Goal: Task Accomplishment & Management: Manage account settings

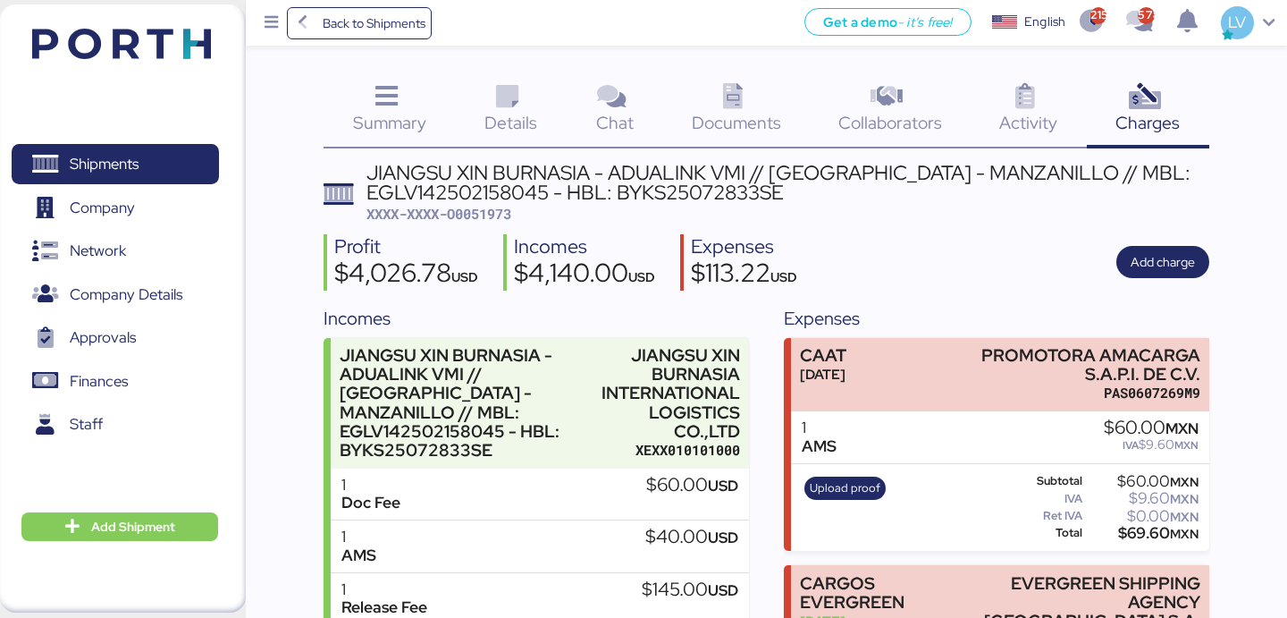
click at [310, 15] on icon at bounding box center [303, 23] width 20 height 16
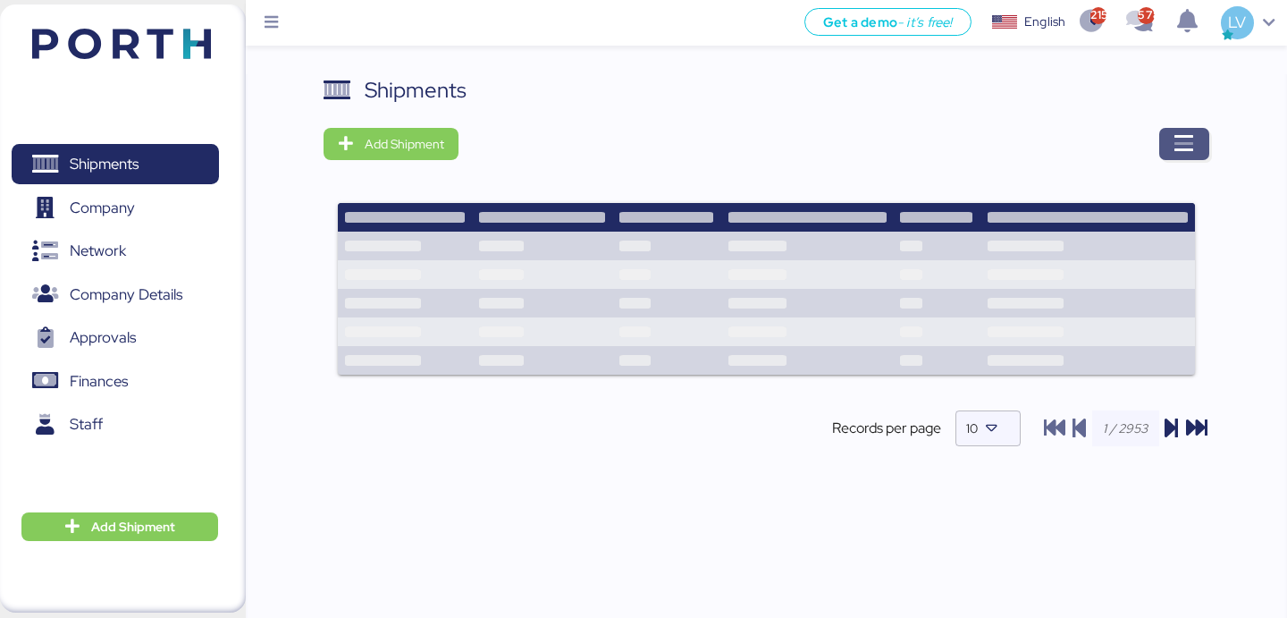
click at [1166, 147] on span "button" at bounding box center [1184, 144] width 50 height 32
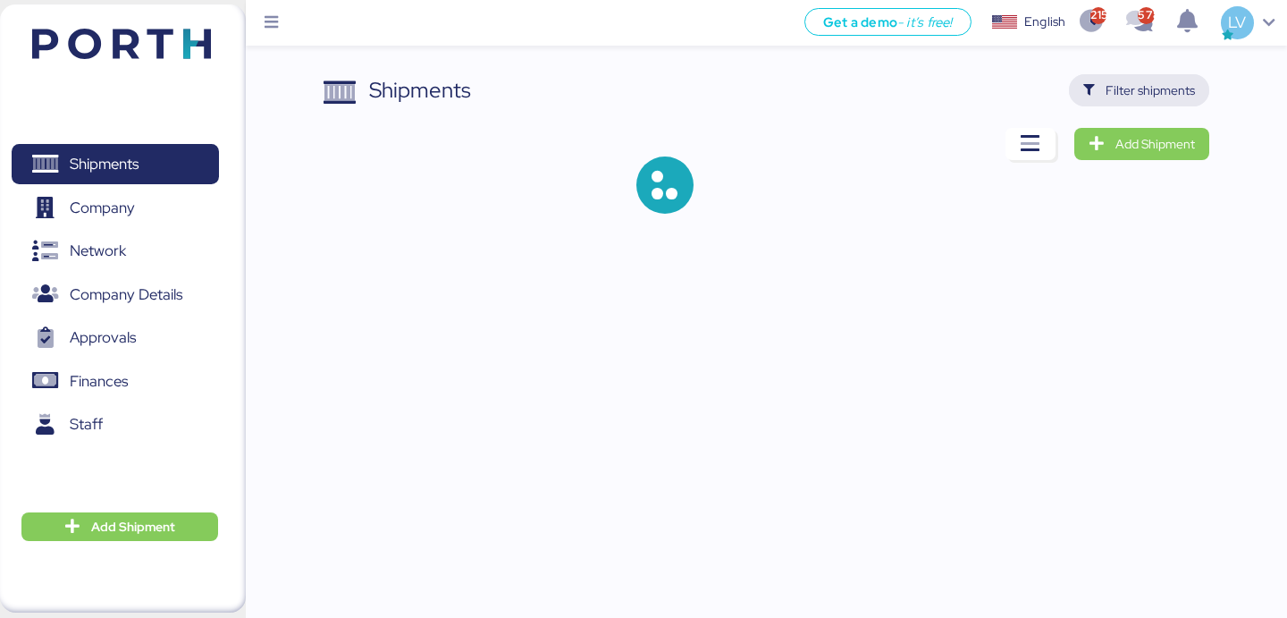
click at [1148, 100] on span "Filter shipments" at bounding box center [1150, 90] width 89 height 21
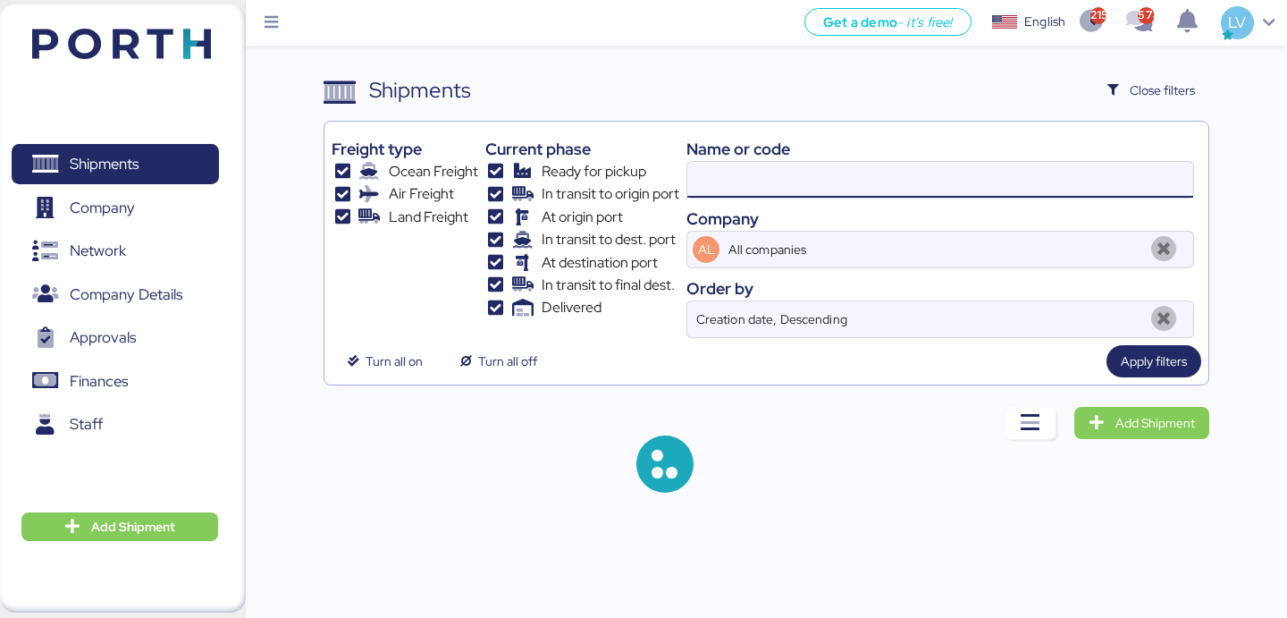
click at [965, 188] on input at bounding box center [940, 180] width 506 height 36
paste input "MEDUHW155418"
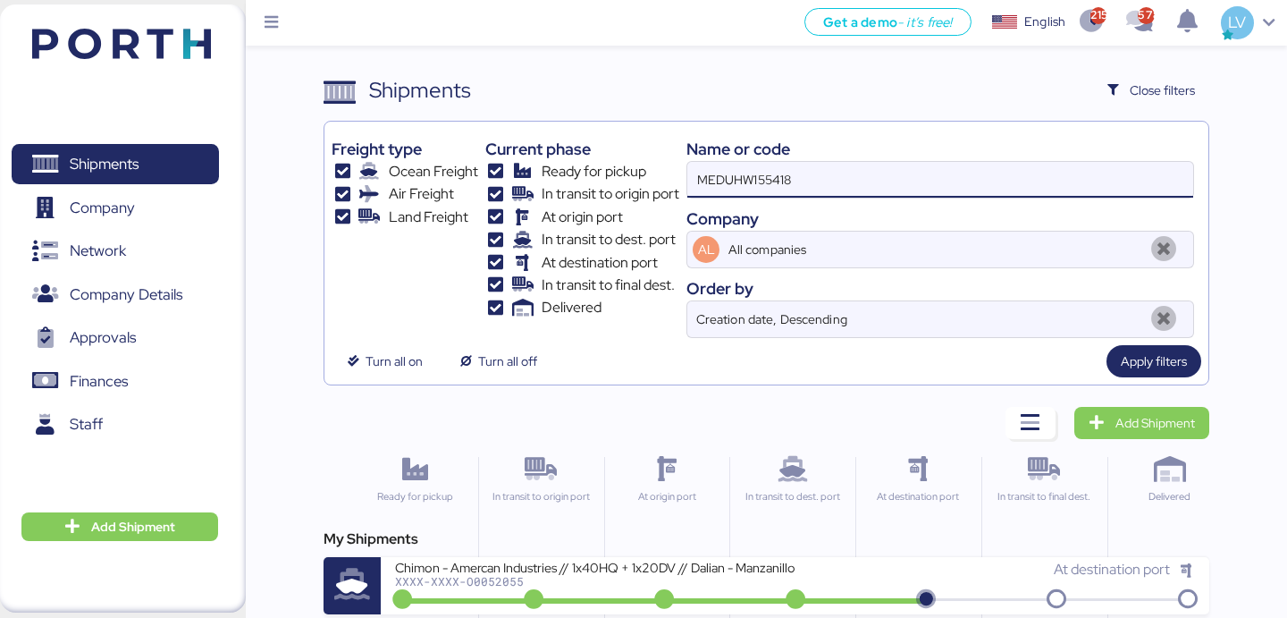
click at [773, 180] on input "MEDUHW155418" at bounding box center [940, 180] width 506 height 36
click at [773, 179] on input "MEDUHW155418" at bounding box center [940, 180] width 506 height 36
paste input "SNKO020250609634"
type input "SNKO020250609634"
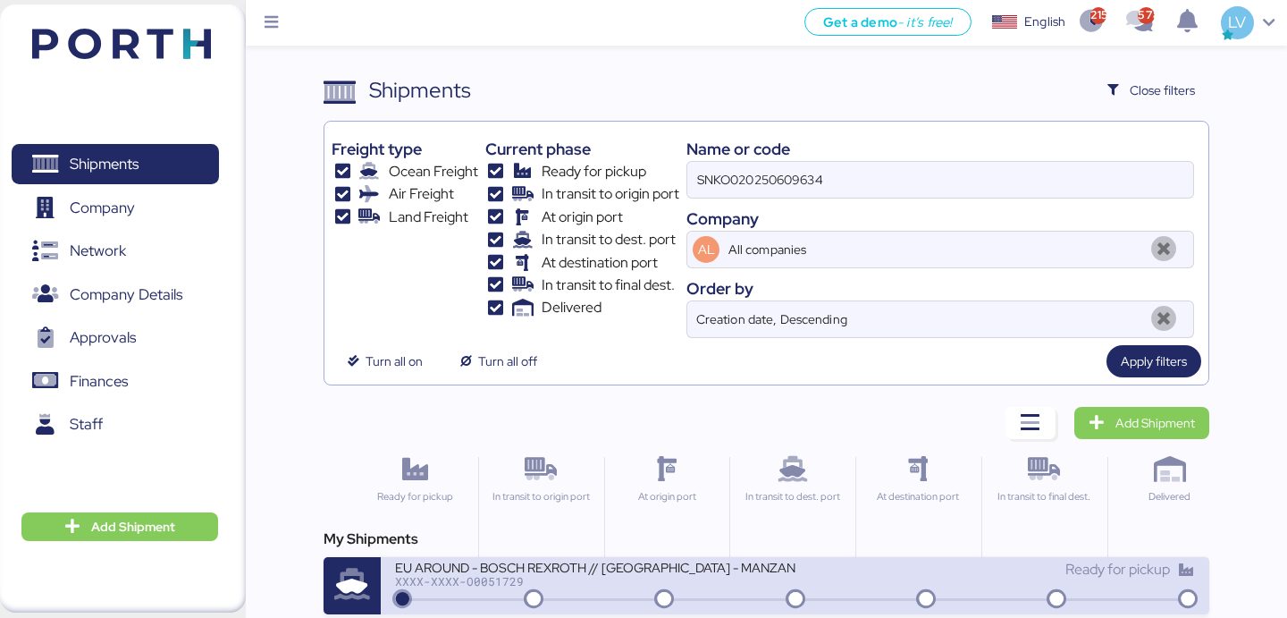
click at [473, 581] on div "XXXX-XXXX-O0051729" at bounding box center [594, 581] width 399 height 13
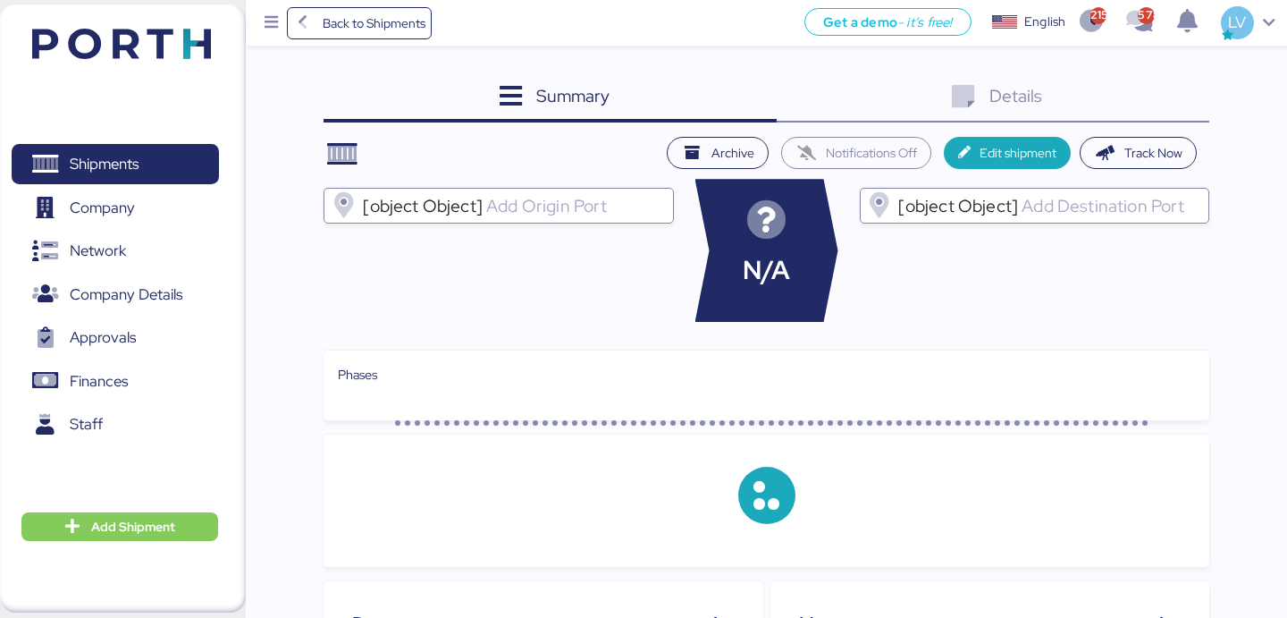
click at [1109, 93] on div "Details 0" at bounding box center [993, 98] width 433 height 48
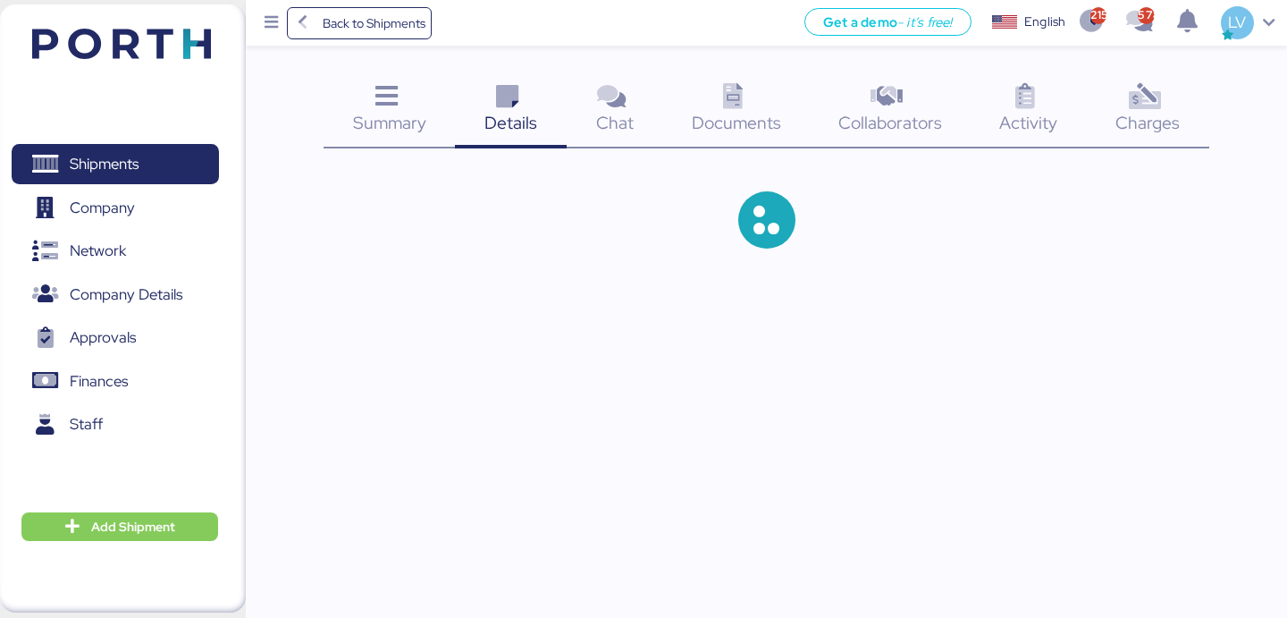
click at [1134, 100] on icon at bounding box center [1144, 97] width 38 height 26
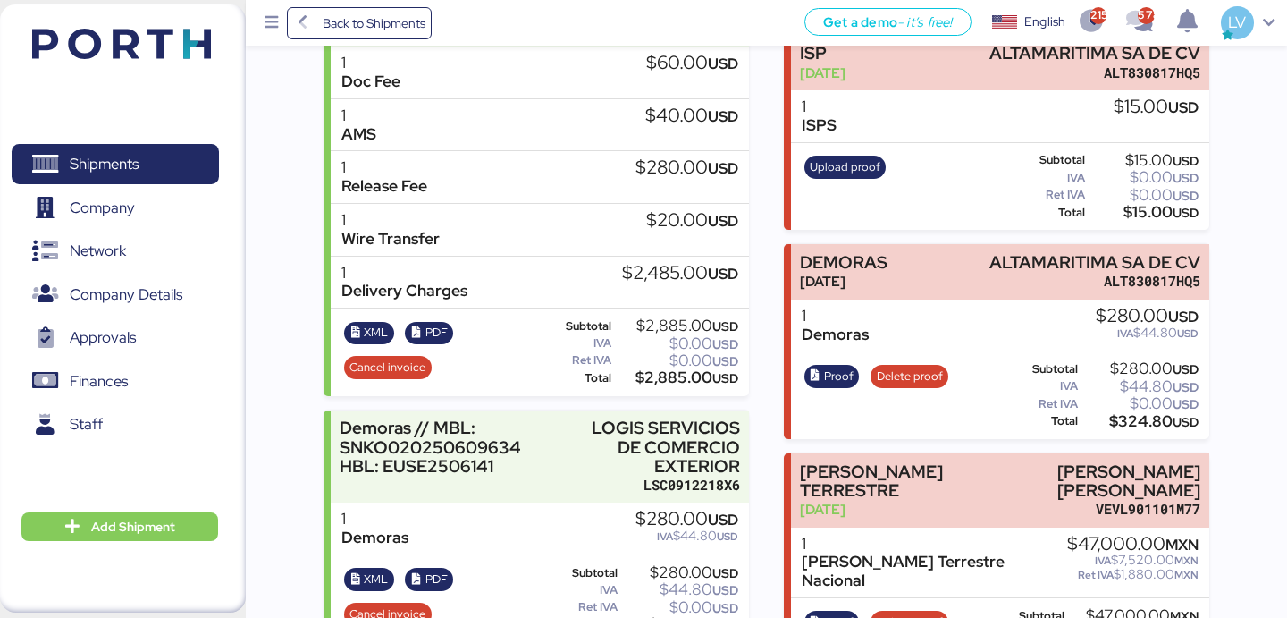
scroll to position [967, 0]
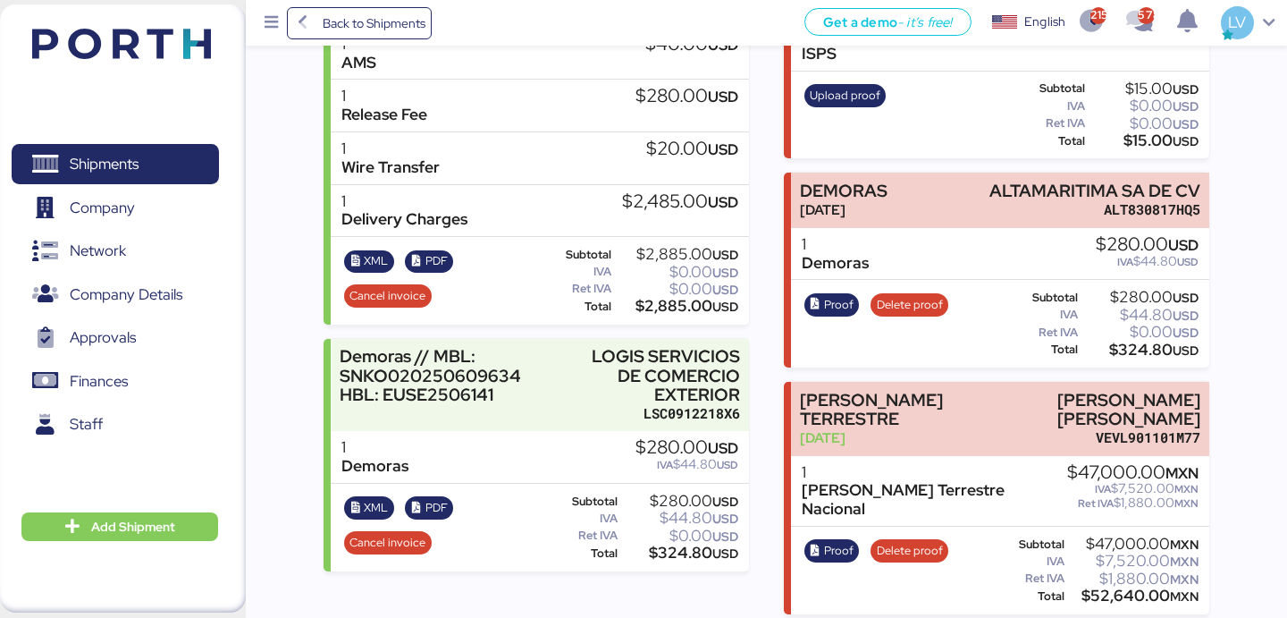
click at [853, 526] on div "Proof Delete proof Subtotal $47,000.00 MXN IVA $7,520.00 MXN Ret IVA $1,880.00 …" at bounding box center [999, 570] width 417 height 88
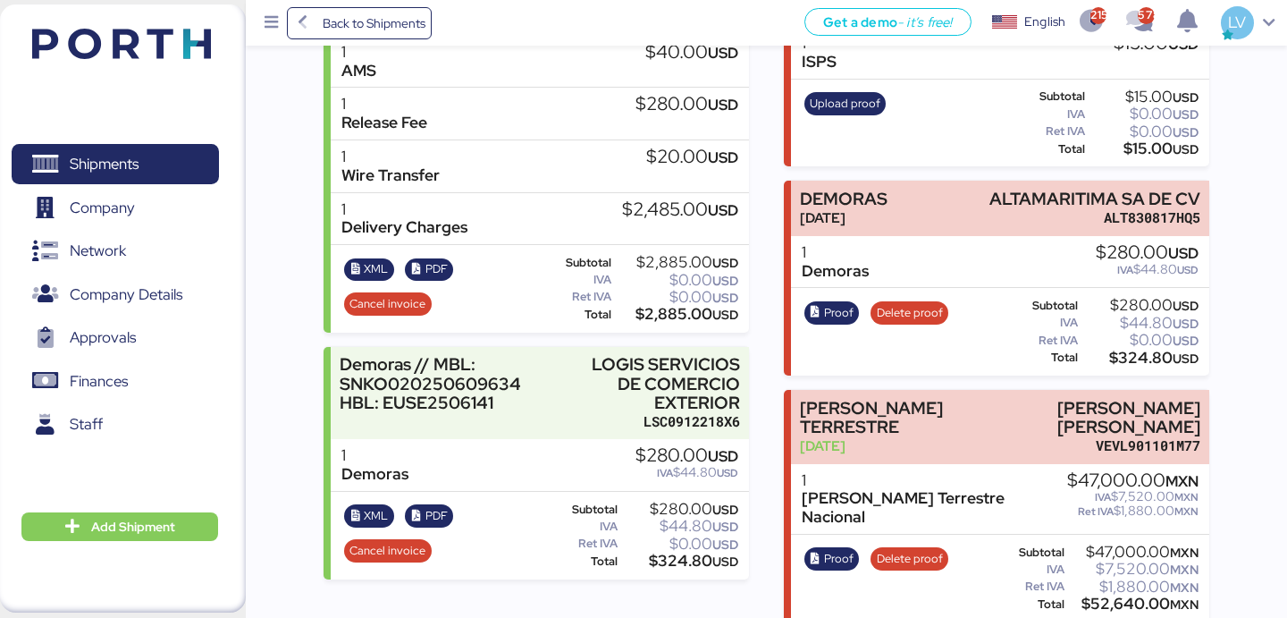
scroll to position [957, 0]
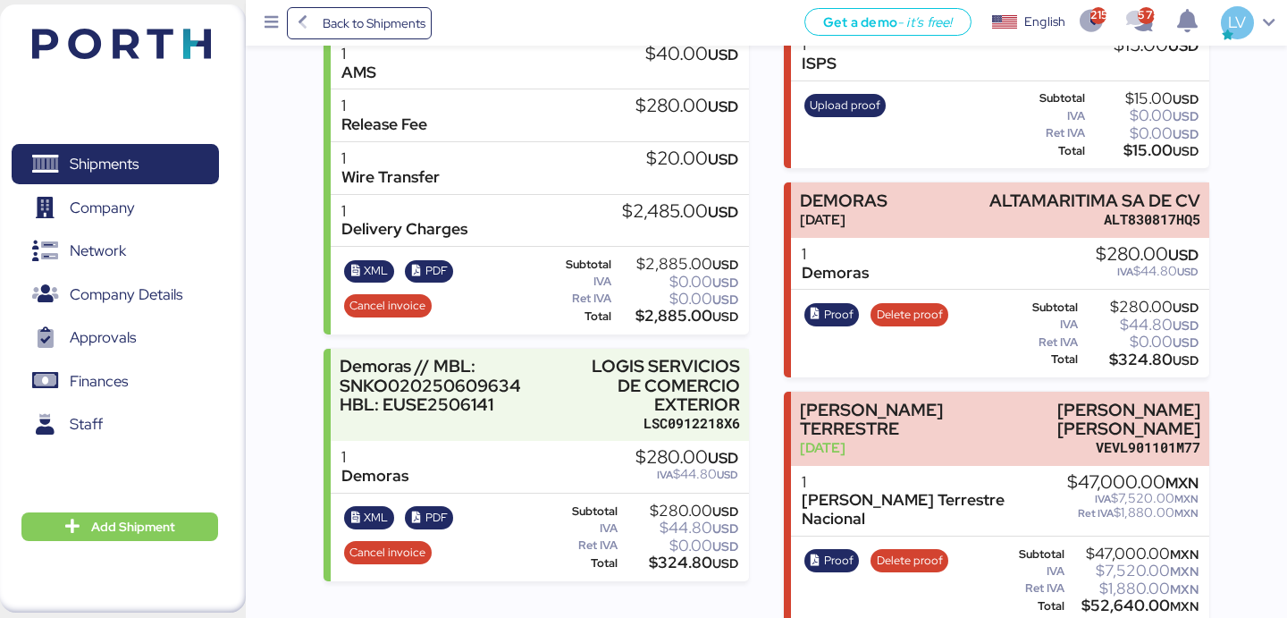
click at [943, 324] on div "Proof Delete proof" at bounding box center [876, 333] width 156 height 73
click at [925, 314] on span "Delete proof" at bounding box center [910, 315] width 66 height 20
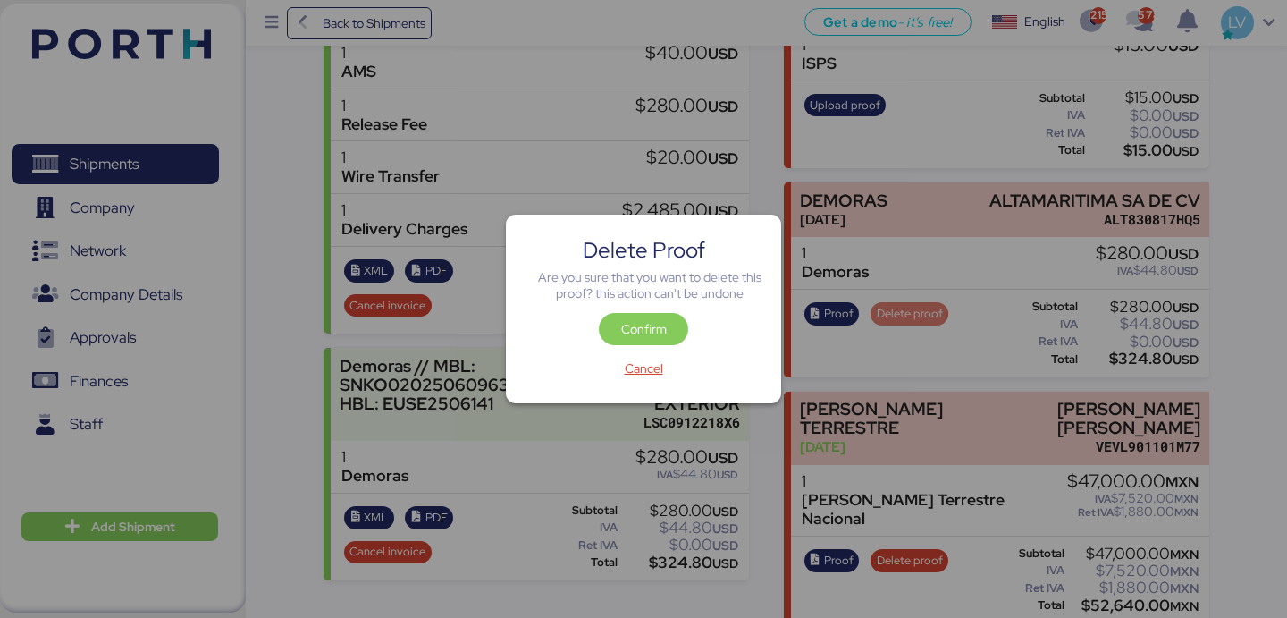
scroll to position [0, 0]
click at [618, 316] on span "Confirm" at bounding box center [643, 328] width 61 height 25
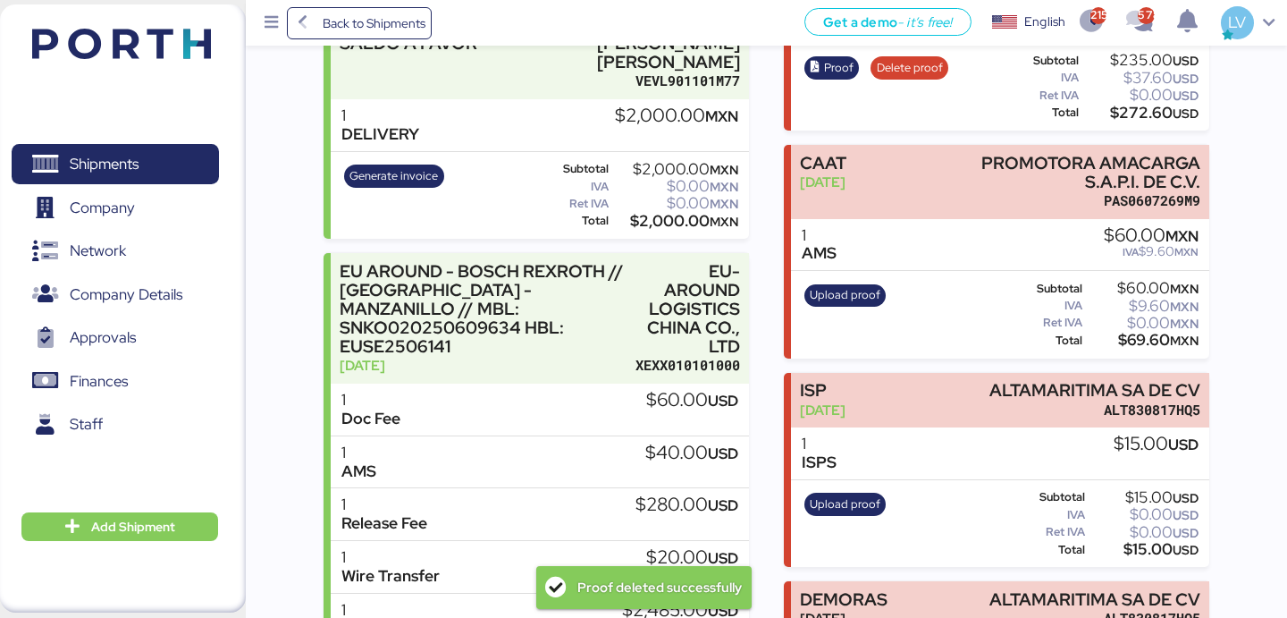
scroll to position [882, 0]
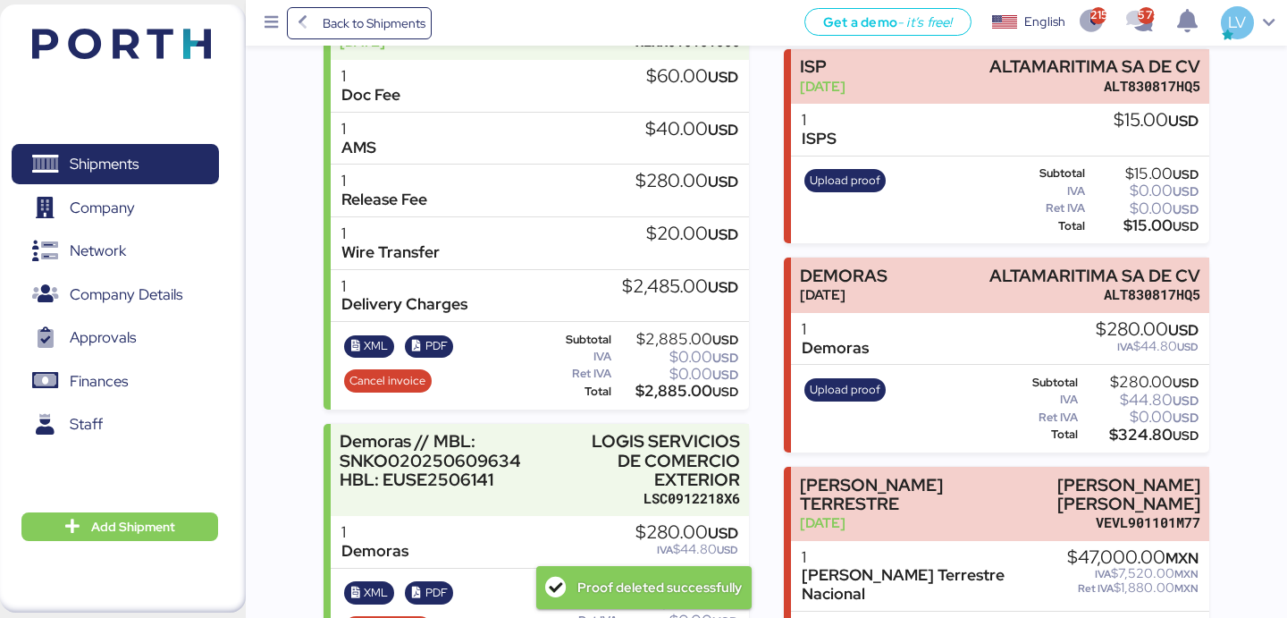
click at [865, 408] on div "Upload proof" at bounding box center [845, 408] width 94 height 73
click at [865, 399] on span "Upload proof" at bounding box center [845, 389] width 82 height 23
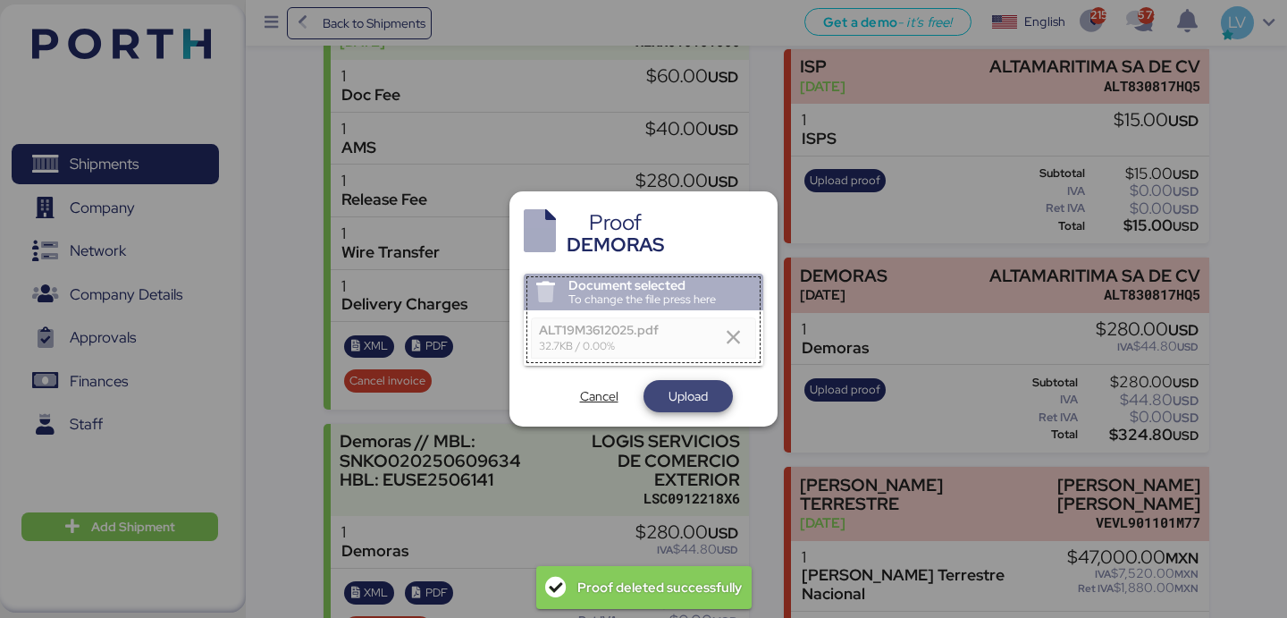
click at [662, 383] on span "Upload" at bounding box center [688, 395] width 61 height 25
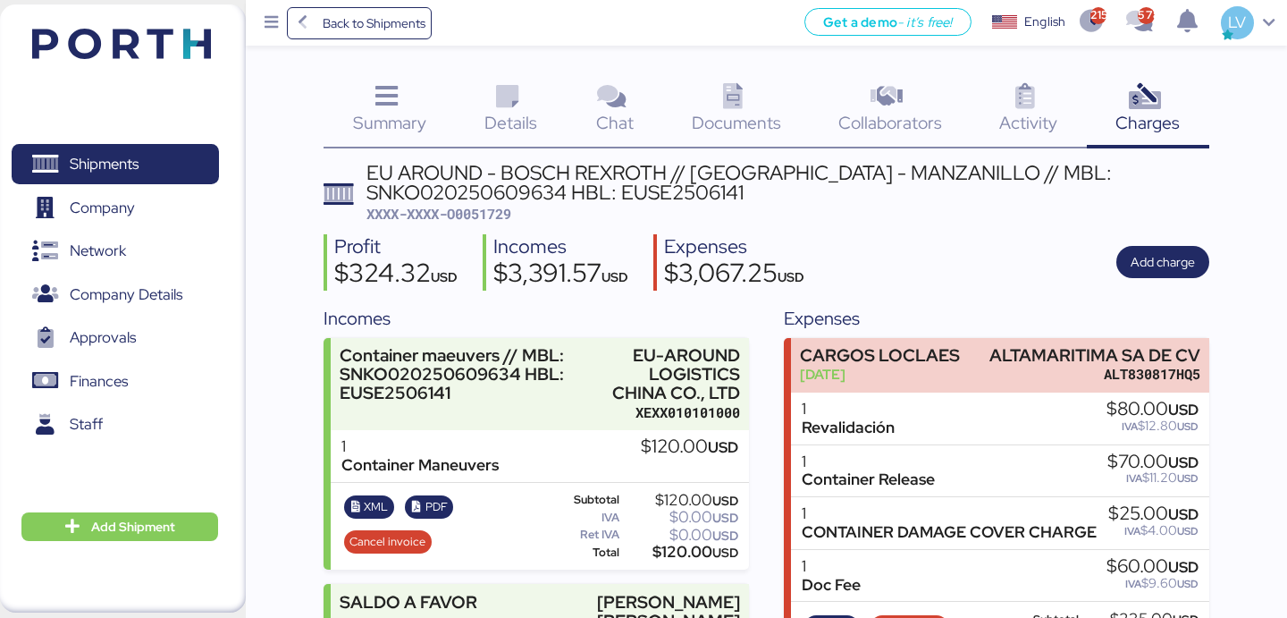
click at [498, 213] on span "XXXX-XXXX-O0051729" at bounding box center [438, 214] width 145 height 18
copy span "O0051729"
click at [371, 26] on span "Back to Shipments" at bounding box center [374, 23] width 103 height 21
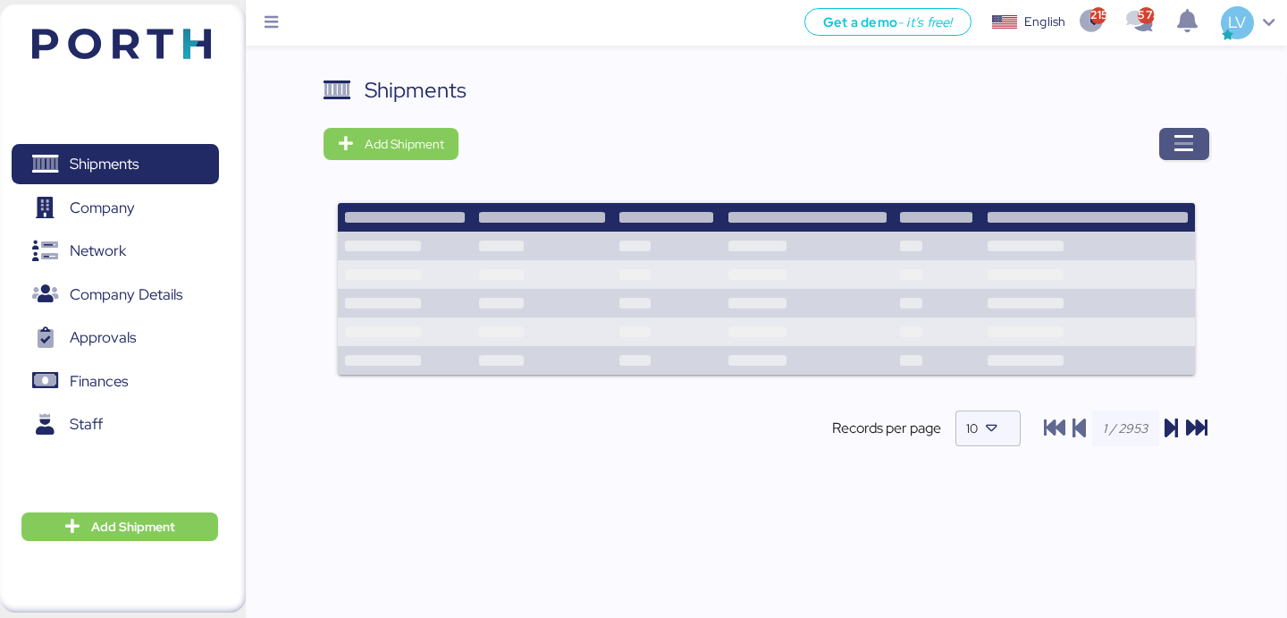
click at [1179, 141] on icon "button" at bounding box center [1183, 143] width 21 height 21
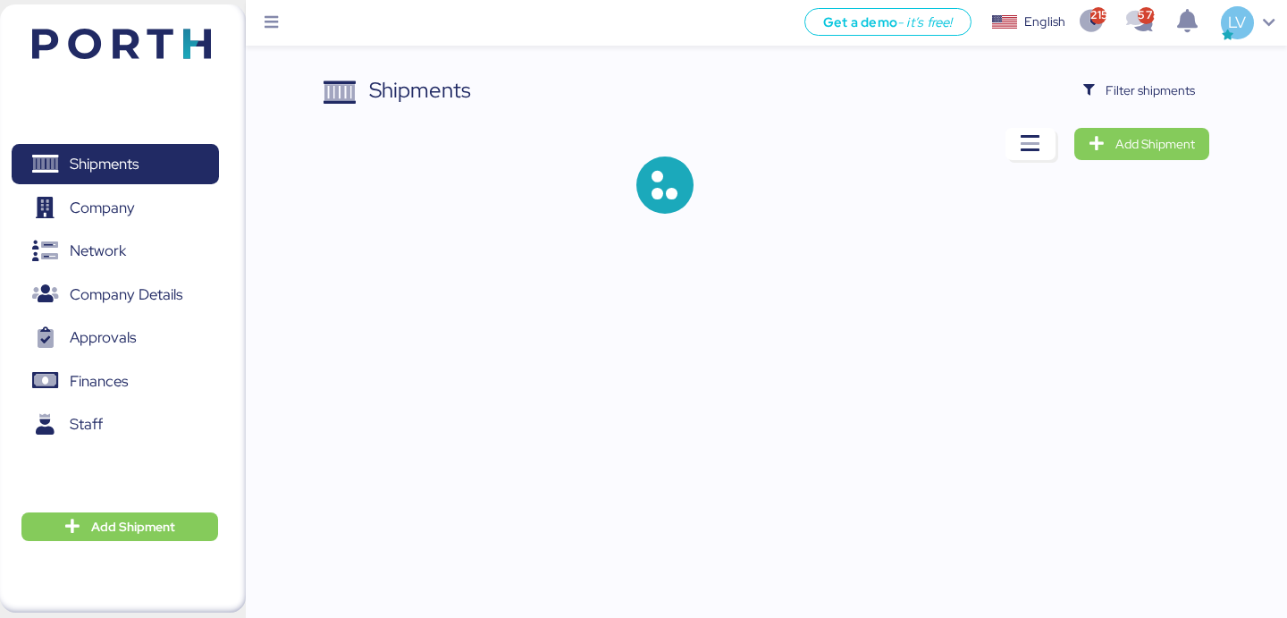
click at [1161, 106] on div "Shipments Filter shipments Add Shipment" at bounding box center [766, 158] width 885 height 168
click at [1161, 96] on span "Filter shipments" at bounding box center [1150, 90] width 89 height 21
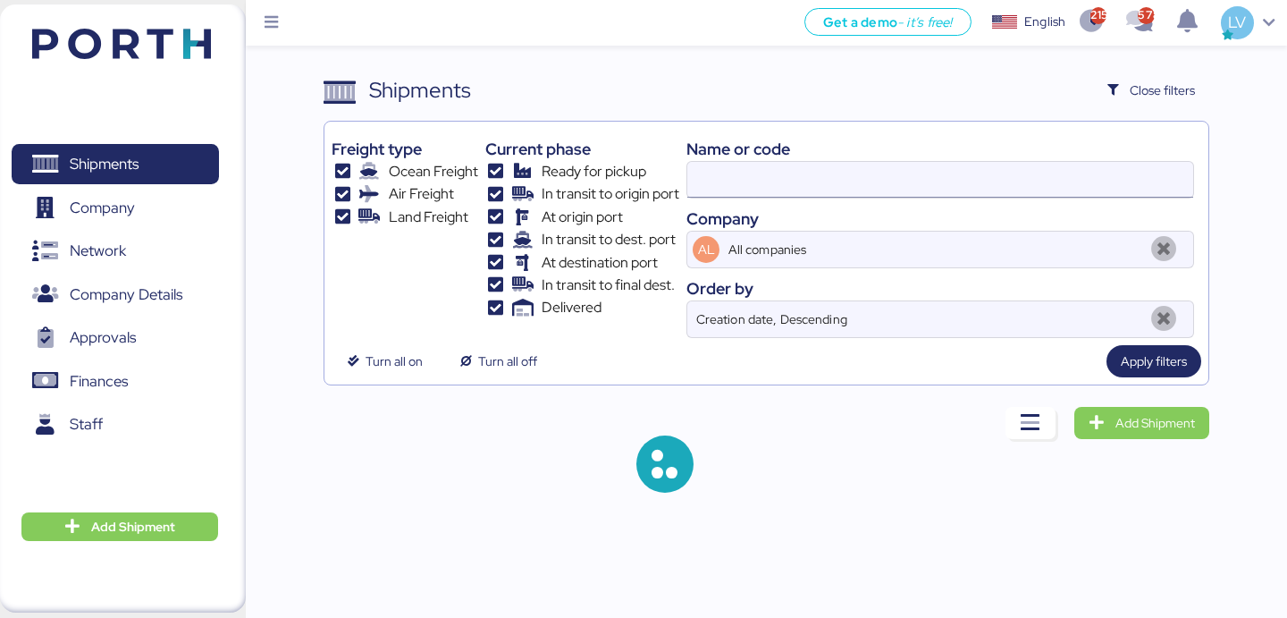
click at [1028, 181] on input at bounding box center [940, 180] width 506 height 36
paste input "MEDUHW155418"
type input "MEDUHW155418"
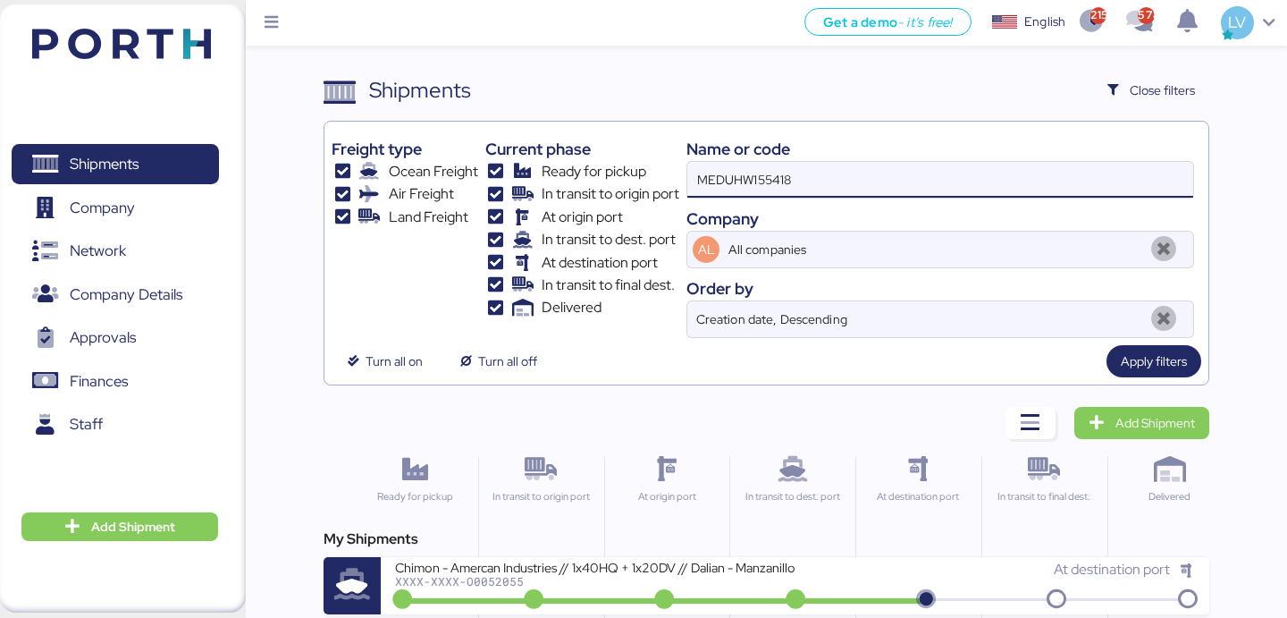
scroll to position [82, 0]
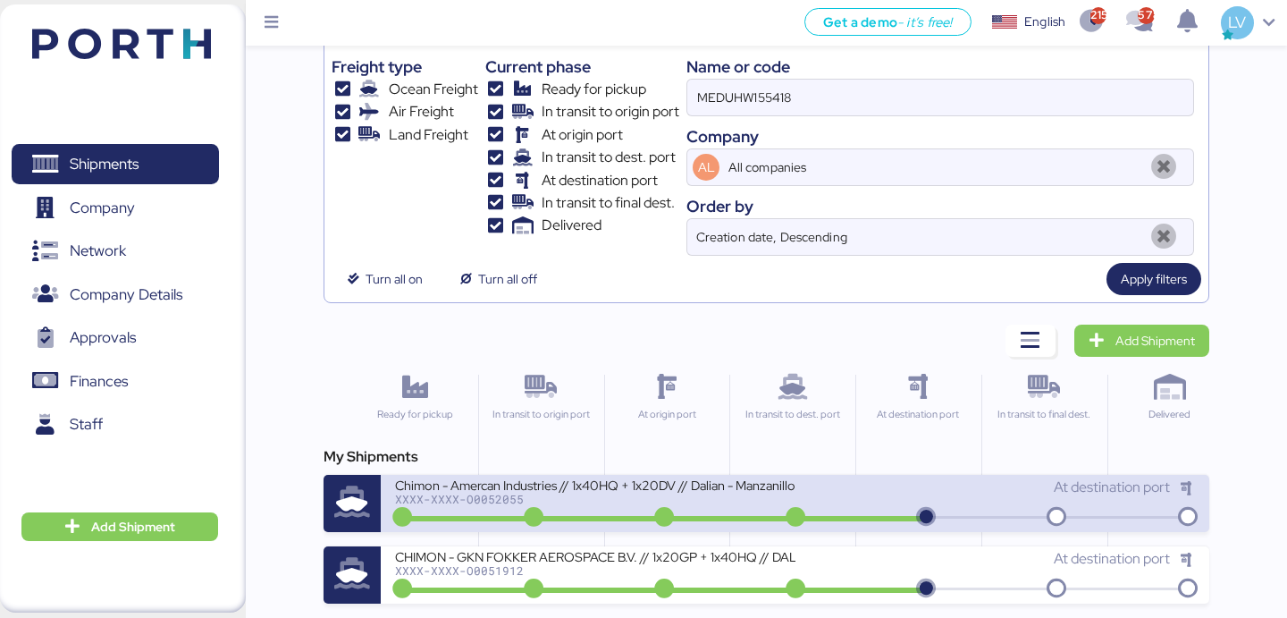
click at [601, 510] on div "Chimon - Amercan Industries // 1x40HQ + 1x20DV // Dalian - Manzanillo // MBL: M…" at bounding box center [594, 495] width 399 height 38
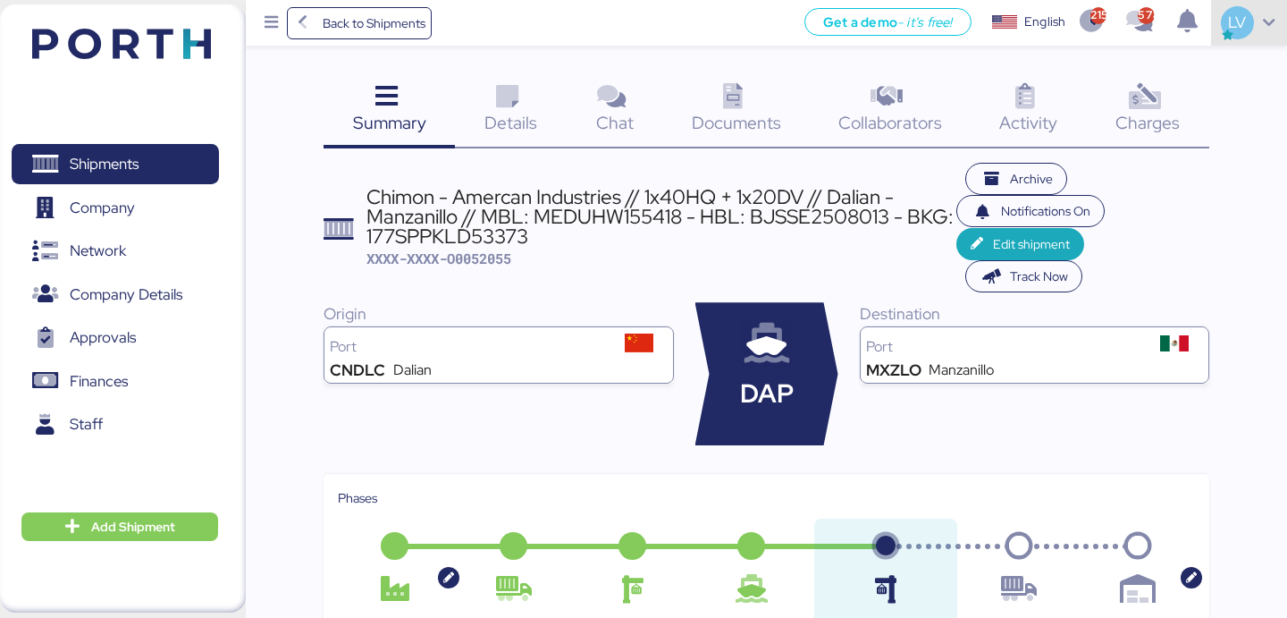
click at [1222, 26] on div "LV" at bounding box center [1237, 22] width 33 height 33
click at [1019, 108] on icon at bounding box center [1024, 97] width 38 height 26
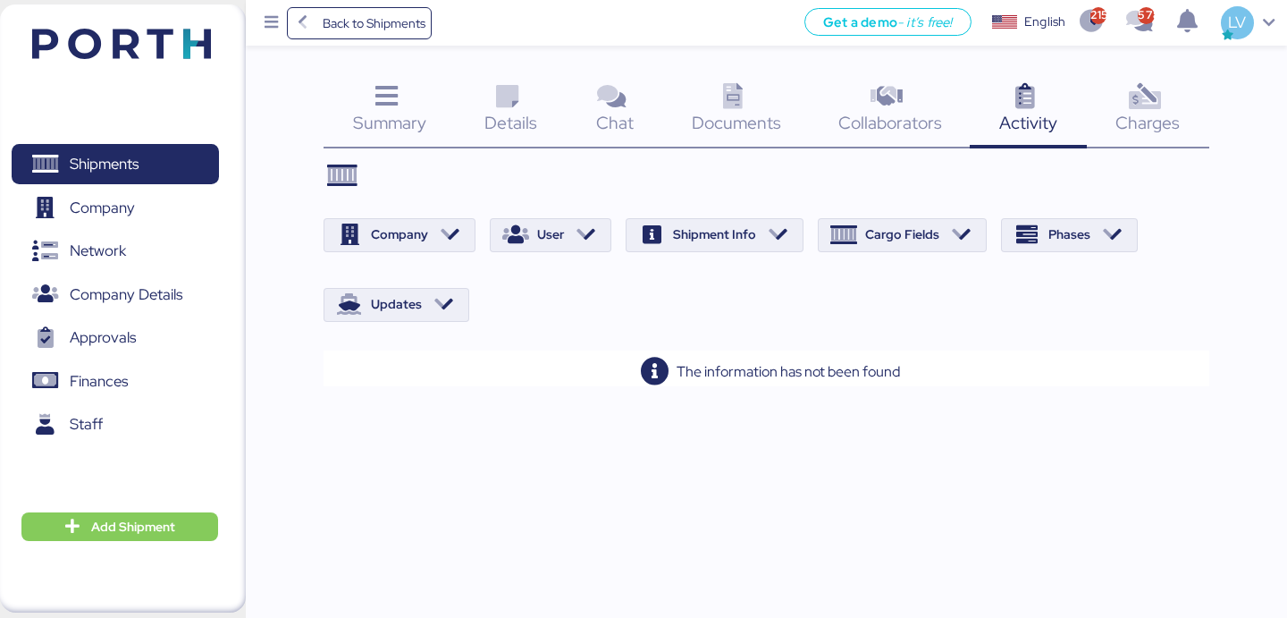
click at [1175, 121] on span "Charges" at bounding box center [1147, 122] width 64 height 23
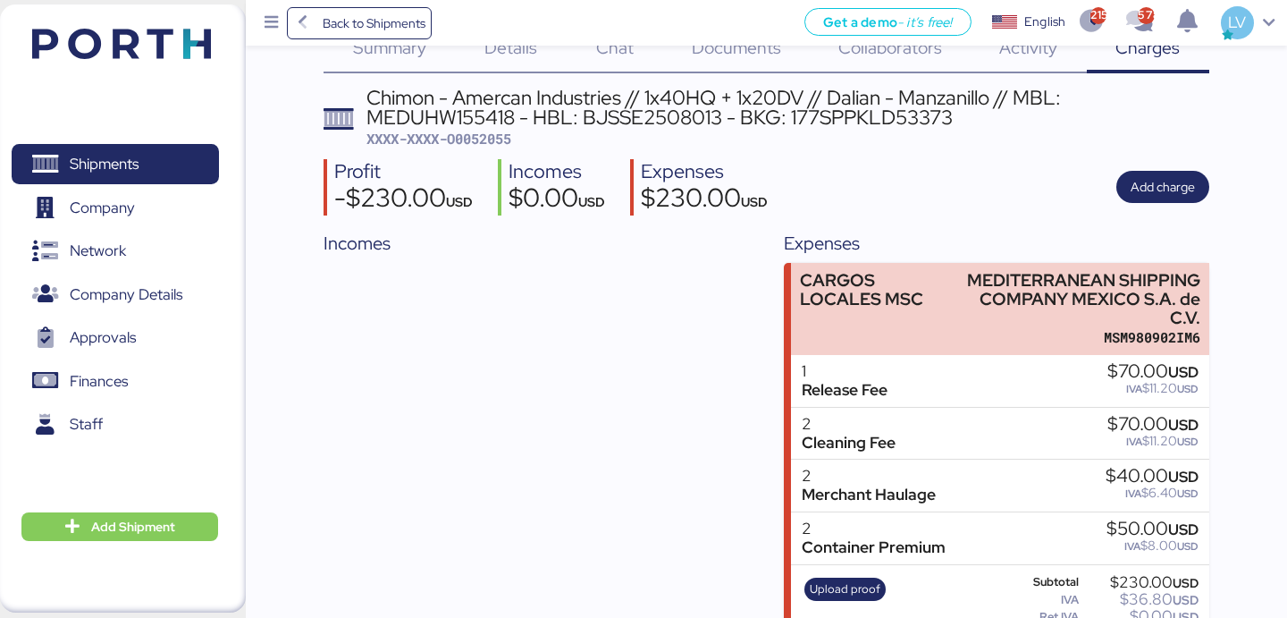
scroll to position [123, 0]
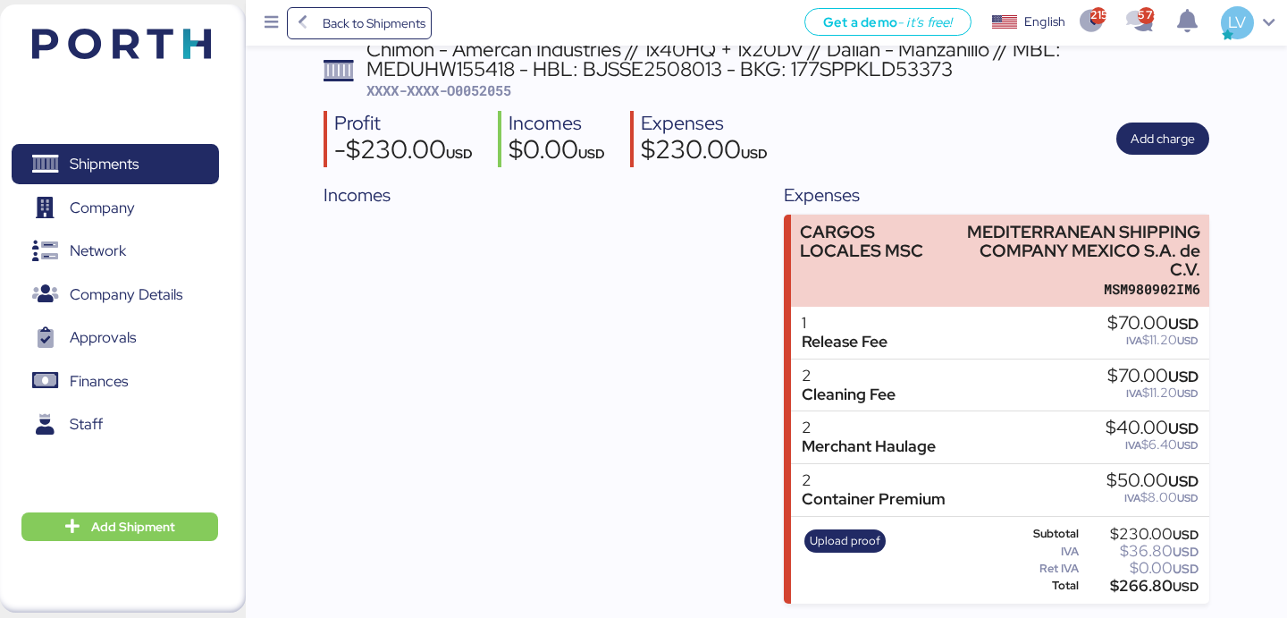
click at [1173, 122] on div "Profit -$230.00 USD Incomes $0.00 USD Expenses $230.00 USD Add charge" at bounding box center [766, 139] width 885 height 56
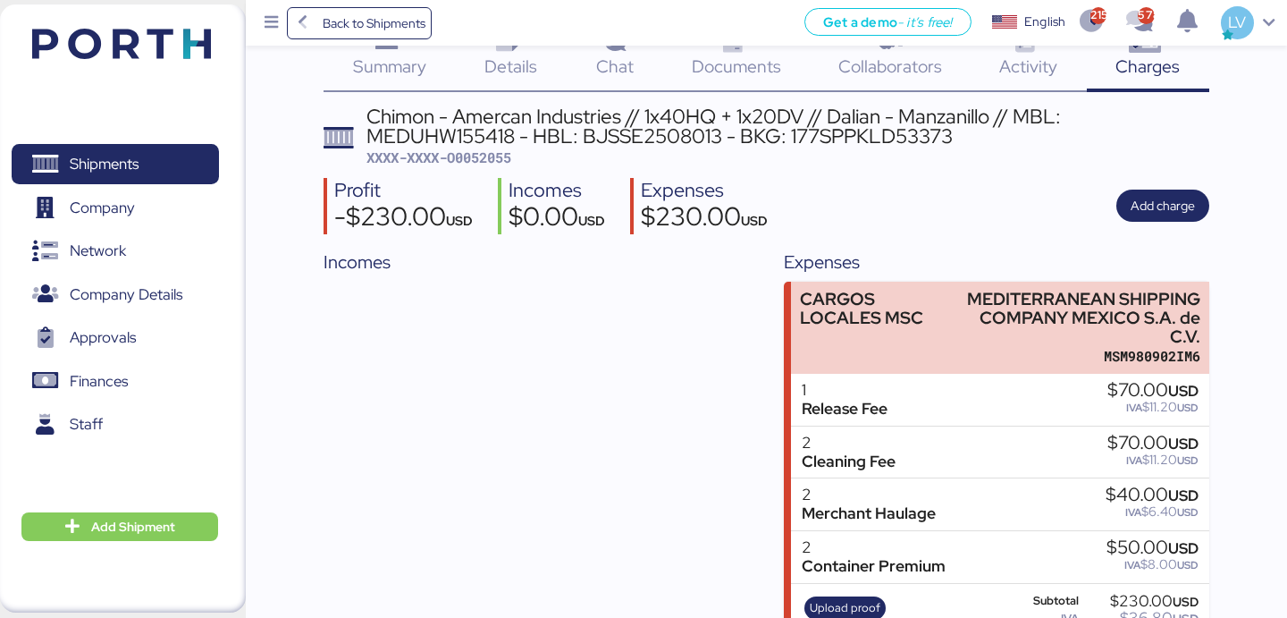
scroll to position [64, 0]
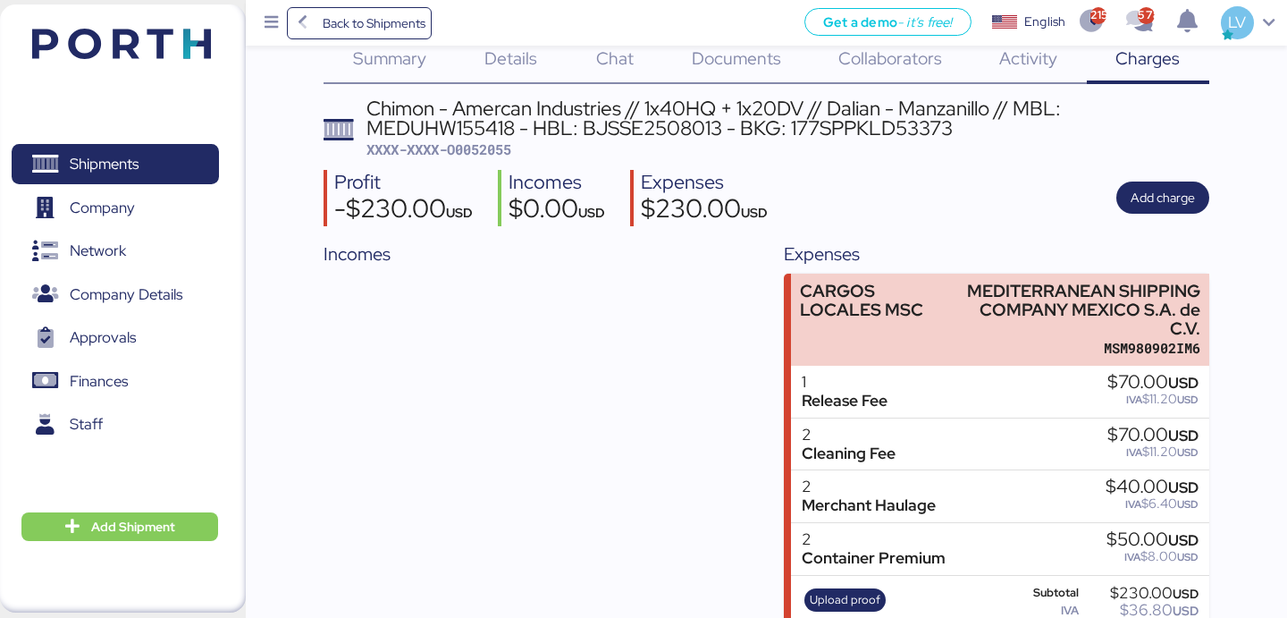
click at [401, 64] on span "Summary" at bounding box center [389, 57] width 73 height 23
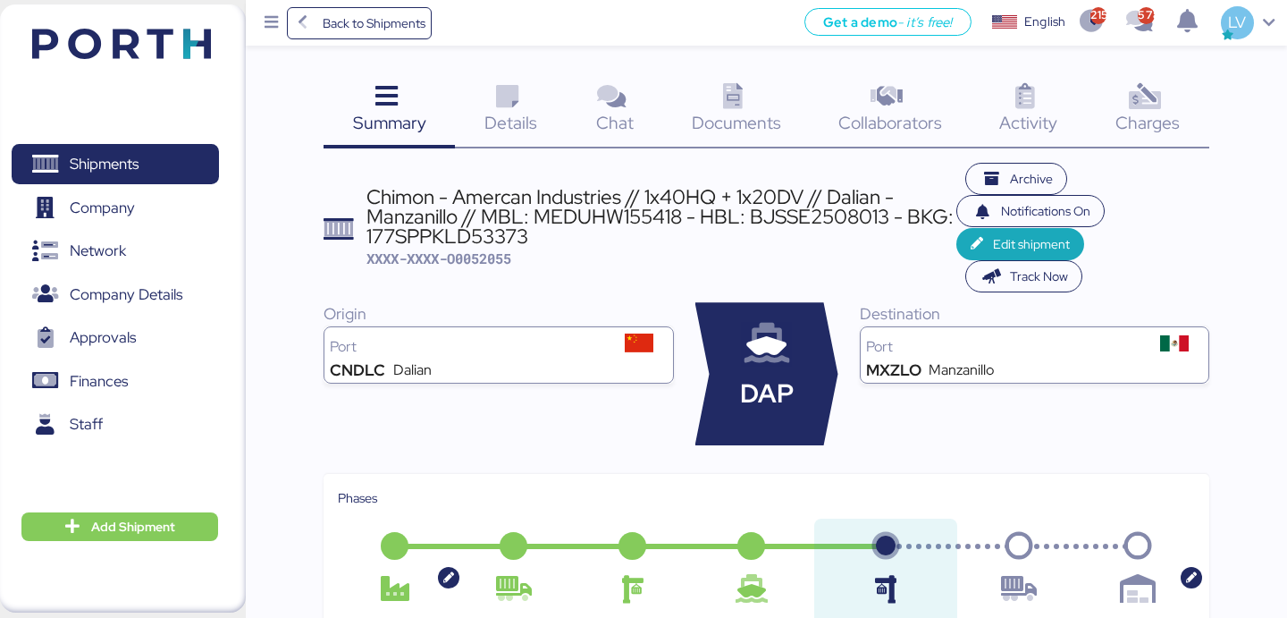
click at [681, 226] on div "Chimon - Amercan Industries // 1x40HQ + 1x20DV // Dalian - Manzanillo // MBL: M…" at bounding box center [661, 217] width 591 height 60
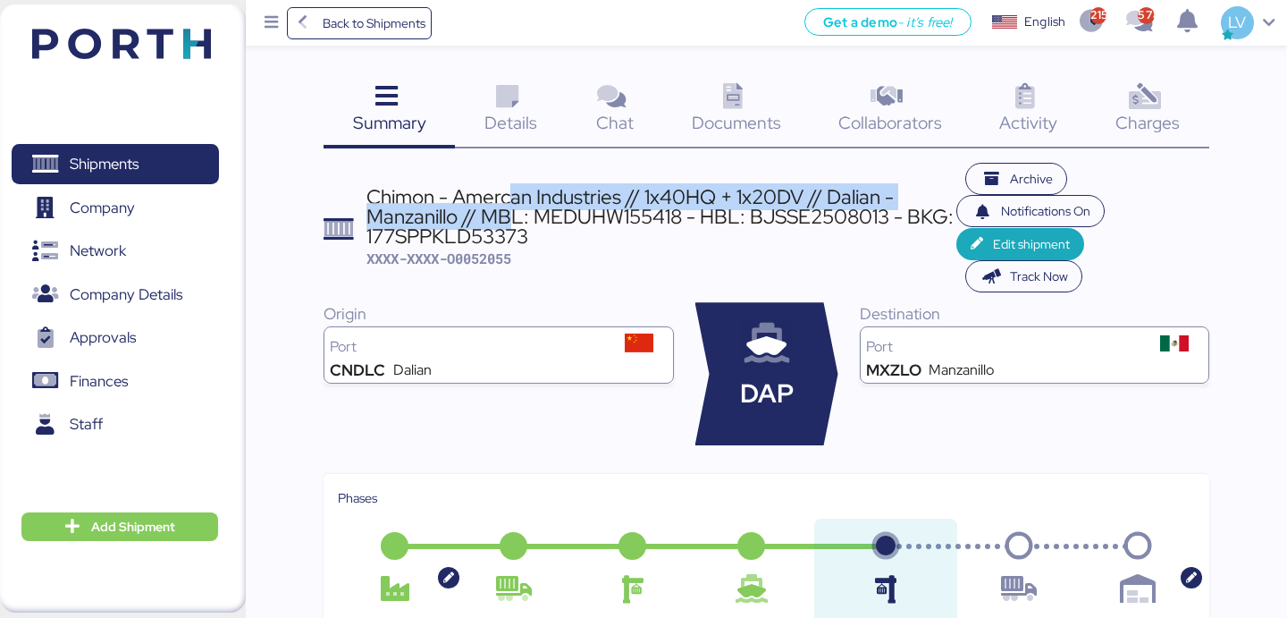
click at [508, 206] on div "Chimon - Amercan Industries // 1x40HQ + 1x20DV // Dalian - Manzanillo // MBL: M…" at bounding box center [661, 217] width 591 height 60
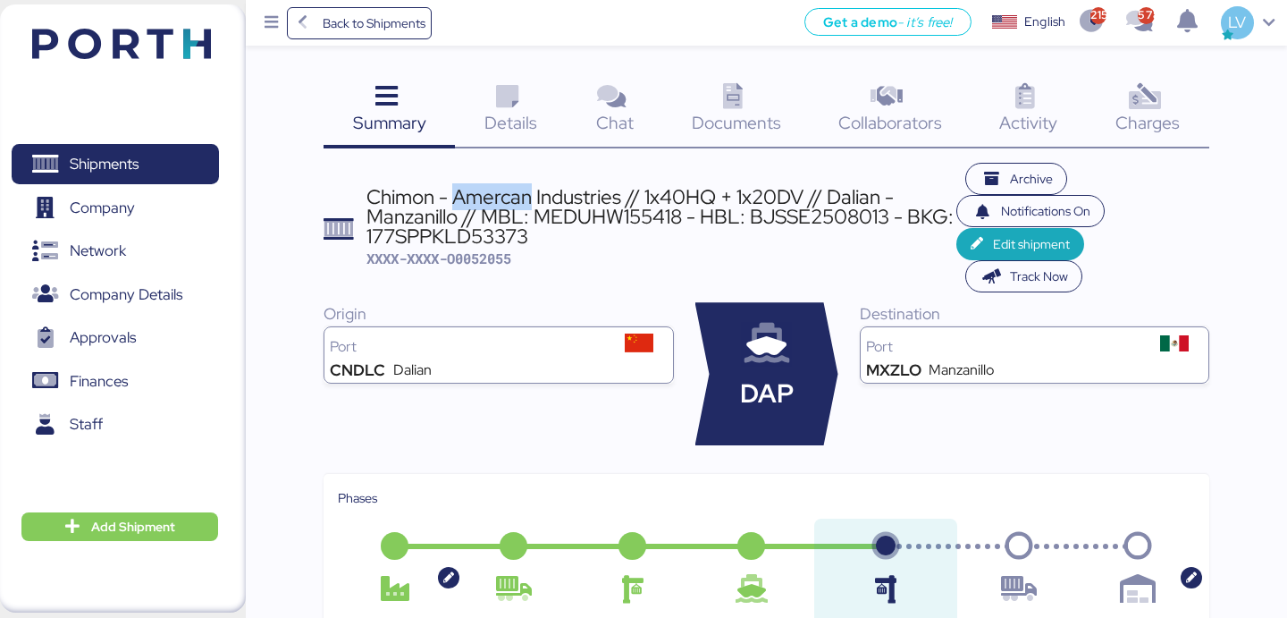
click at [508, 206] on div "Chimon - Amercan Industries // 1x40HQ + 1x20DV // Dalian - Manzanillo // MBL: M…" at bounding box center [661, 217] width 591 height 60
click at [561, 340] on div "Port" at bounding box center [498, 342] width 337 height 21
click at [337, 29] on span "Back to Shipments" at bounding box center [374, 23] width 103 height 21
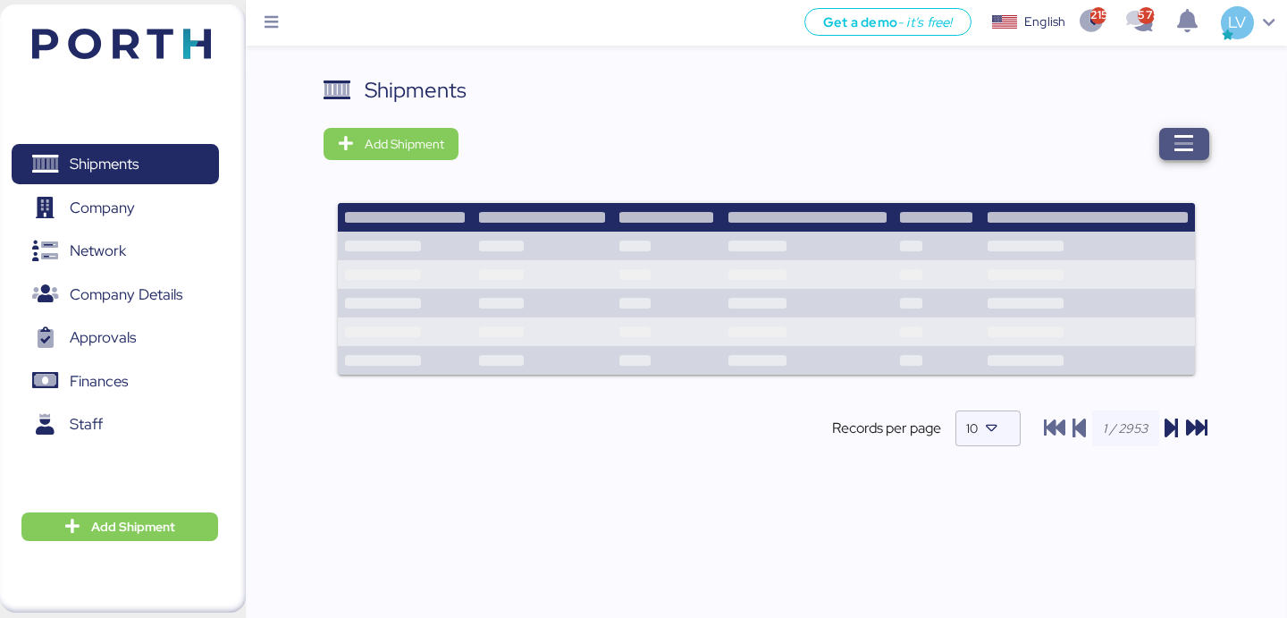
click at [1173, 146] on span "button" at bounding box center [1184, 144] width 50 height 32
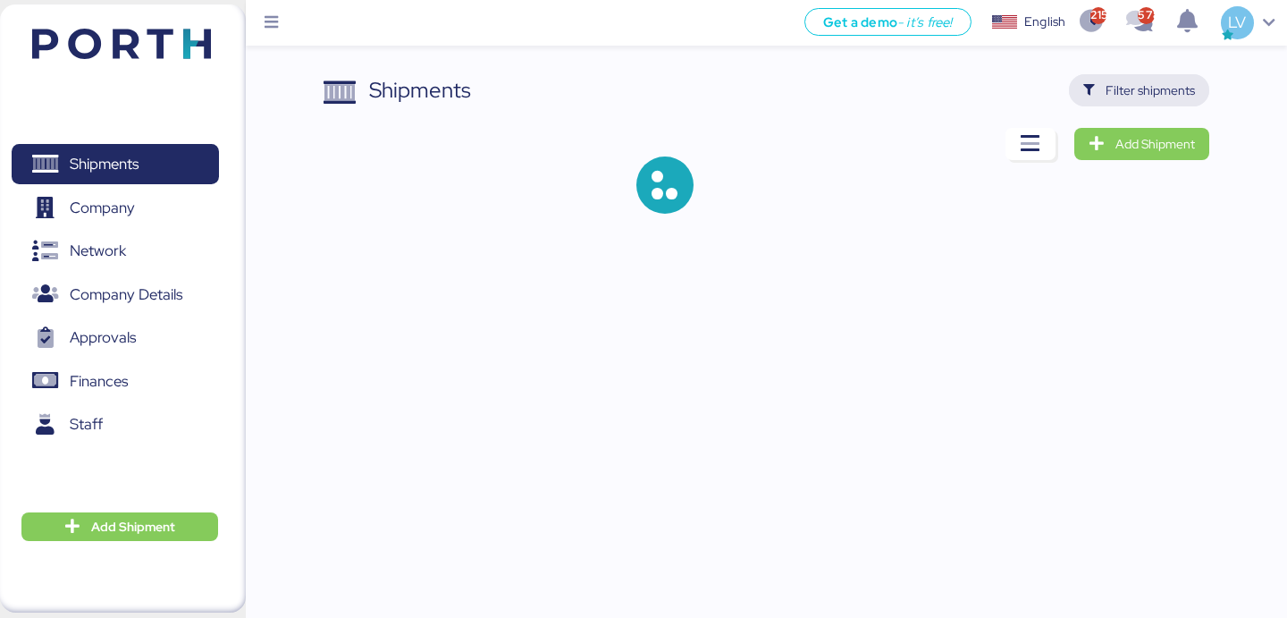
click at [1152, 90] on span "Filter shipments" at bounding box center [1150, 90] width 89 height 21
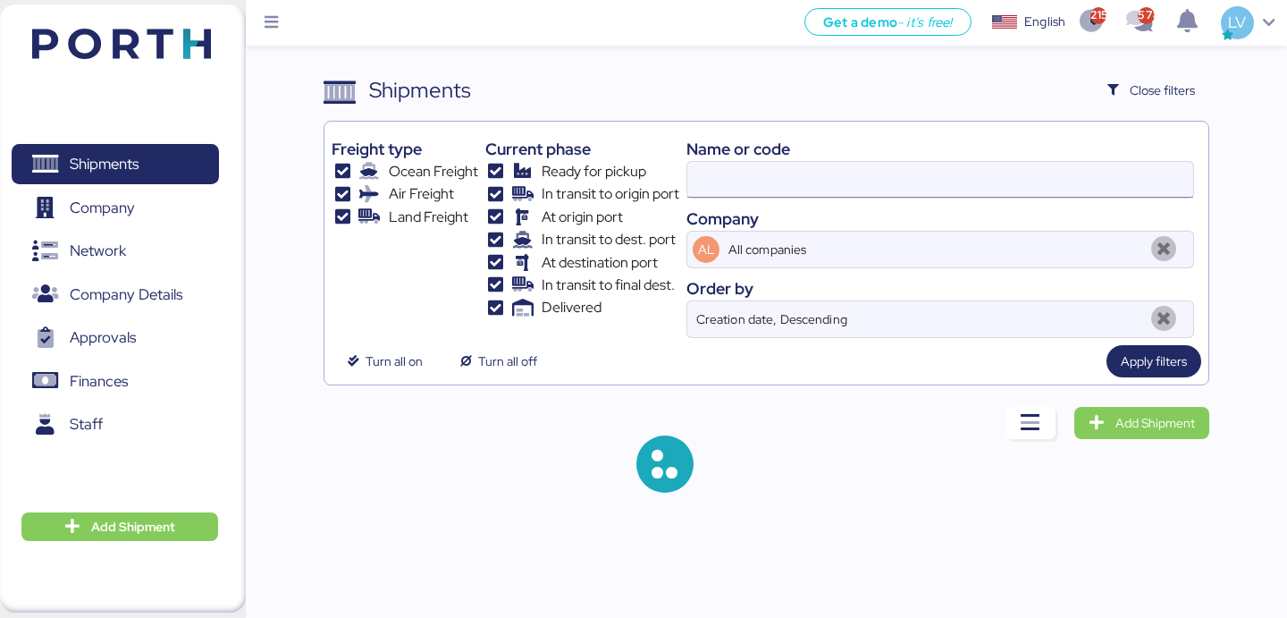
click at [966, 168] on input at bounding box center [940, 180] width 506 height 36
paste input "MEDUHW155418"
type input "MEDUHW155418"
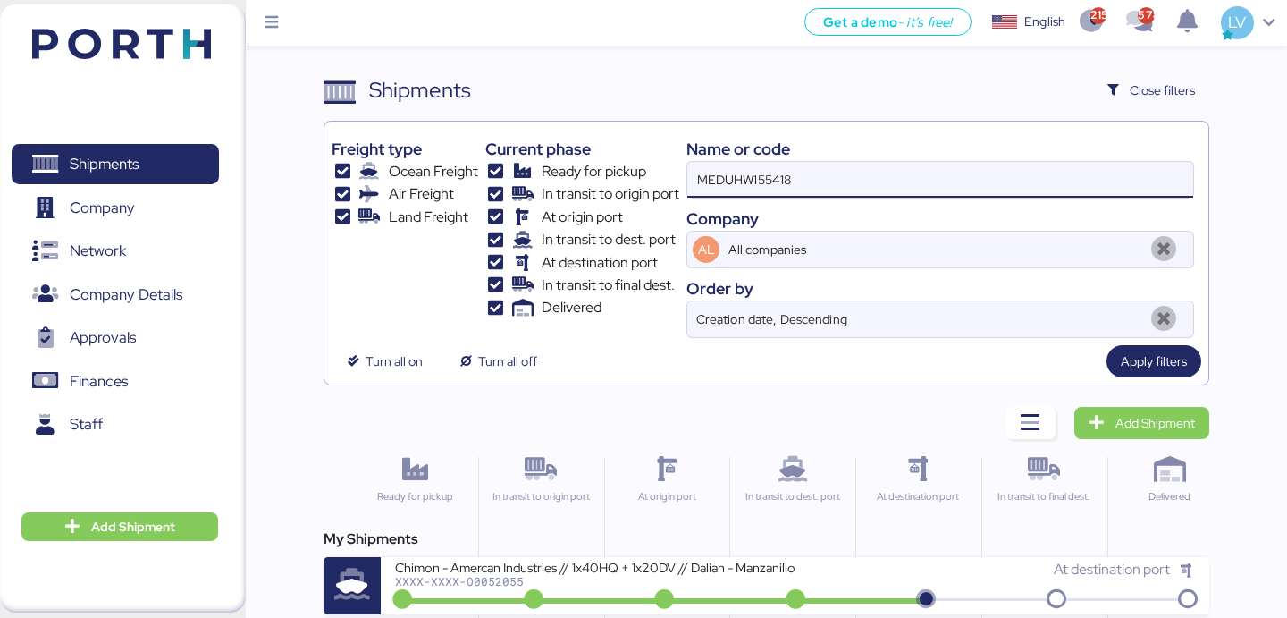
scroll to position [82, 0]
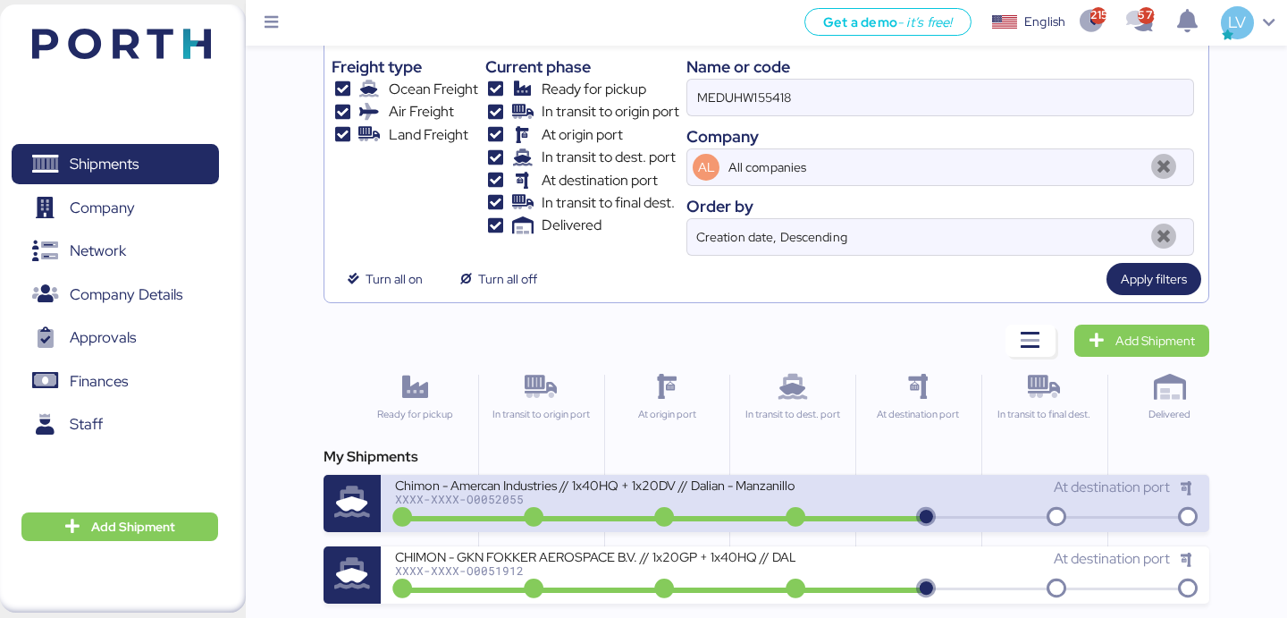
click at [668, 498] on div "XXXX-XXXX-O0052055" at bounding box center [594, 498] width 399 height 13
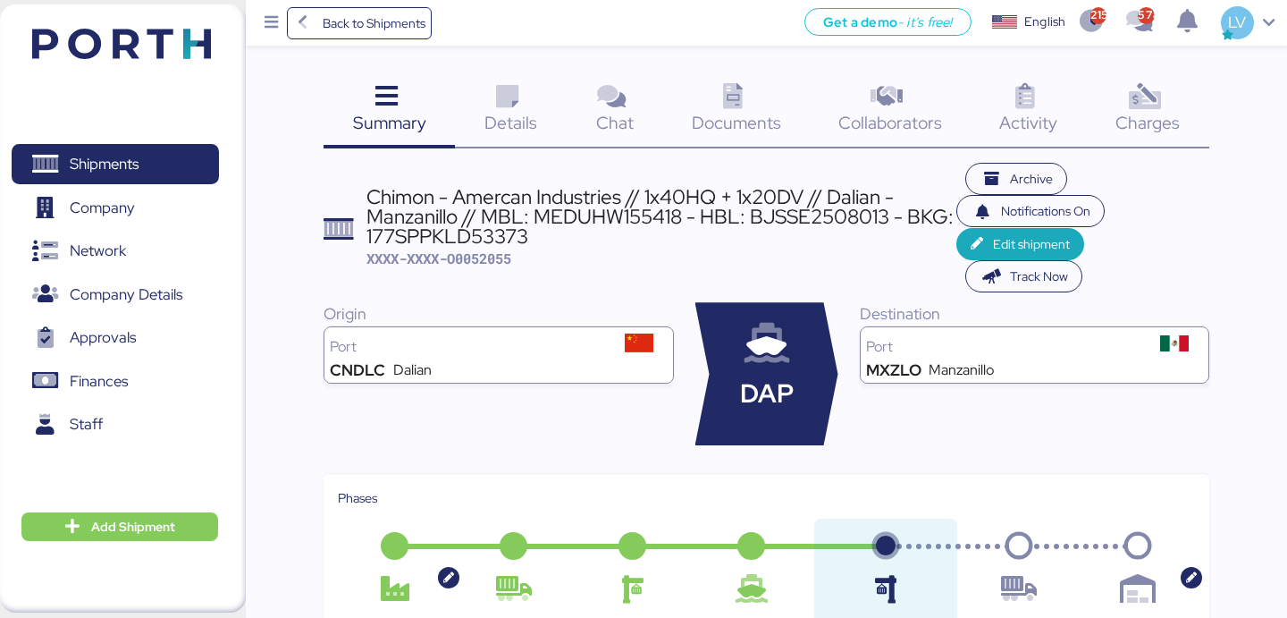
click at [1158, 104] on icon at bounding box center [1144, 97] width 38 height 26
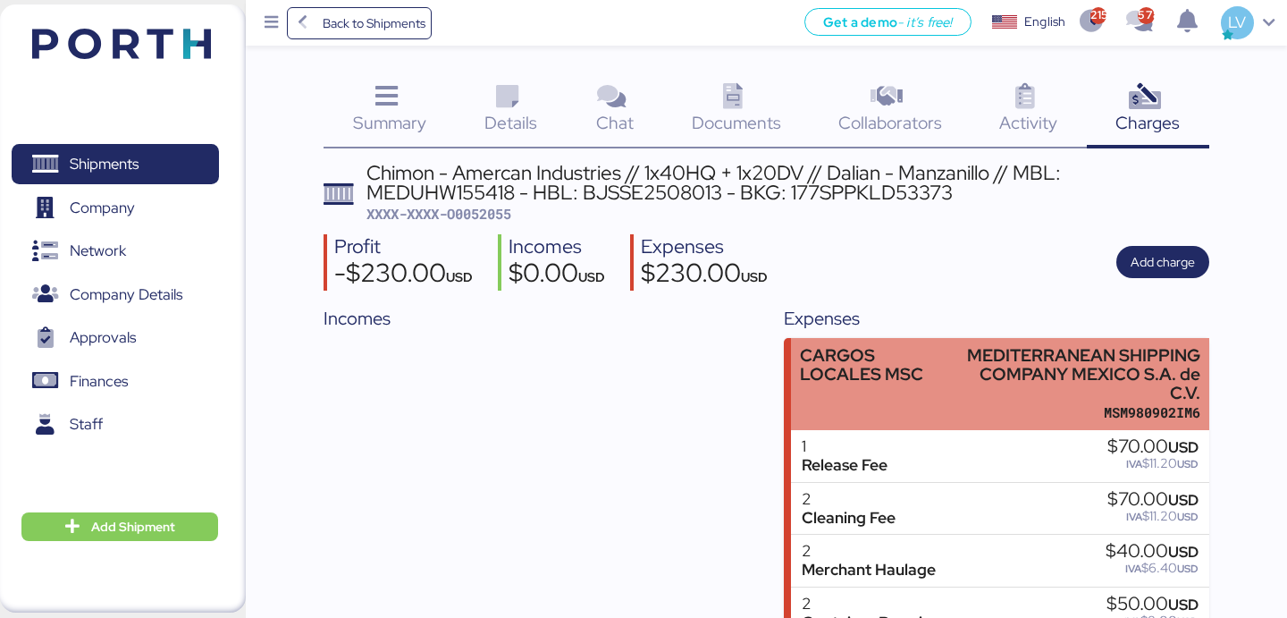
click at [960, 359] on div "MEDITERRANEAN SHIPPING COMPANY MEXICO S.A. de C.V." at bounding box center [1080, 374] width 240 height 56
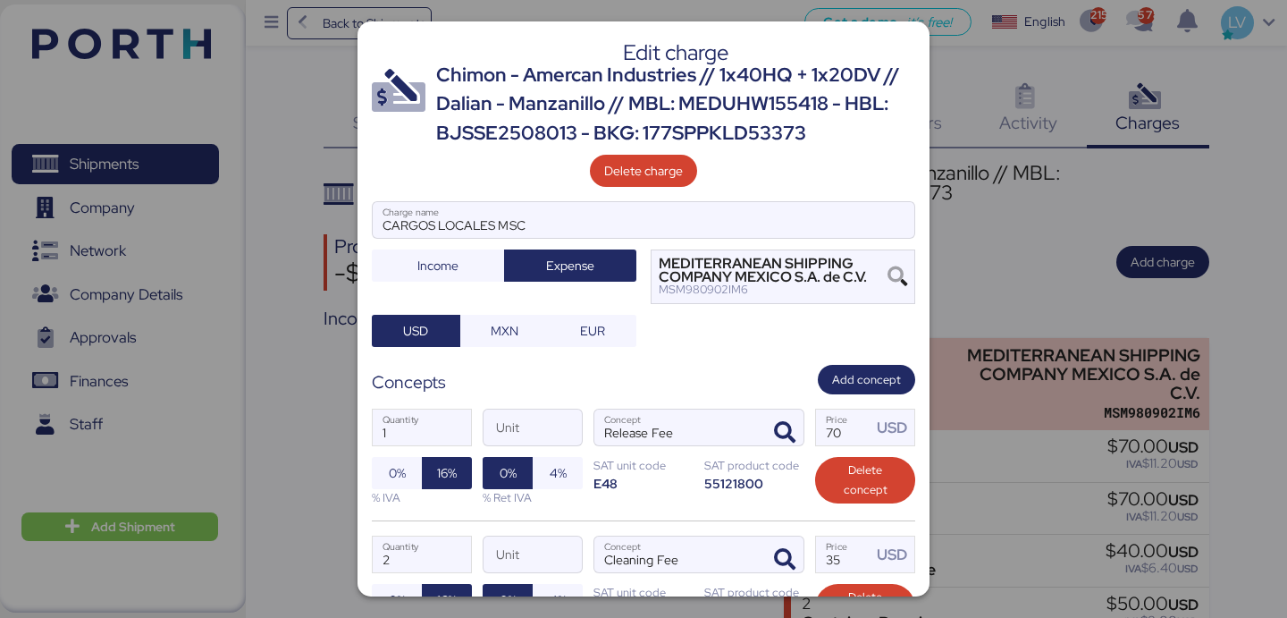
click at [664, 194] on div "Edit charge Chimon - Amercan Industries // 1x40HQ + 1x20DV // Dalian - Manzanil…" at bounding box center [643, 308] width 572 height 575
click at [664, 171] on span "Delete charge" at bounding box center [643, 170] width 79 height 21
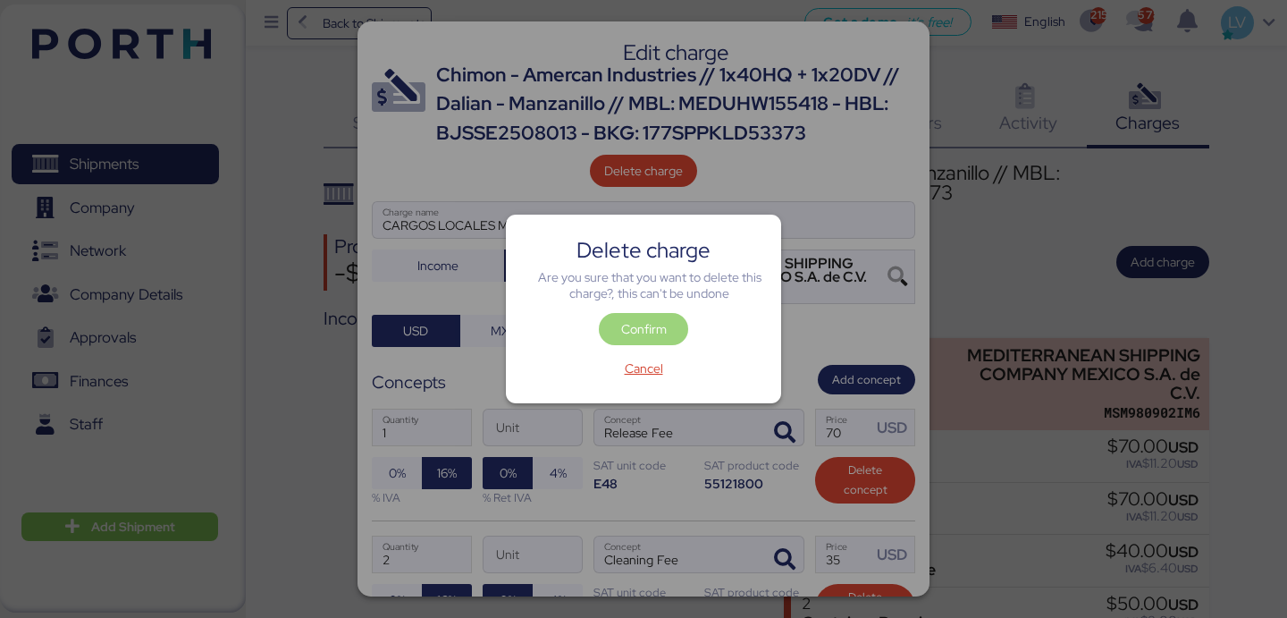
click at [634, 335] on span "Confirm" at bounding box center [644, 328] width 46 height 21
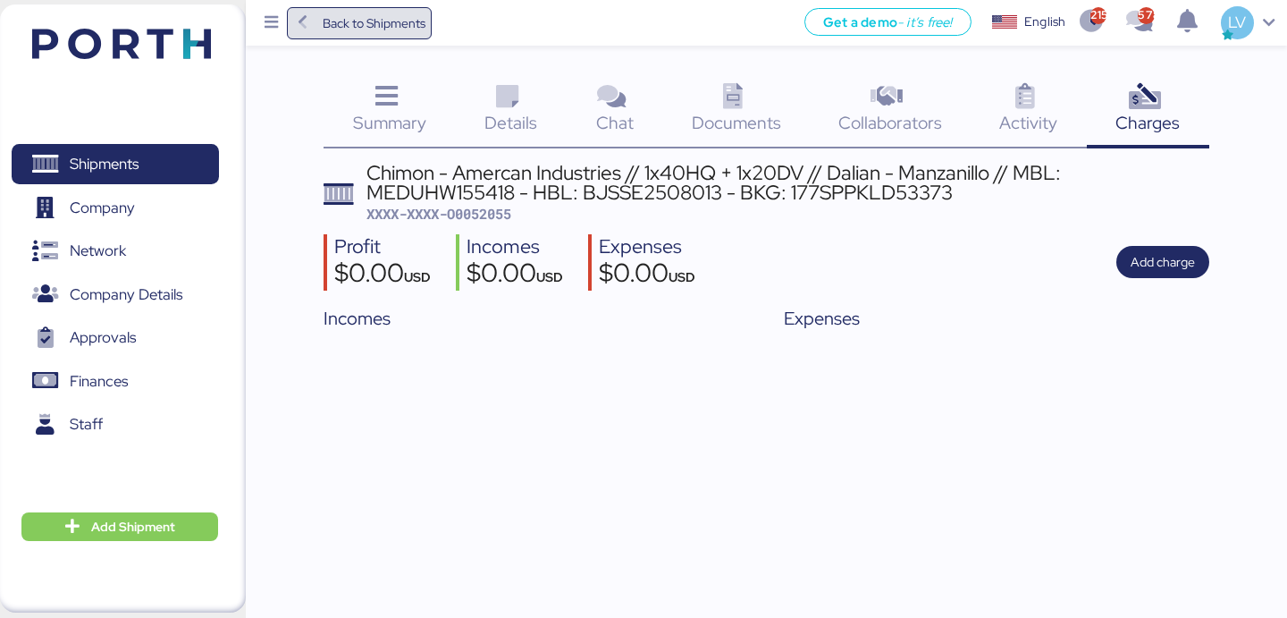
click at [399, 22] on span "Back to Shipments" at bounding box center [374, 23] width 103 height 21
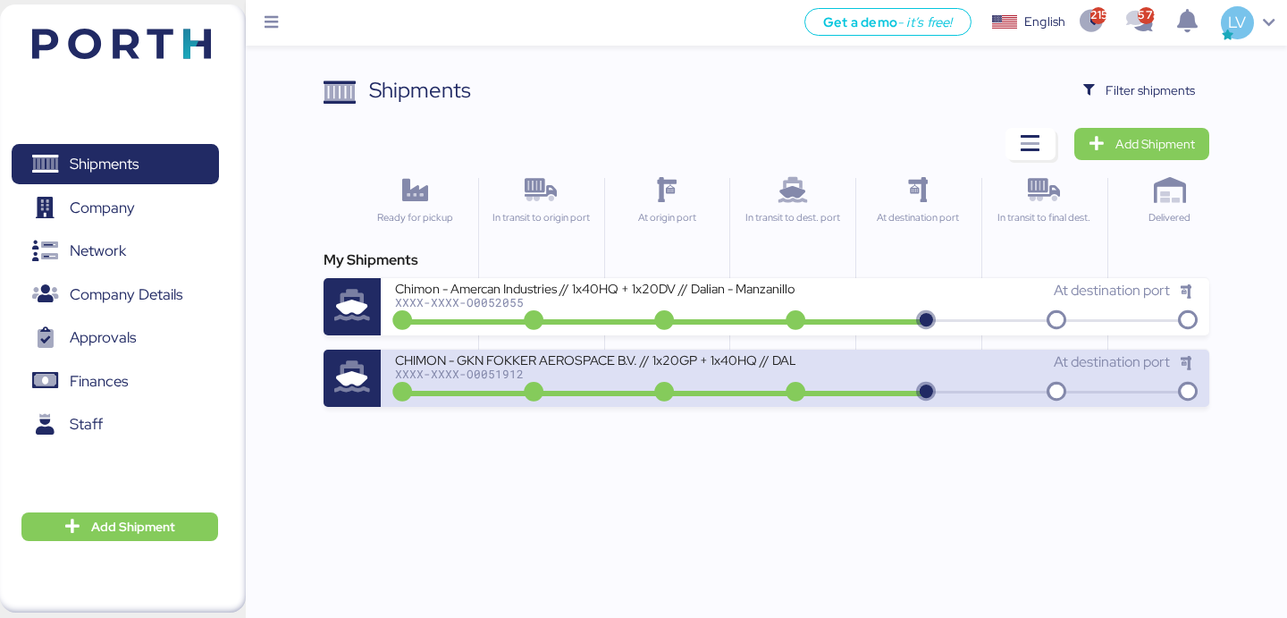
click at [475, 357] on div "CHIMON - GKN FOKKER AEROSPACE B.V. // 1x20GP + 1x40HQ // DALIAN - MANZANILLO //…" at bounding box center [594, 358] width 399 height 15
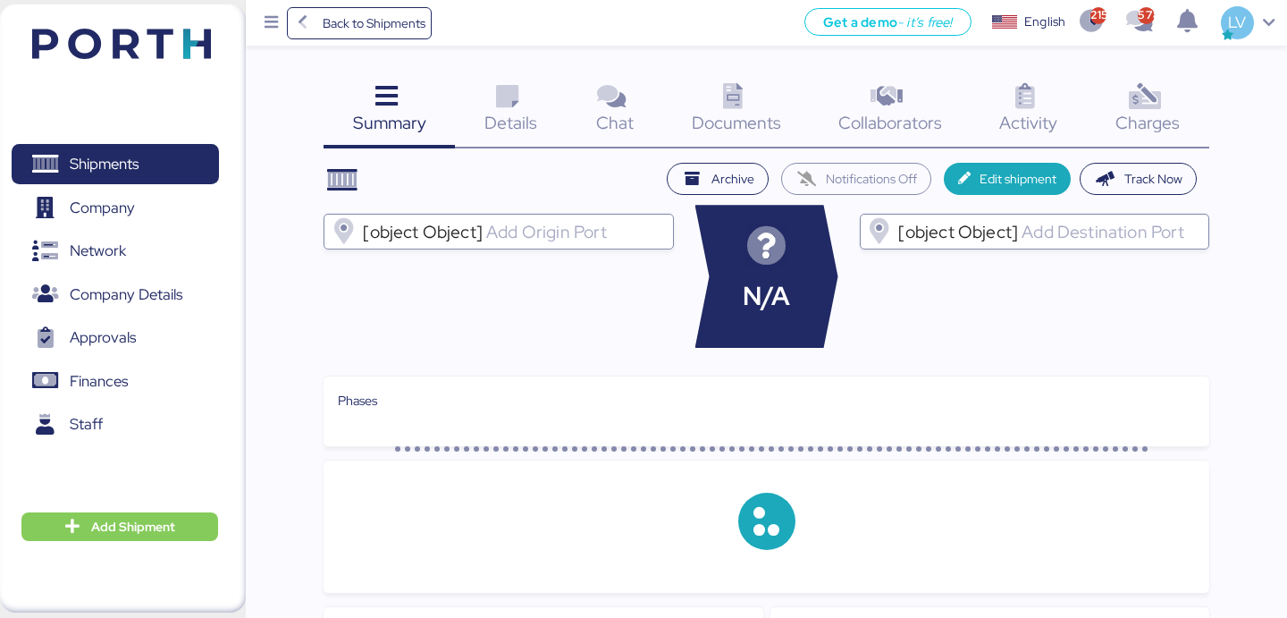
click at [1162, 128] on span "Charges" at bounding box center [1147, 122] width 64 height 23
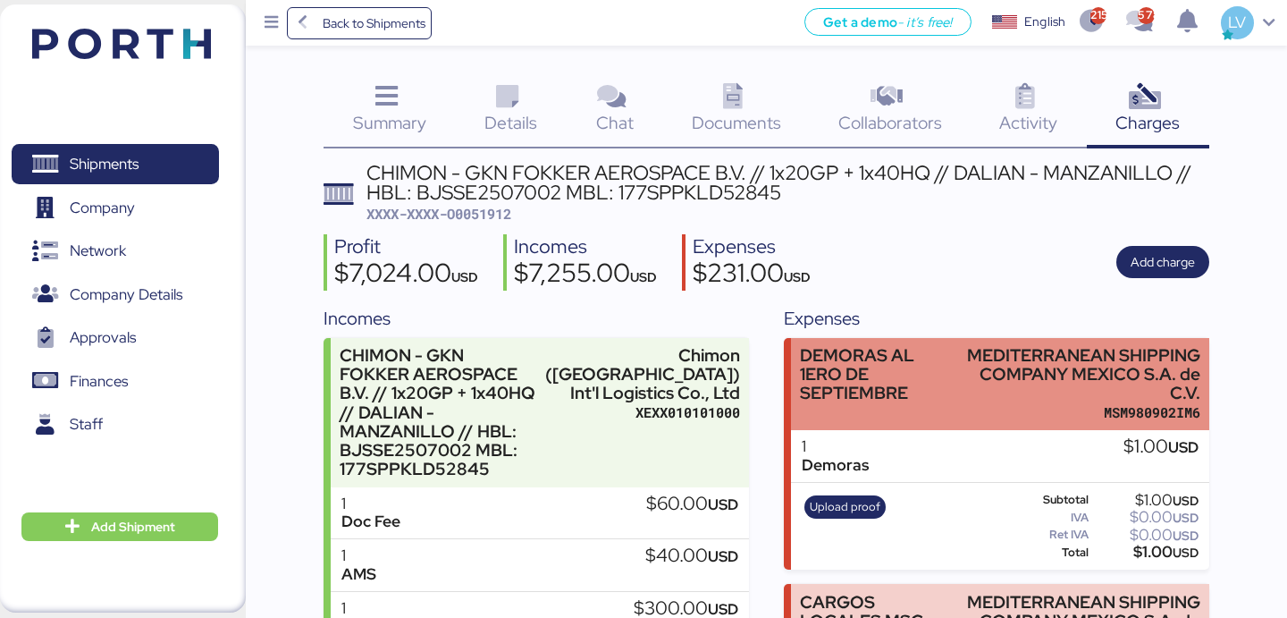
click at [913, 391] on div "DEMORAS AL 1ERO DE SEPTIEMBRE" at bounding box center [876, 374] width 152 height 56
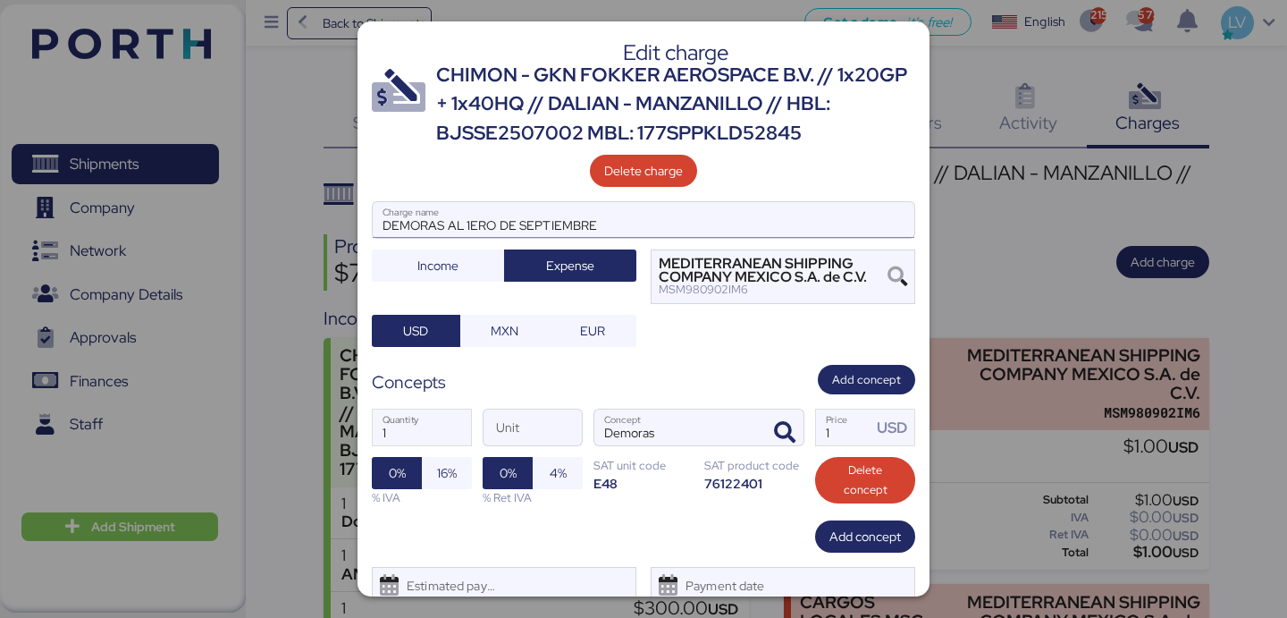
click at [477, 223] on input "DEMORAS AL 1ERO DE SEPTIEMBRE" at bounding box center [644, 220] width 542 height 36
type input "DEMORAS AL 8 DE SEPTIEMBRE"
click at [826, 425] on input "1" at bounding box center [843, 427] width 55 height 36
click at [857, 433] on input "1" at bounding box center [843, 427] width 55 height 36
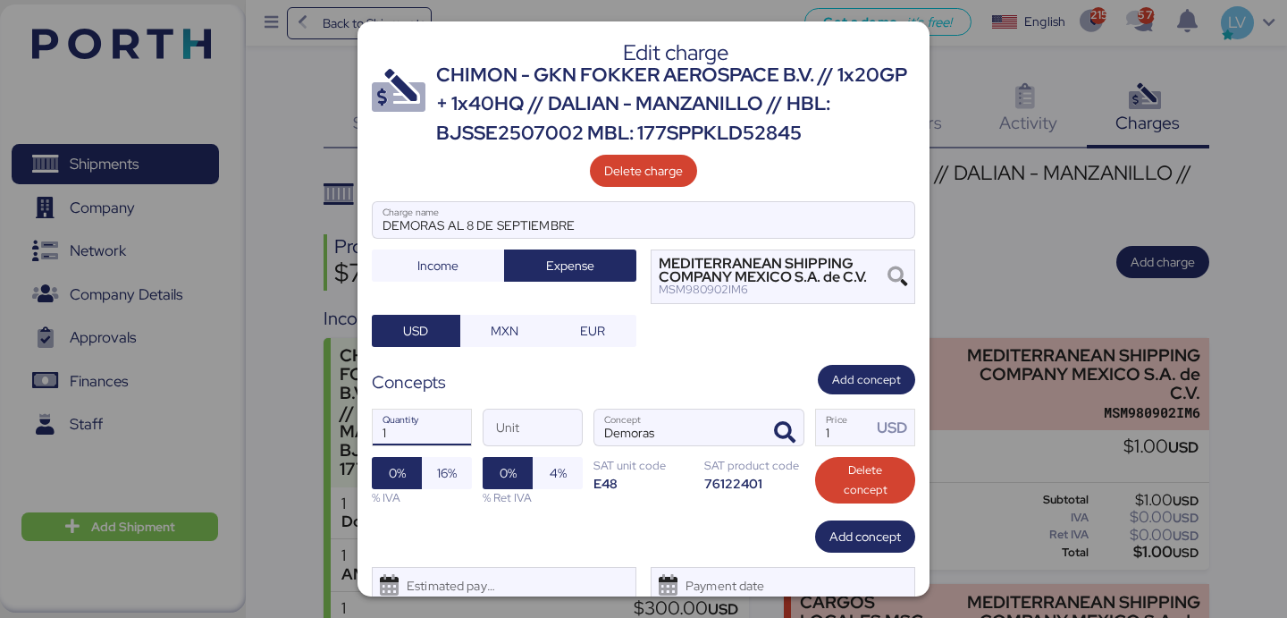
click at [421, 426] on input "1" at bounding box center [422, 427] width 98 height 36
type input "16"
click at [841, 445] on label "1 Price USD" at bounding box center [865, 427] width 100 height 38
click at [841, 445] on input "1" at bounding box center [843, 427] width 55 height 36
click at [841, 434] on input "1" at bounding box center [843, 427] width 55 height 36
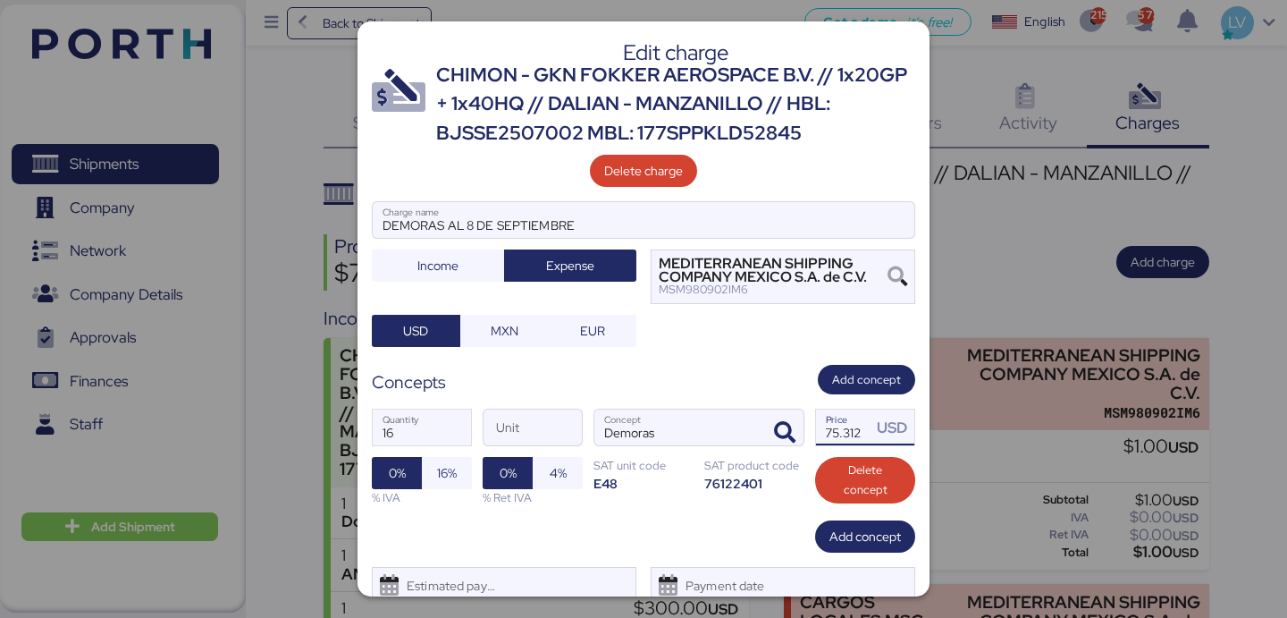
scroll to position [0, 13]
type input "175.3125"
click at [765, 518] on div "16 Quantity Unit Demoras Concept 175.3125 Price USD 0% 16% % IVA 0% 4% % Ret IV…" at bounding box center [643, 457] width 543 height 126
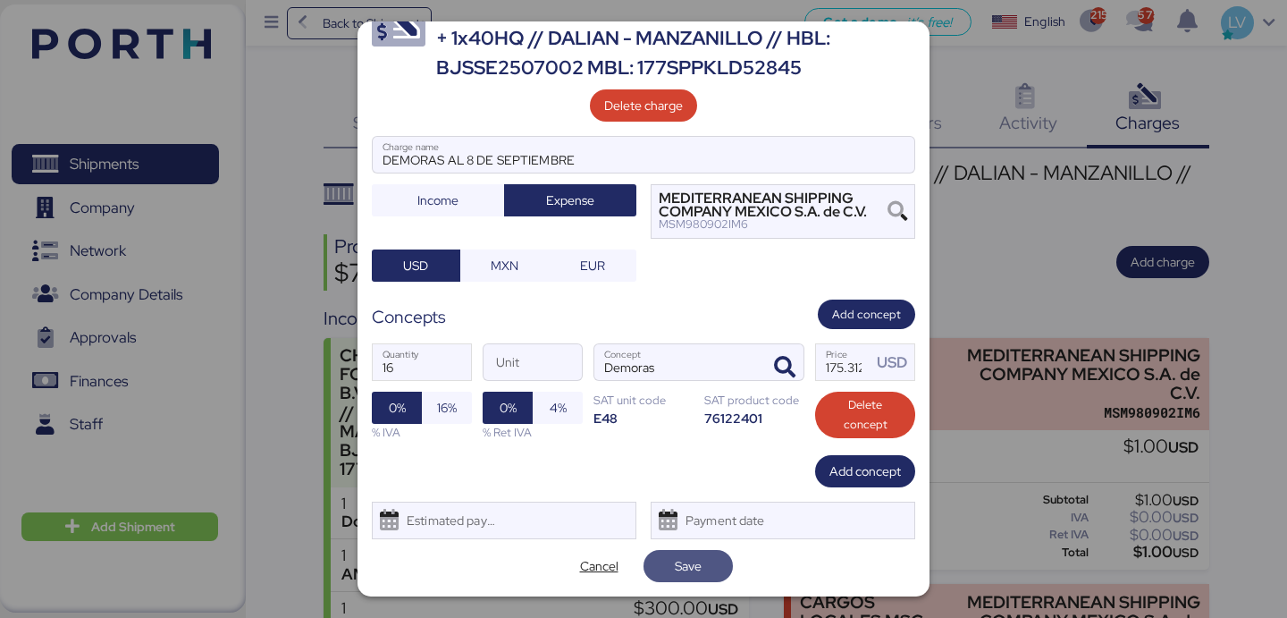
click at [713, 570] on span "Save" at bounding box center [688, 565] width 61 height 25
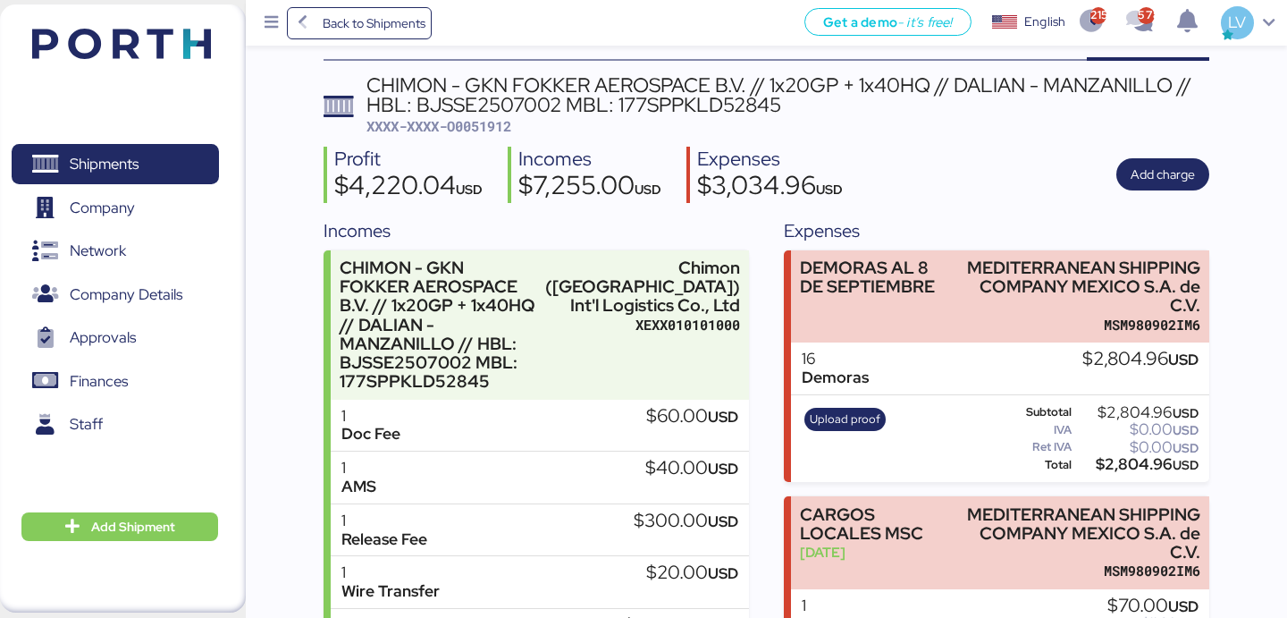
scroll to position [88, 0]
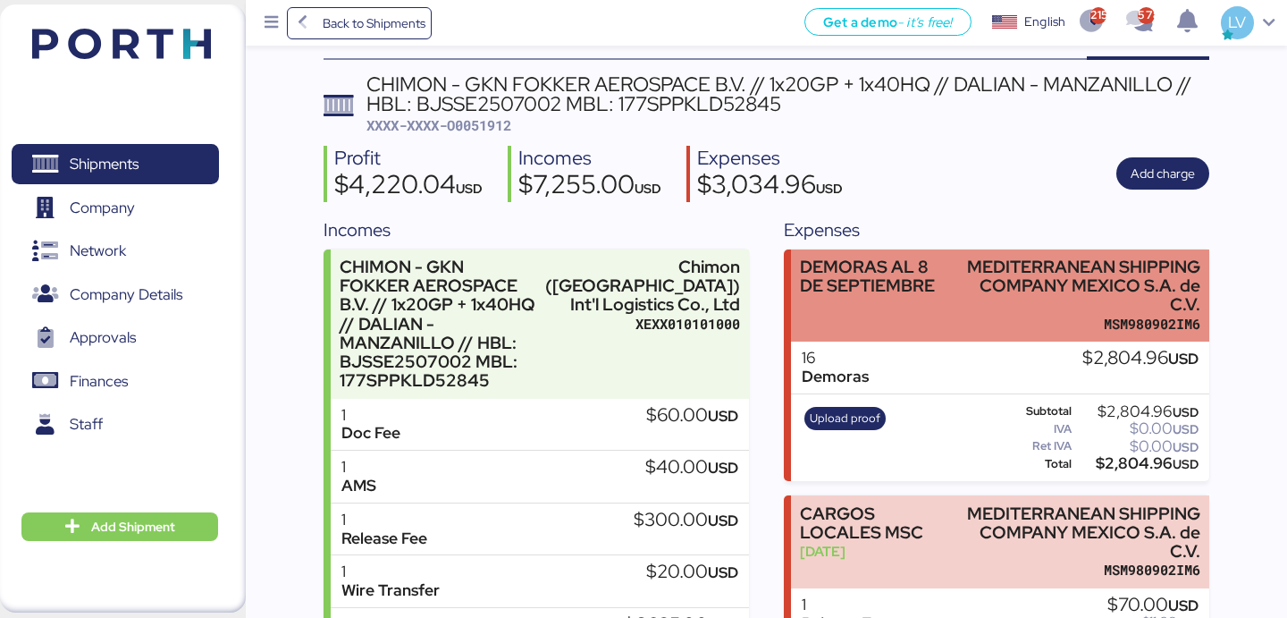
click at [961, 297] on div "MEDITERRANEAN SHIPPING COMPANY MEXICO S.A. de C.V." at bounding box center [1080, 285] width 240 height 56
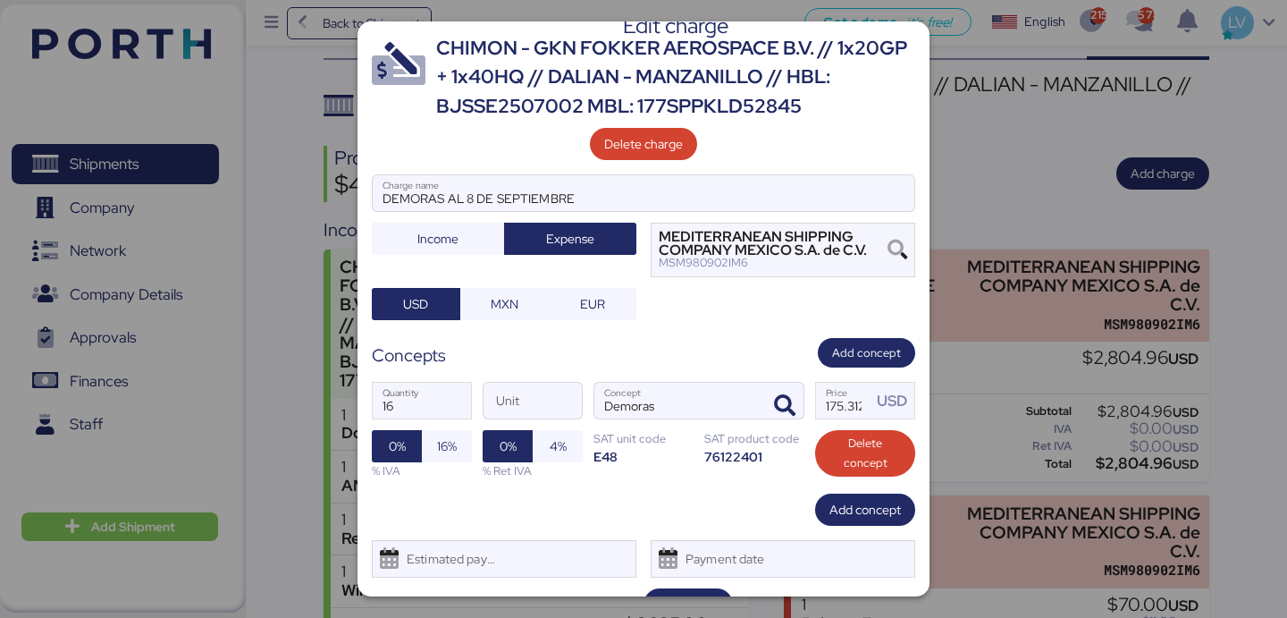
scroll to position [32, 0]
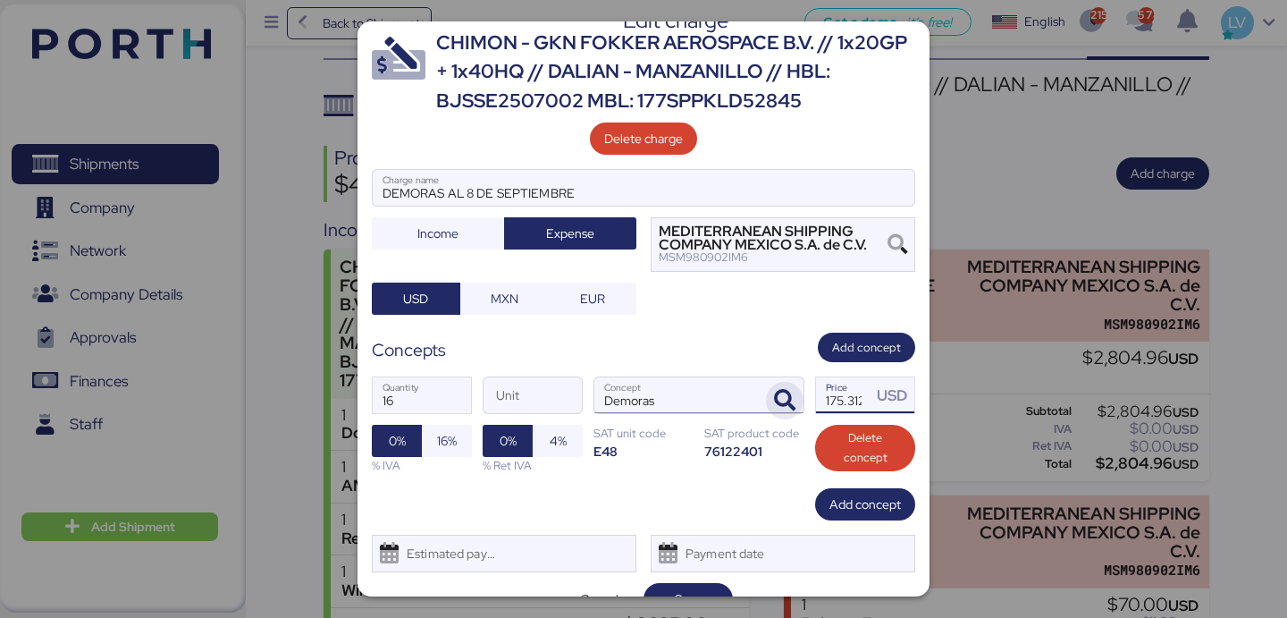
drag, startPoint x: 840, startPoint y: 404, endPoint x: 774, endPoint y: 404, distance: 66.1
click at [774, 404] on div "16 Quantity Unit Demoras Concept 175.3125 Price USD 0% 16% % IVA 0% 4% % Ret IV…" at bounding box center [643, 425] width 543 height 126
click at [698, 593] on span "Save" at bounding box center [688, 598] width 27 height 21
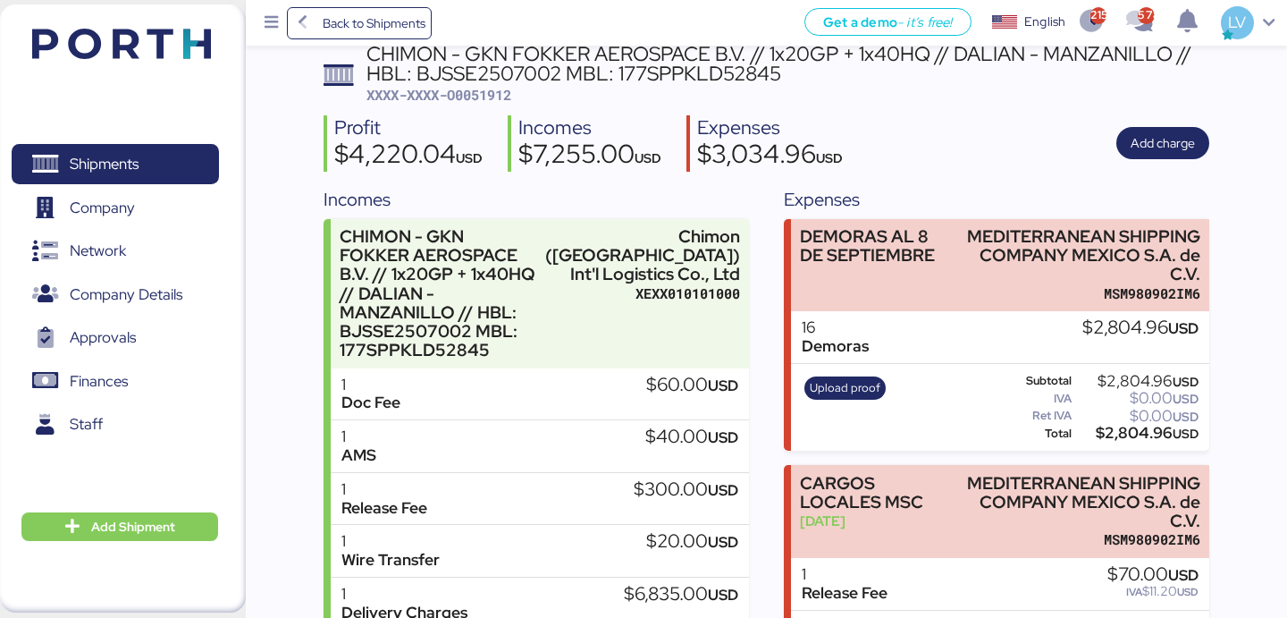
scroll to position [124, 0]
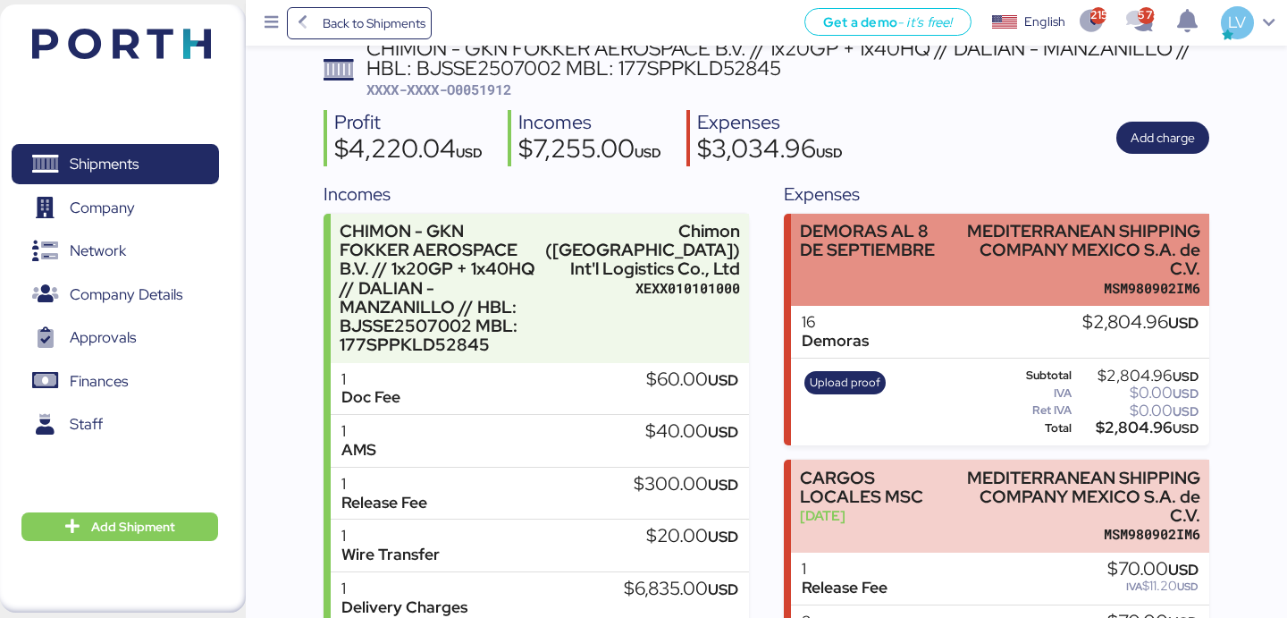
click at [945, 257] on div "DEMORAS AL 8 DE SEPTIEMBRE" at bounding box center [876, 241] width 152 height 38
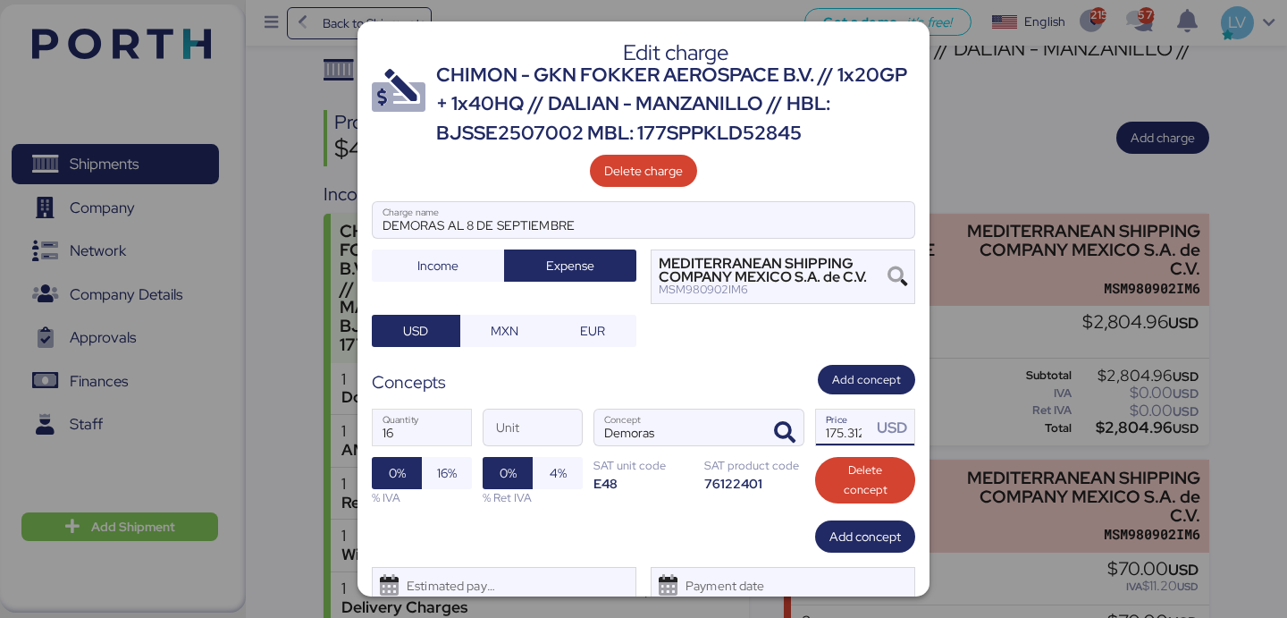
scroll to position [0, 13]
drag, startPoint x: 847, startPoint y: 433, endPoint x: 893, endPoint y: 433, distance: 45.6
click at [894, 433] on div "175.3125 Price USD" at bounding box center [865, 427] width 98 height 36
type input "175.32"
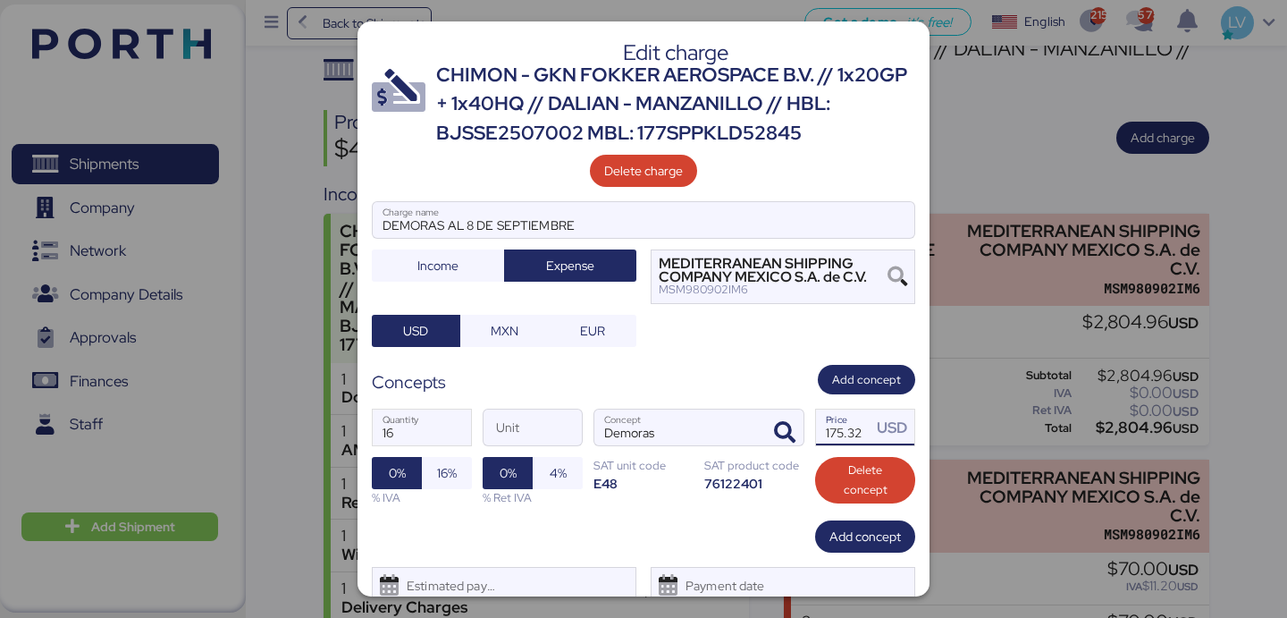
scroll to position [0, 0]
click at [727, 331] on div "DEMORAS AL 8 DE SEPTIEMBRE Charge name Income Expense MEDITERRANEAN SHIPPING CO…" at bounding box center [643, 274] width 543 height 146
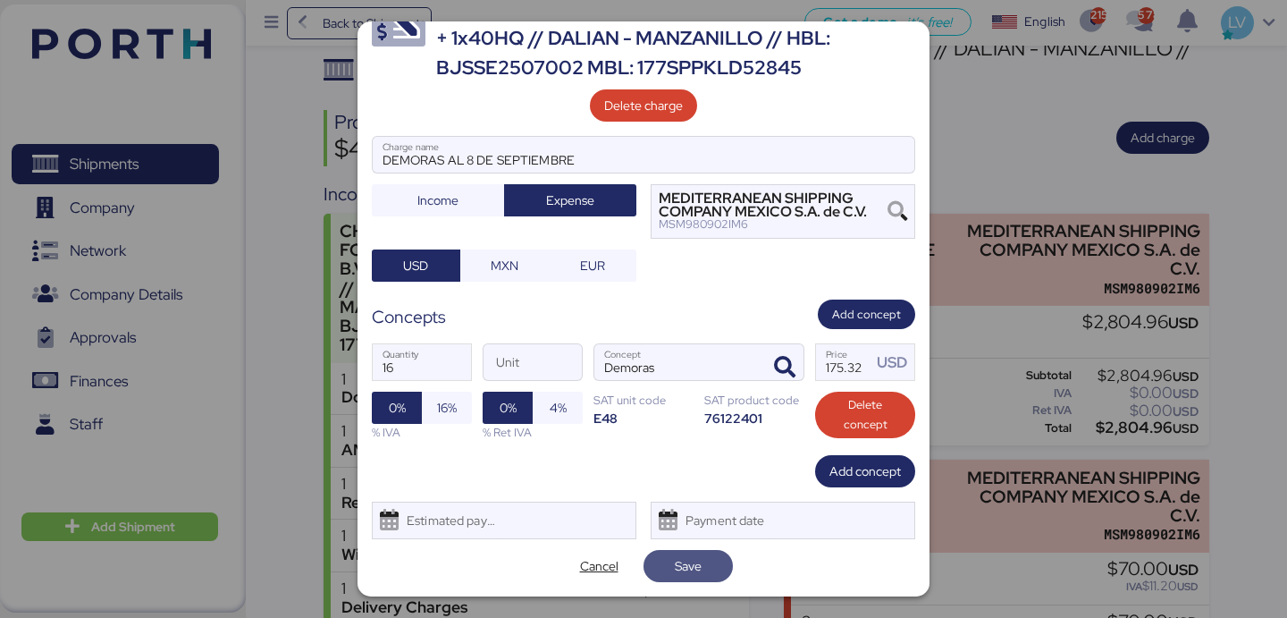
click at [683, 575] on span "Save" at bounding box center [688, 565] width 27 height 21
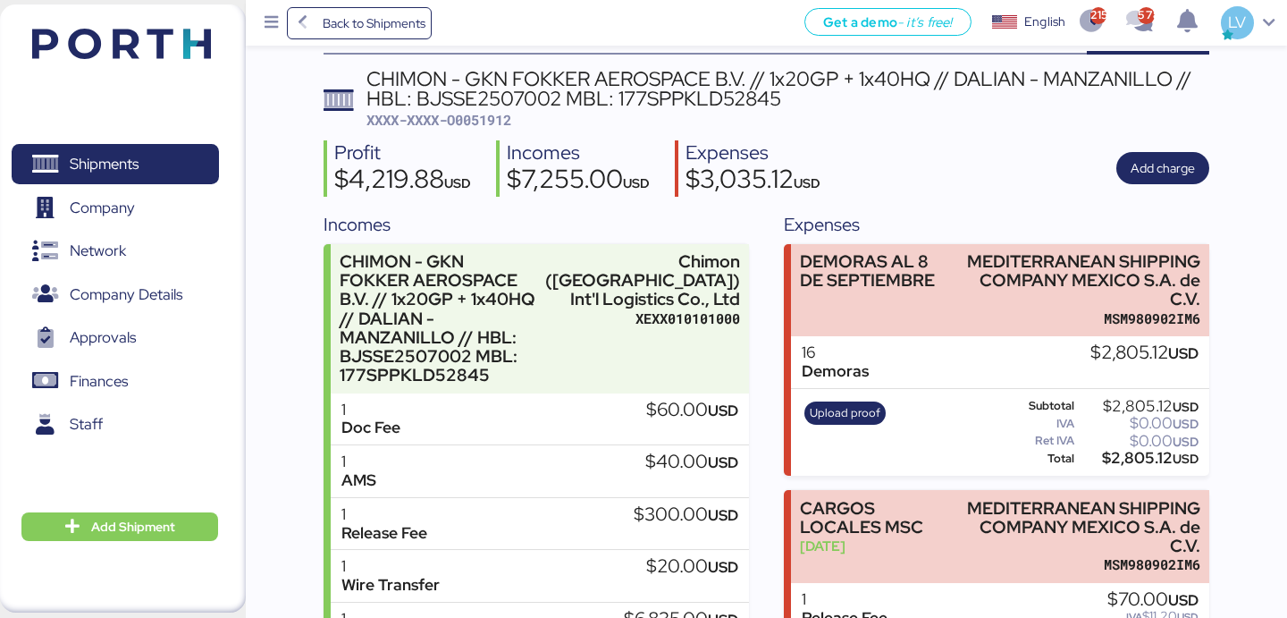
scroll to position [126, 0]
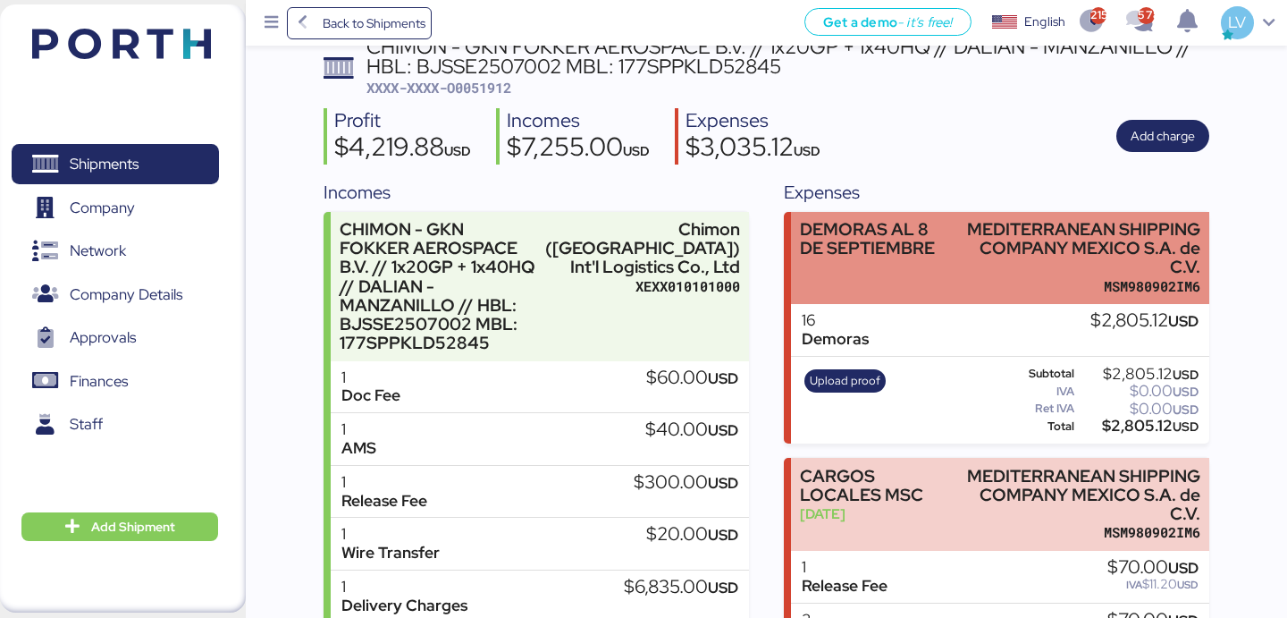
click at [960, 258] on div "MEDITERRANEAN SHIPPING COMPANY MEXICO S.A. de C.V." at bounding box center [1080, 248] width 240 height 56
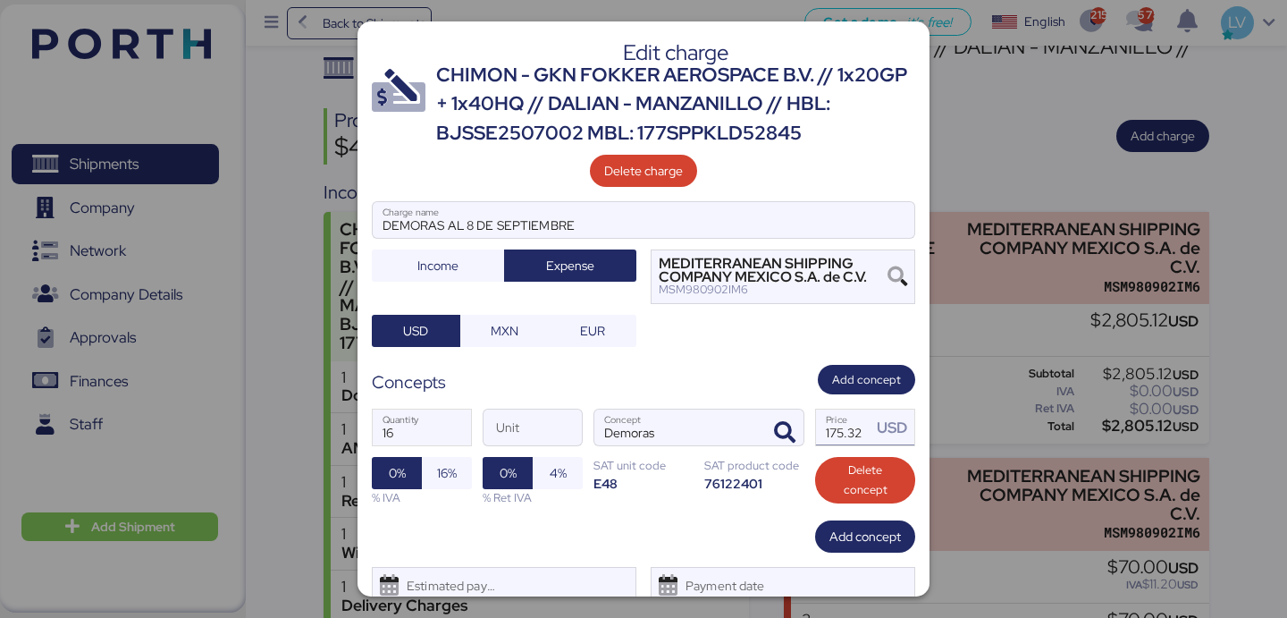
click at [841, 432] on input "175.32" at bounding box center [843, 427] width 55 height 36
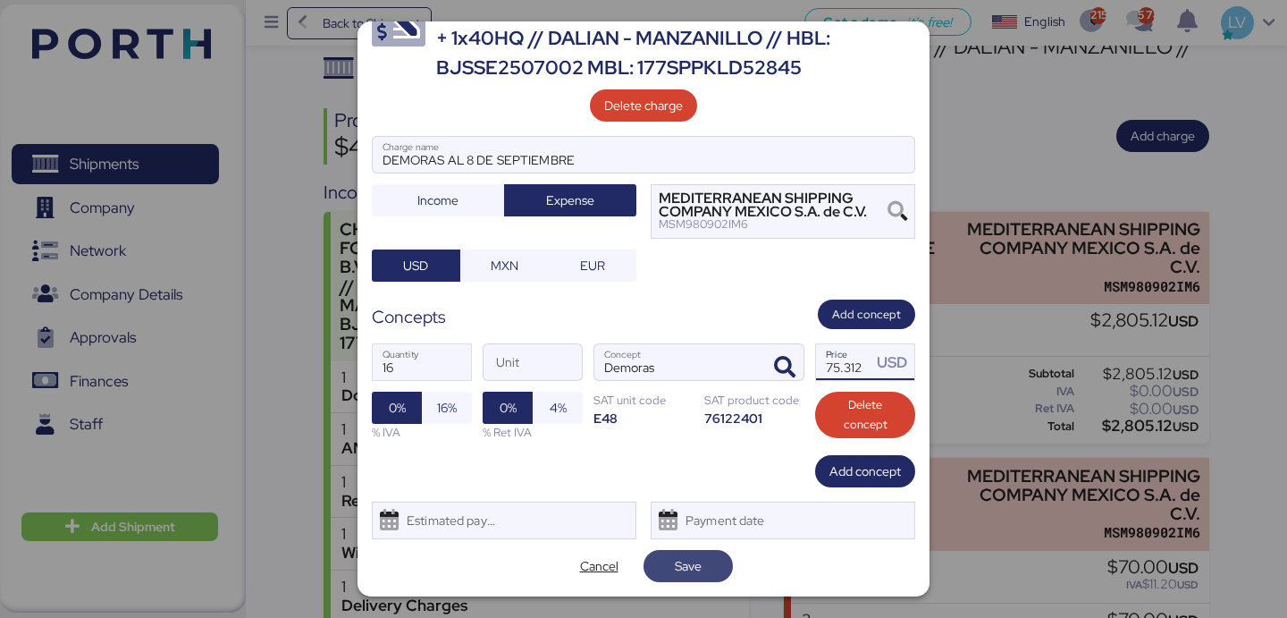
type input "175.312"
click at [697, 575] on span "Save" at bounding box center [688, 565] width 27 height 21
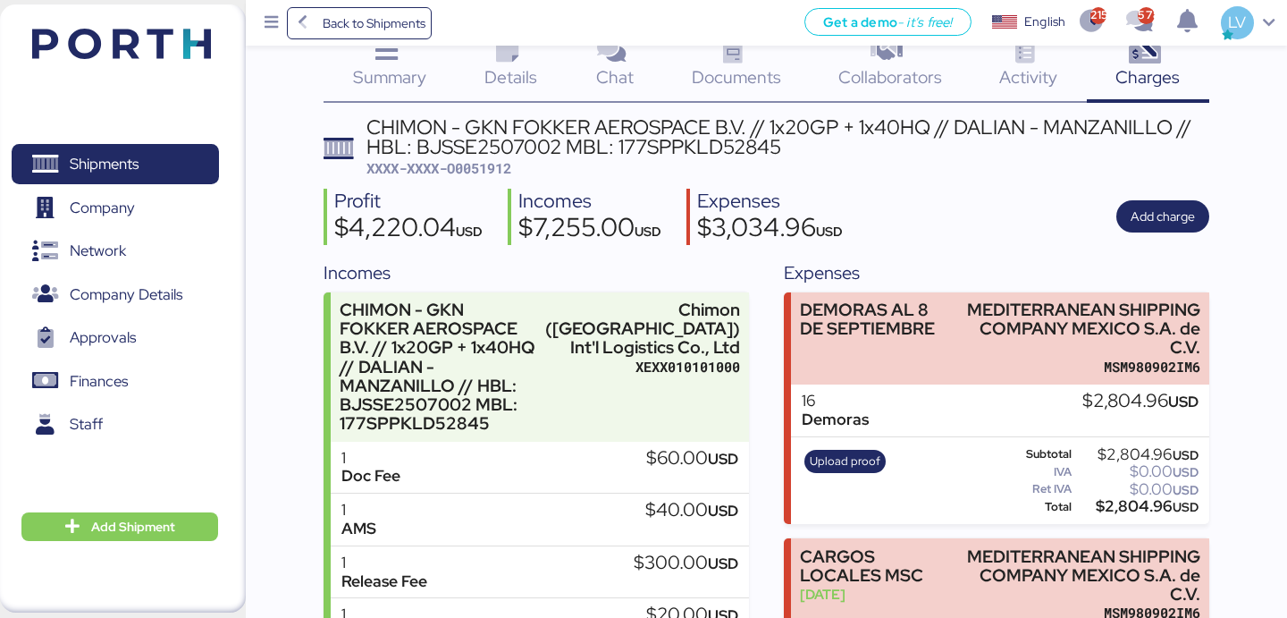
scroll to position [47, 0]
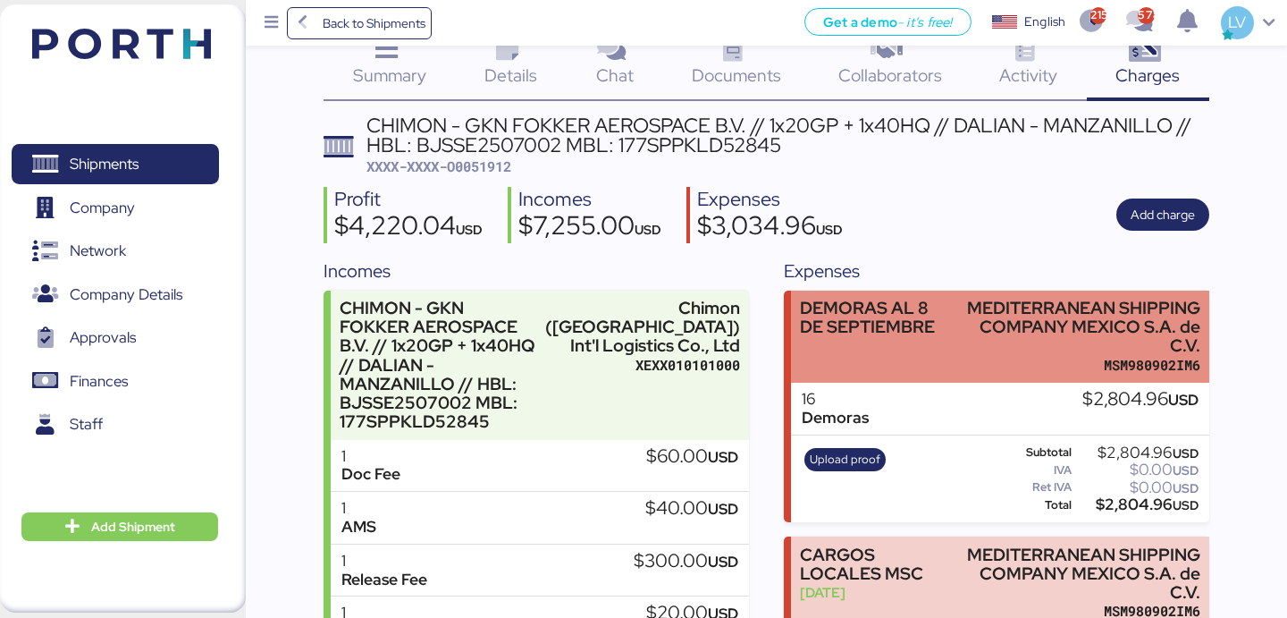
click at [963, 334] on div "MEDITERRANEAN SHIPPING COMPANY MEXICO S.A. de C.V." at bounding box center [1080, 326] width 240 height 56
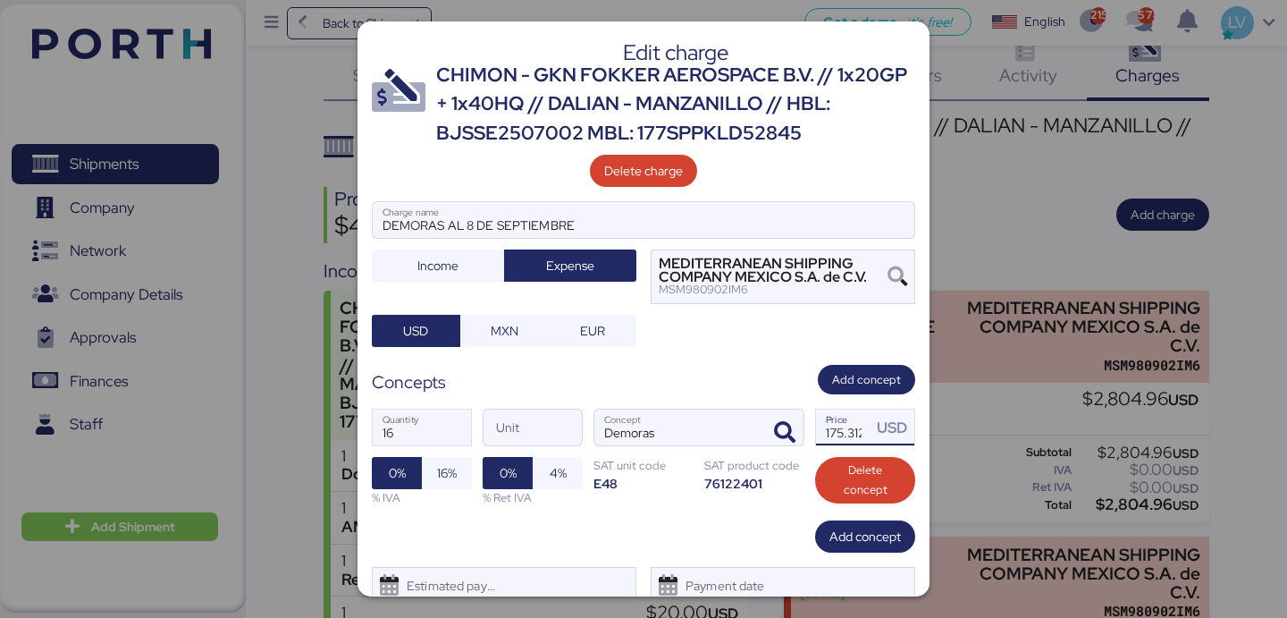
scroll to position [0, 4]
drag, startPoint x: 849, startPoint y: 427, endPoint x: 908, endPoint y: 433, distance: 59.2
click at [908, 433] on div "175.312 Price USD" at bounding box center [865, 427] width 98 height 36
type input "175.313"
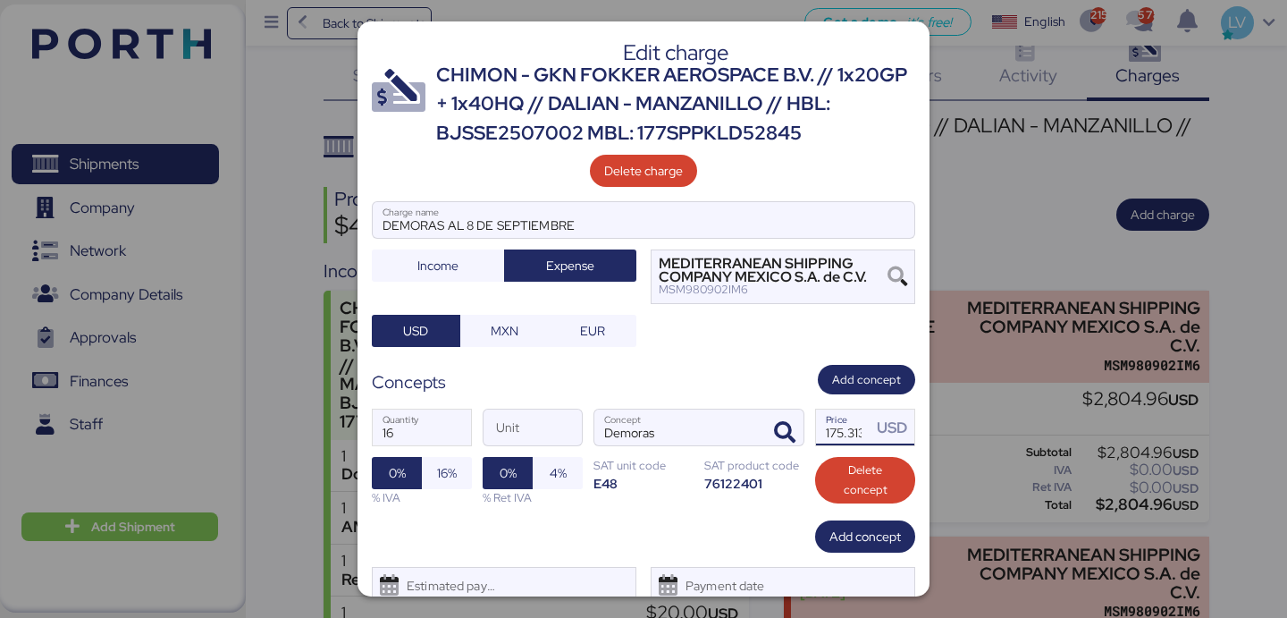
click at [735, 360] on div "Edit charge CHIMON - GKN FOKKER AEROSPACE B.V. // 1x20GP + 1x40HQ // DALIAN - M…" at bounding box center [643, 308] width 572 height 575
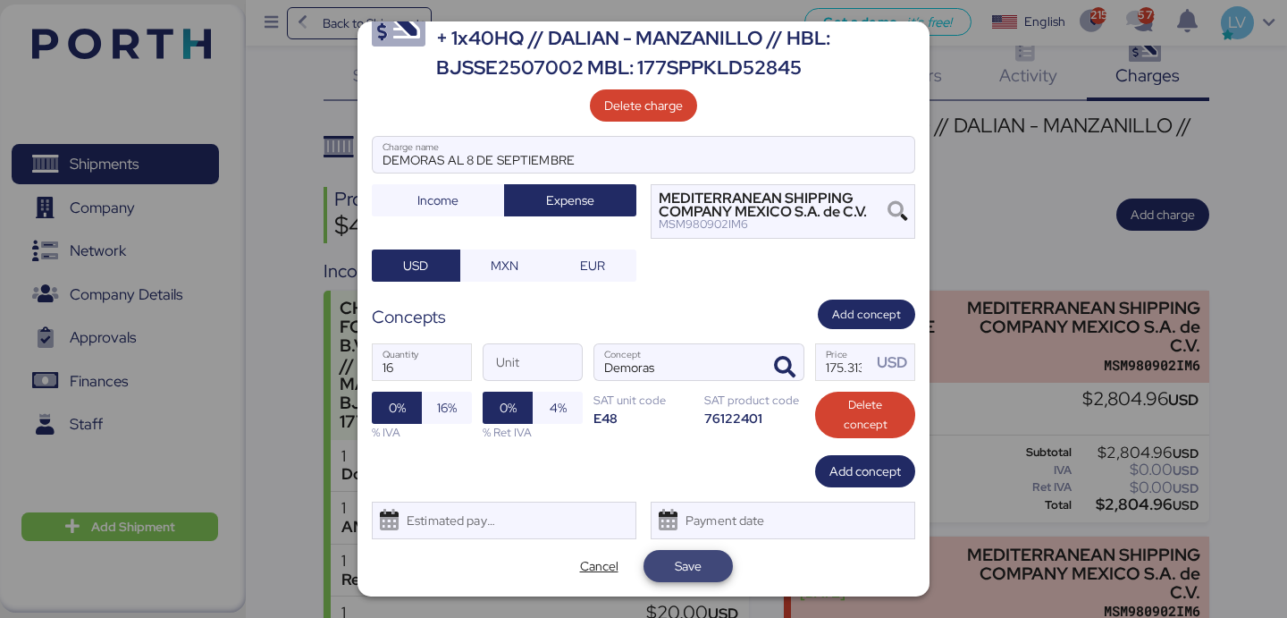
click at [696, 568] on span "Save" at bounding box center [688, 565] width 27 height 21
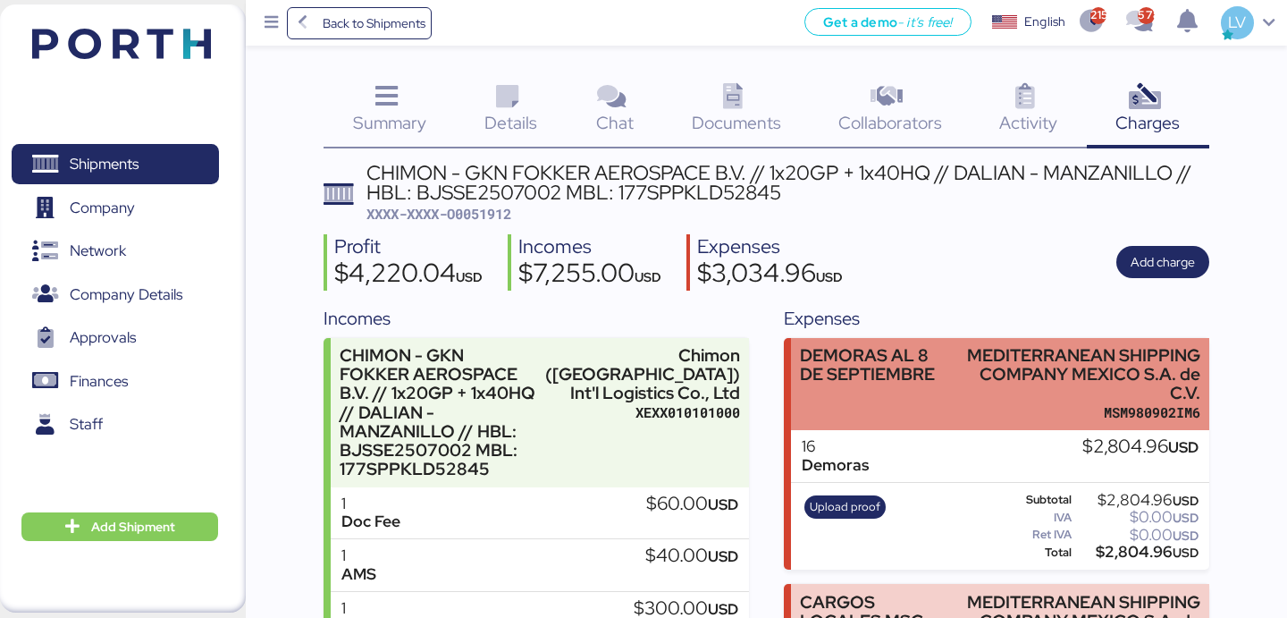
click at [892, 391] on div "DEMORAS AL 8 DE SEPTIEMBRE" at bounding box center [876, 384] width 152 height 76
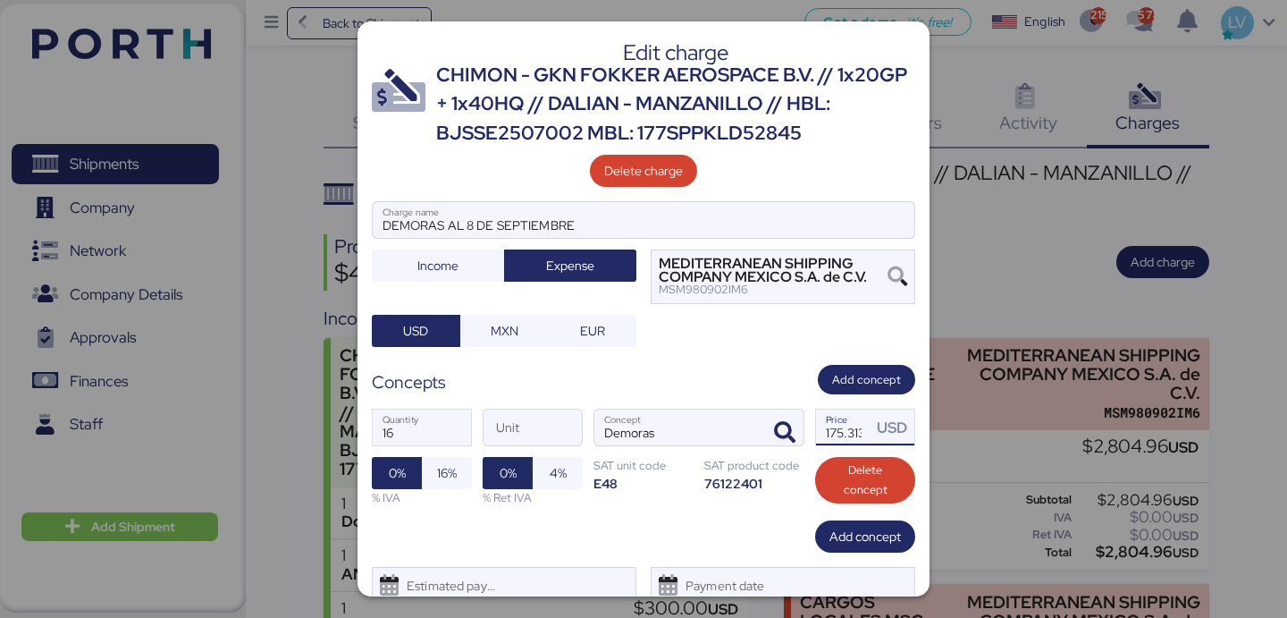
drag, startPoint x: 838, startPoint y: 418, endPoint x: 981, endPoint y: 432, distance: 143.6
click at [980, 432] on div "Edit charge CHIMON - GKN FOKKER AEROSPACE B.V. // 1x20GP + 1x40HQ // DALIAN - M…" at bounding box center [643, 309] width 1287 height 618
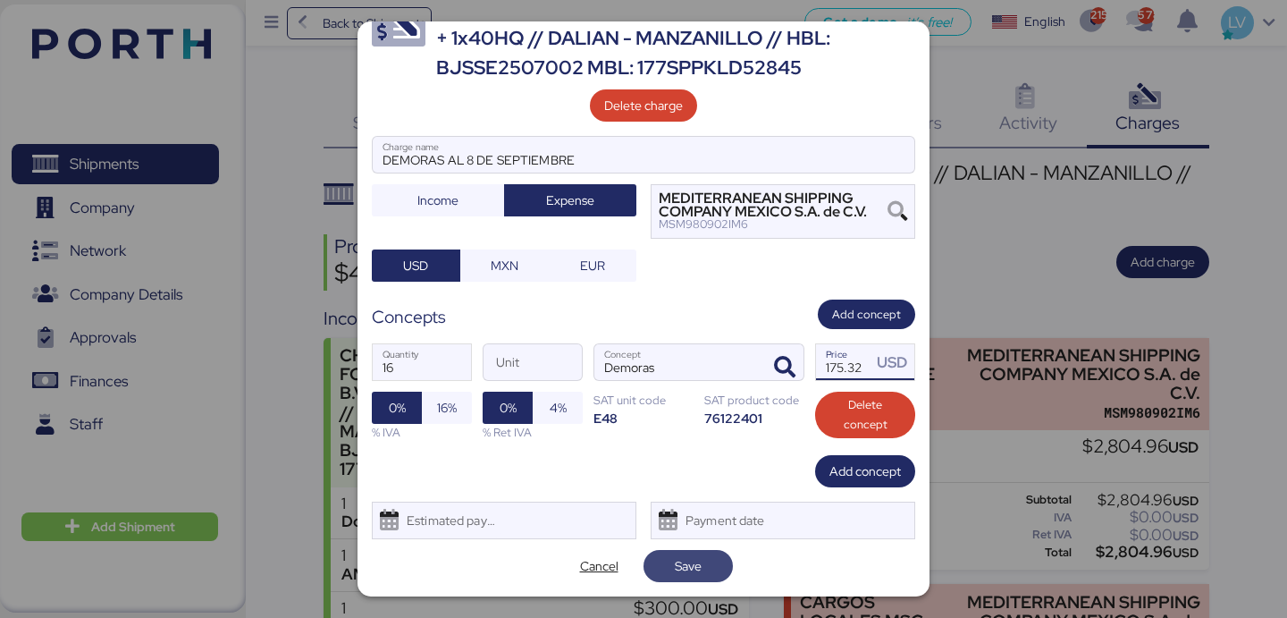
type input "175.32"
click at [705, 555] on span "Save" at bounding box center [688, 565] width 61 height 25
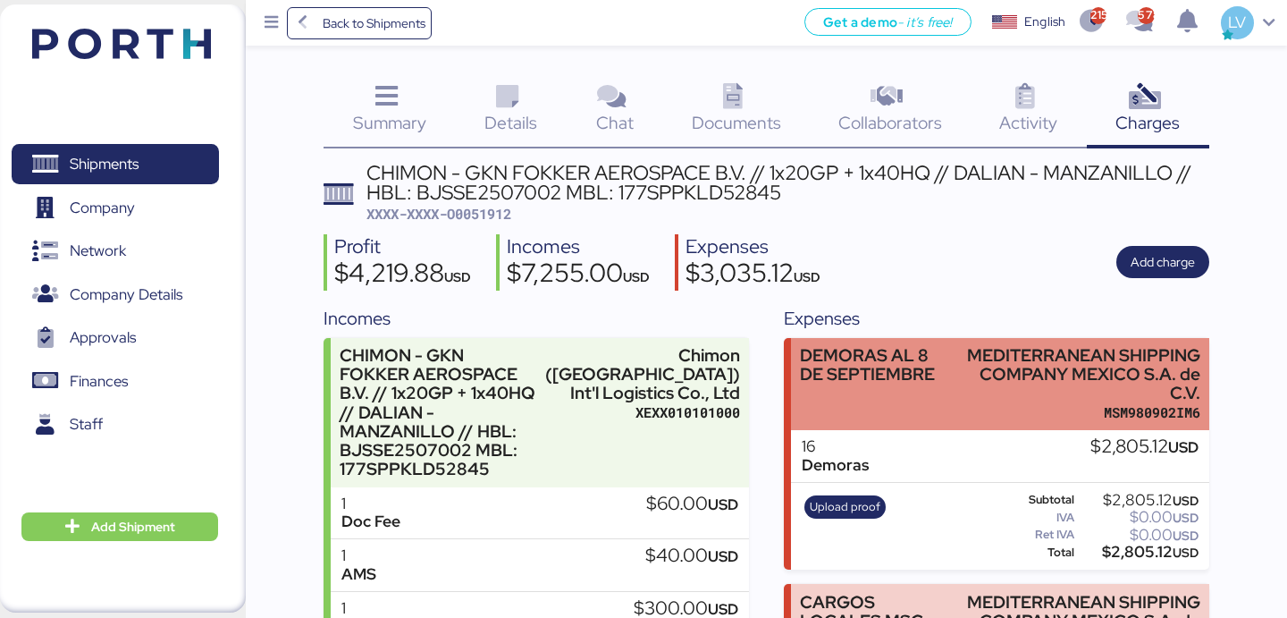
click at [990, 376] on div "MEDITERRANEAN SHIPPING COMPANY MEXICO S.A. de C.V." at bounding box center [1080, 374] width 240 height 56
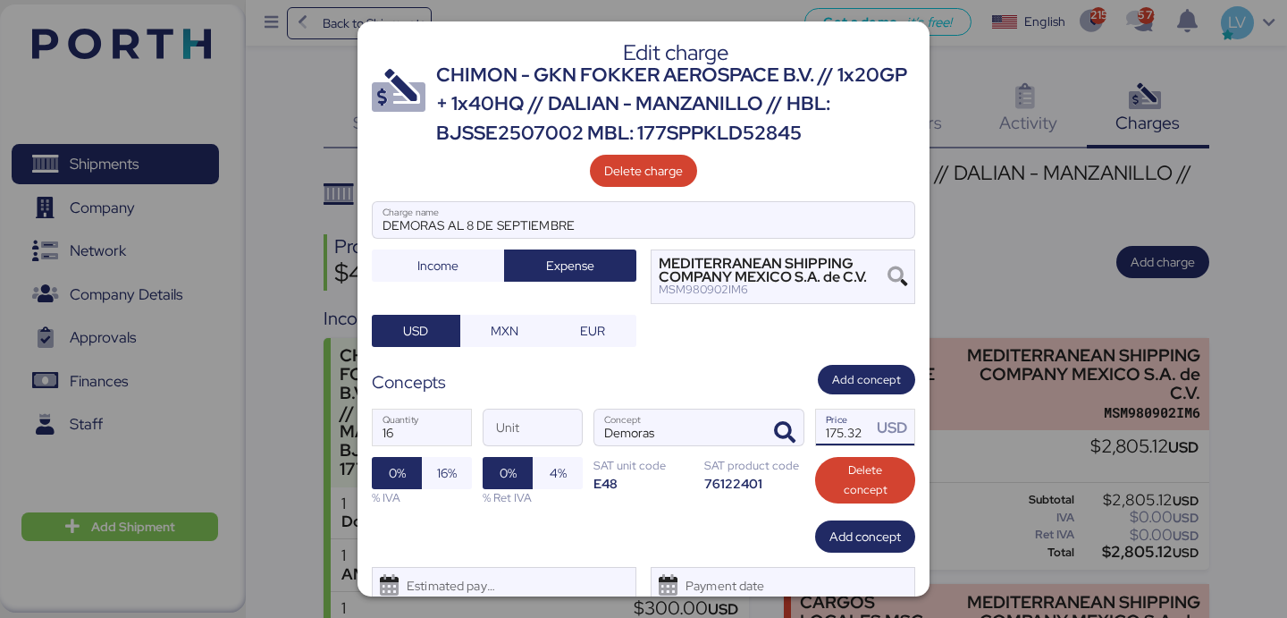
scroll to position [0, 1]
drag, startPoint x: 850, startPoint y: 437, endPoint x: 901, endPoint y: 435, distance: 51.0
click at [901, 436] on div "175.32 Price USD" at bounding box center [865, 427] width 98 height 36
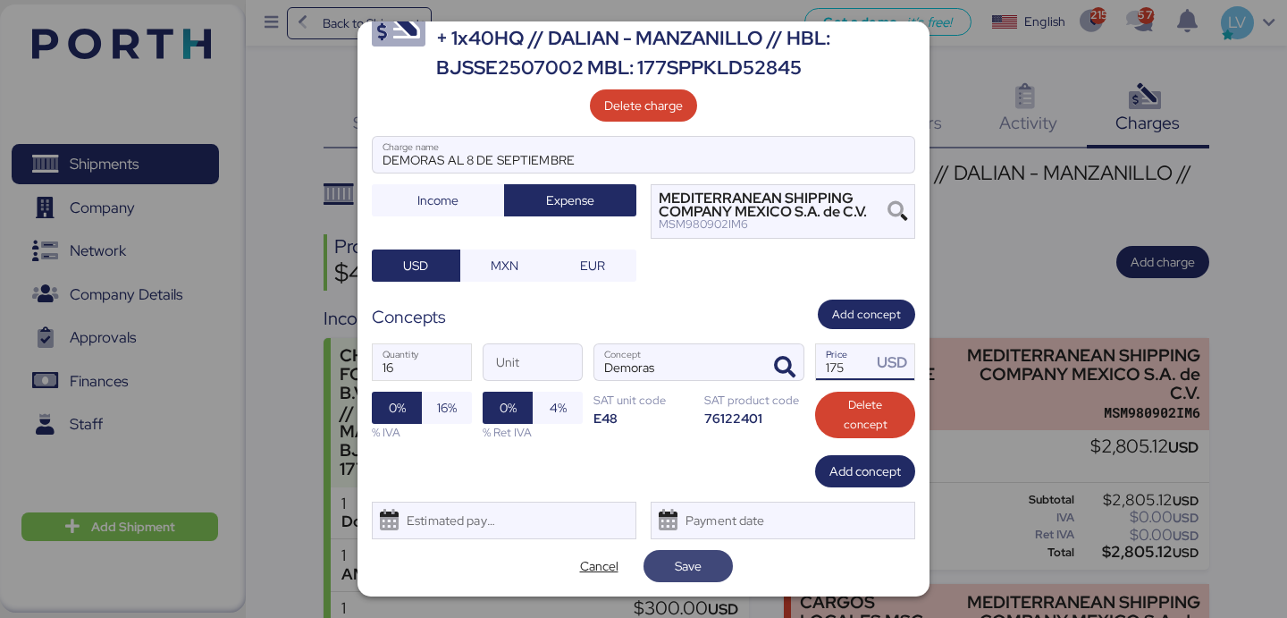
type input "175"
click at [711, 559] on span "Save" at bounding box center [688, 565] width 61 height 25
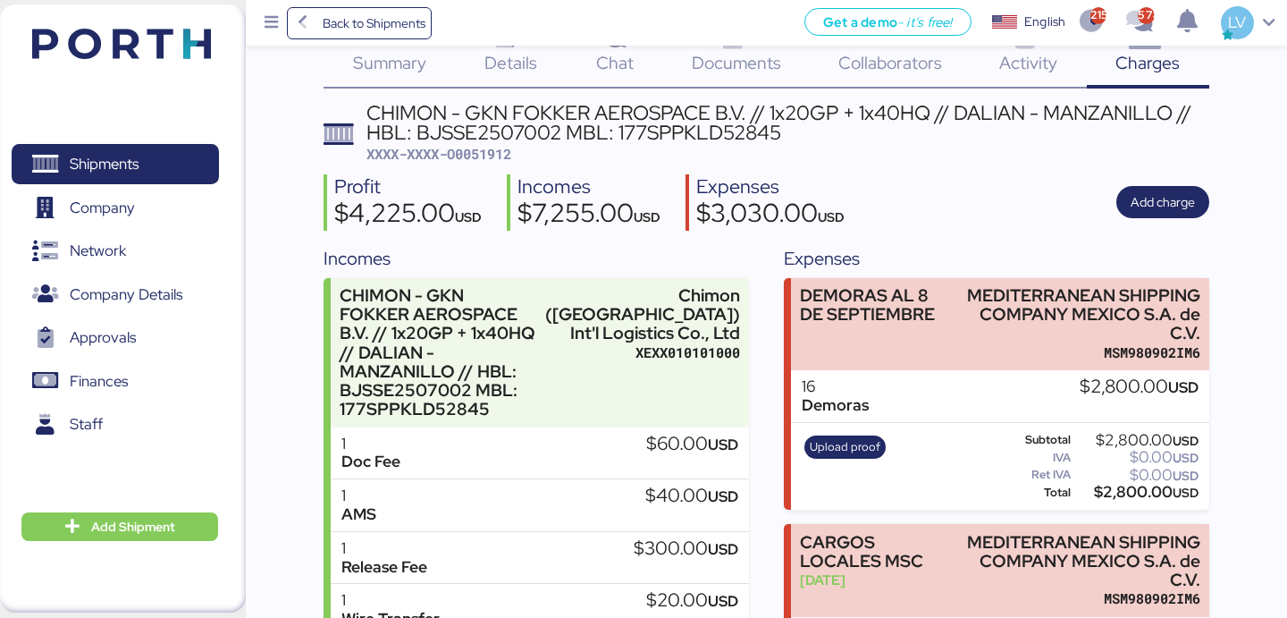
scroll to position [0, 0]
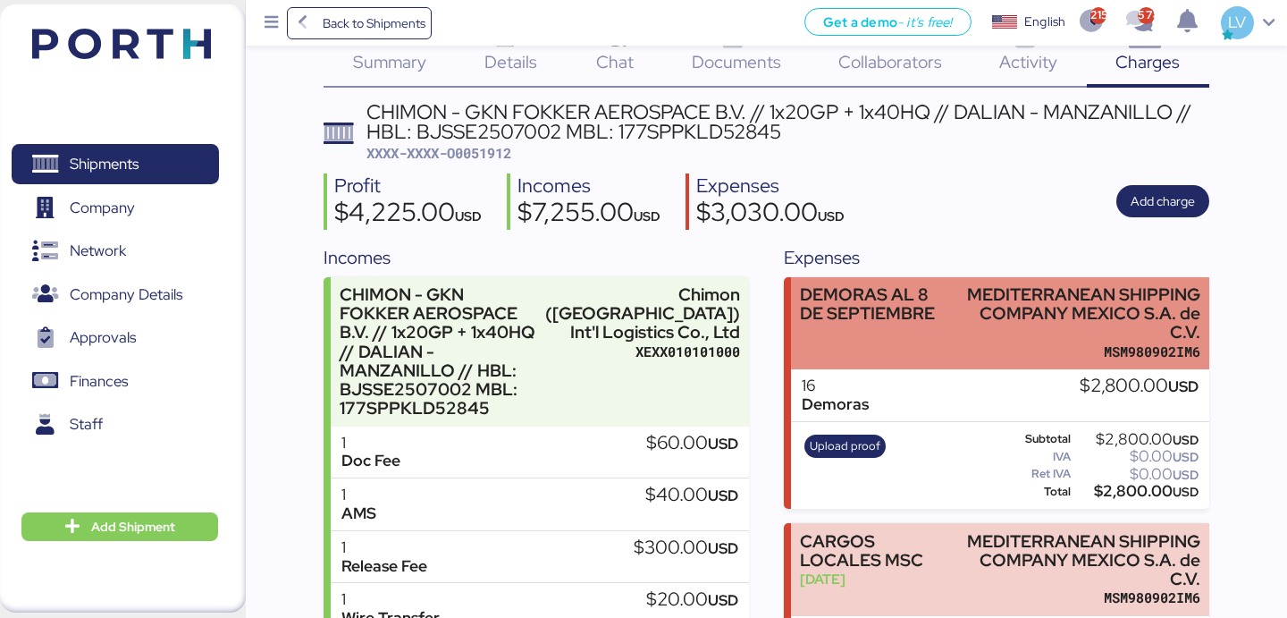
click at [1012, 320] on div "MEDITERRANEAN SHIPPING COMPANY MEXICO S.A. de C.V." at bounding box center [1080, 313] width 240 height 56
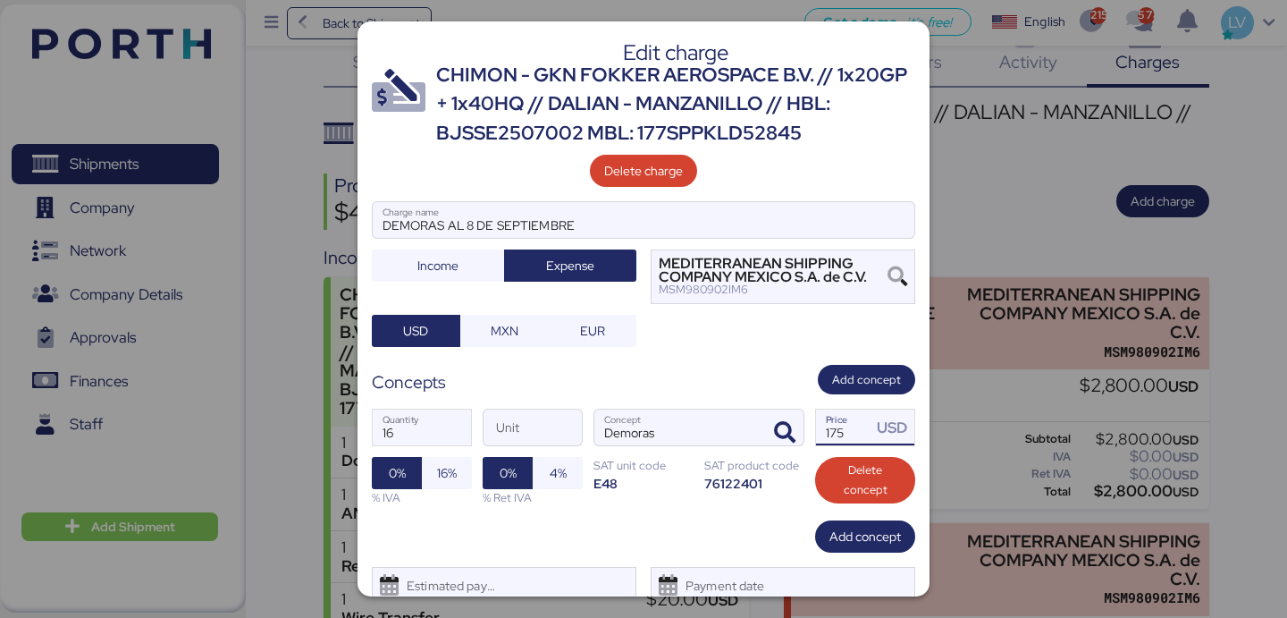
drag, startPoint x: 839, startPoint y: 432, endPoint x: 906, endPoint y: 428, distance: 67.1
click at [904, 431] on div "175 Price USD" at bounding box center [865, 427] width 98 height 36
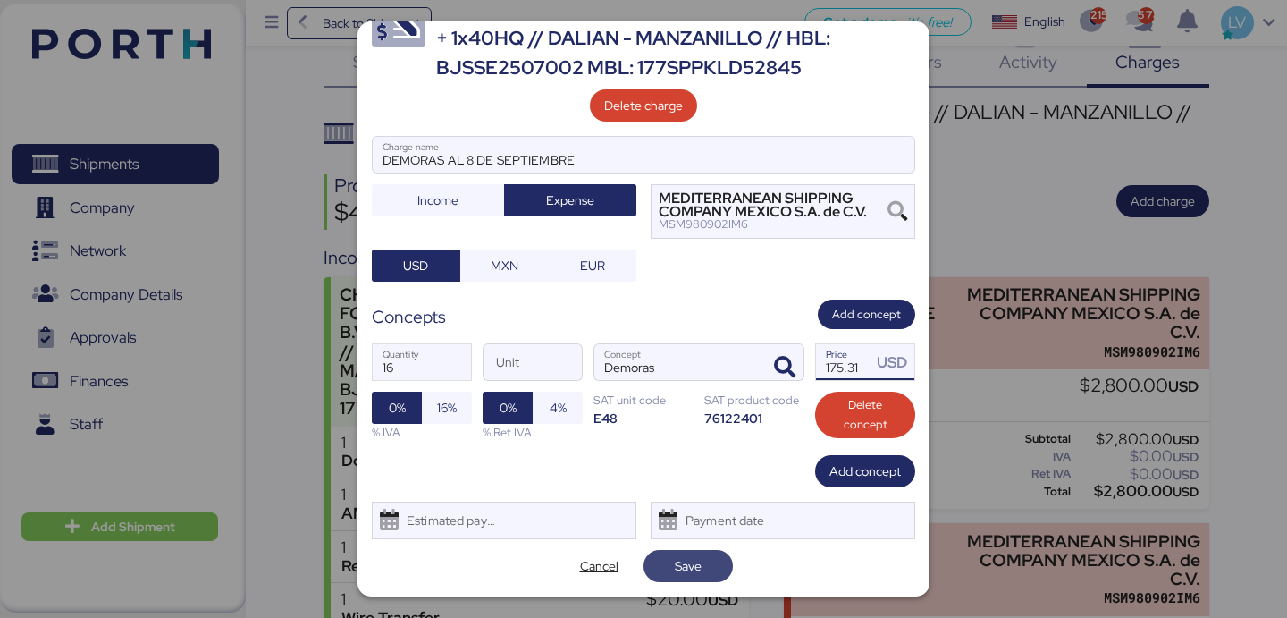
type input "175.31"
click at [705, 568] on span "Save" at bounding box center [688, 565] width 61 height 25
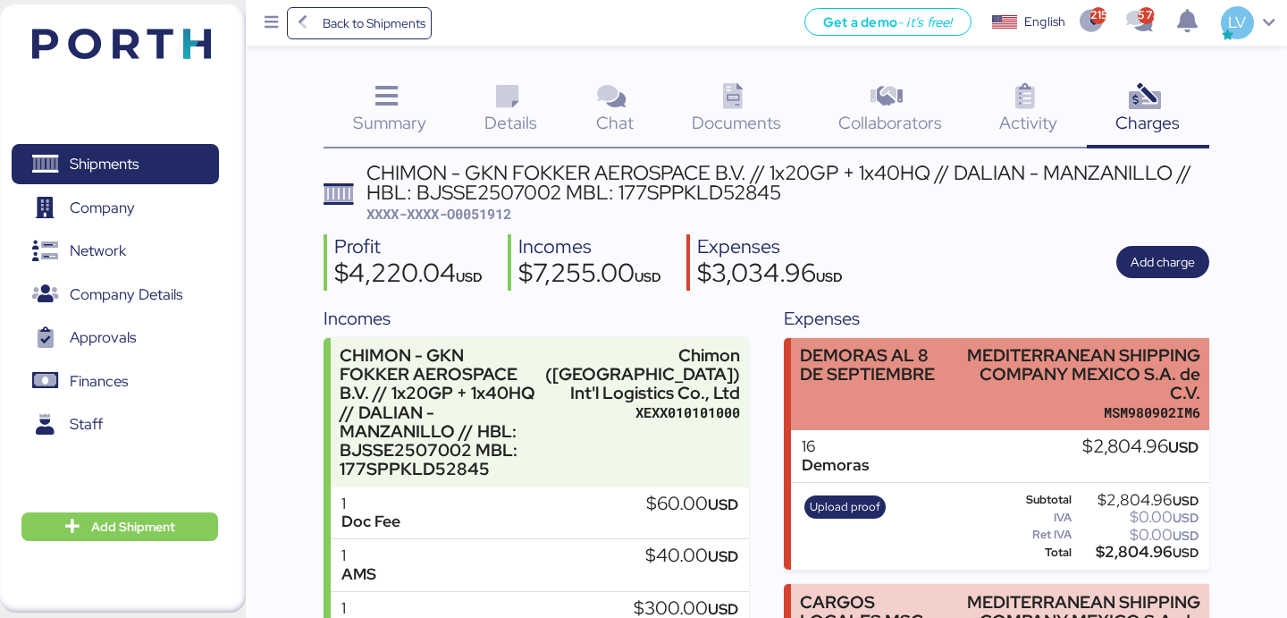
click at [954, 393] on div "DEMORAS AL 8 DE SEPTIEMBRE MEDITERRANEAN SHIPPING COMPANY MEXICO S.A. de C.V. M…" at bounding box center [999, 384] width 417 height 93
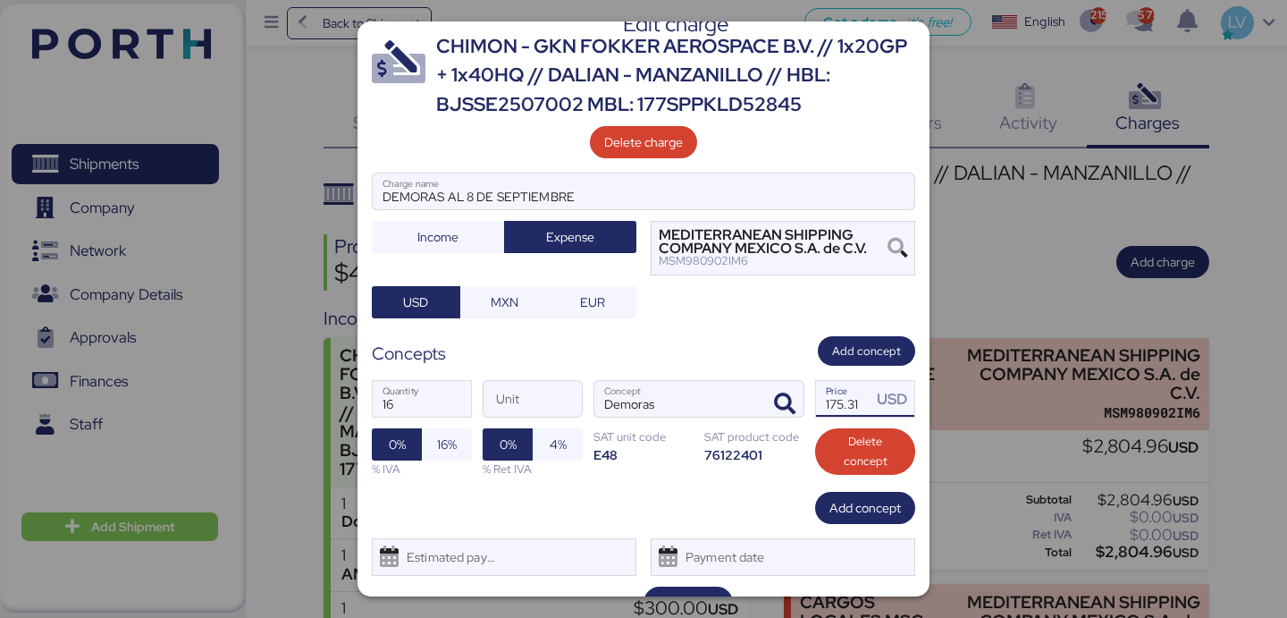
click at [860, 405] on input "175.31" at bounding box center [843, 399] width 55 height 36
type input "175.315"
click at [685, 590] on span "Save" at bounding box center [688, 602] width 61 height 25
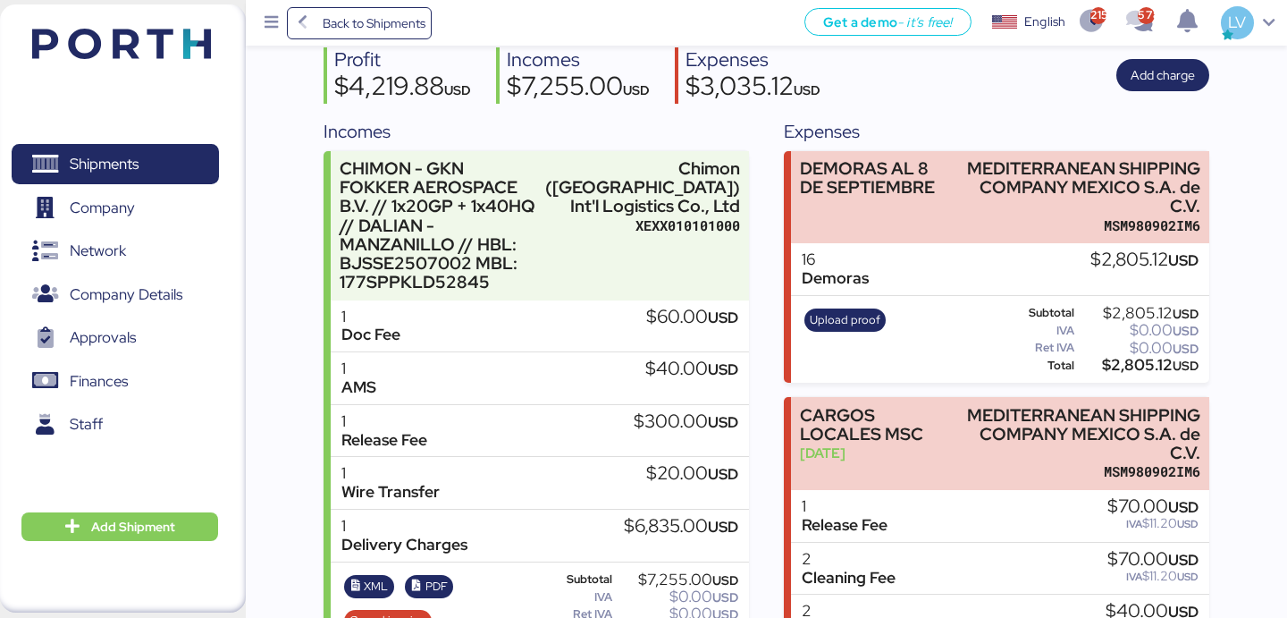
scroll to position [205, 0]
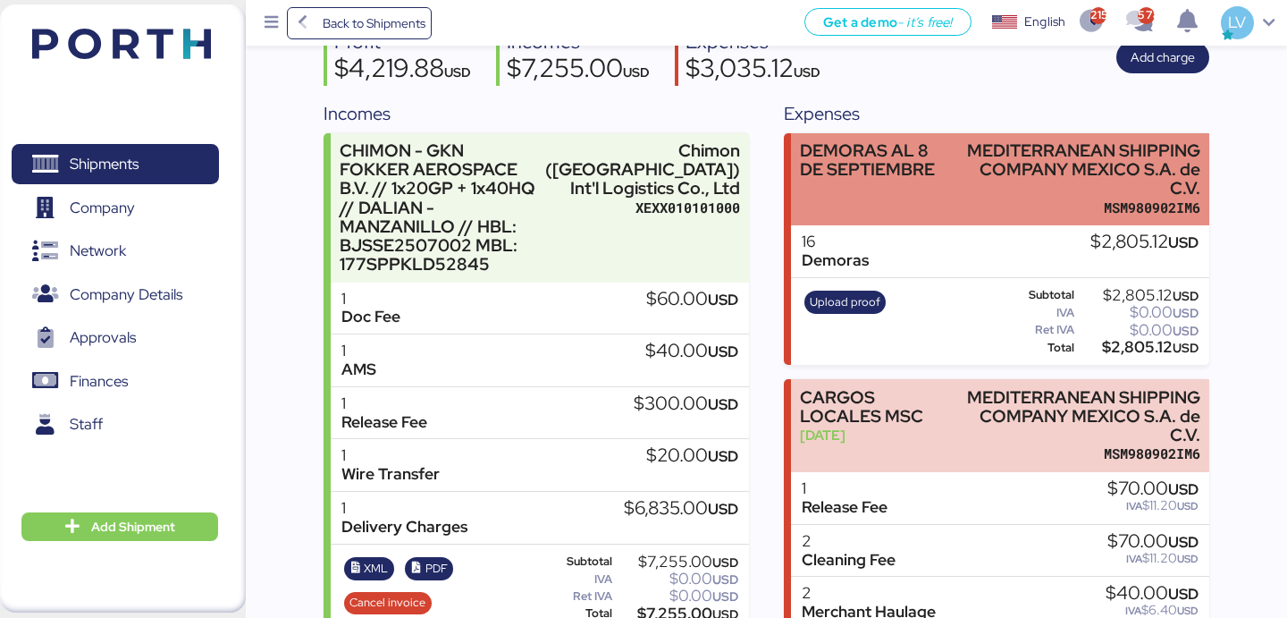
click at [1039, 189] on div "MEDITERRANEAN SHIPPING COMPANY MEXICO S.A. de C.V." at bounding box center [1080, 169] width 240 height 56
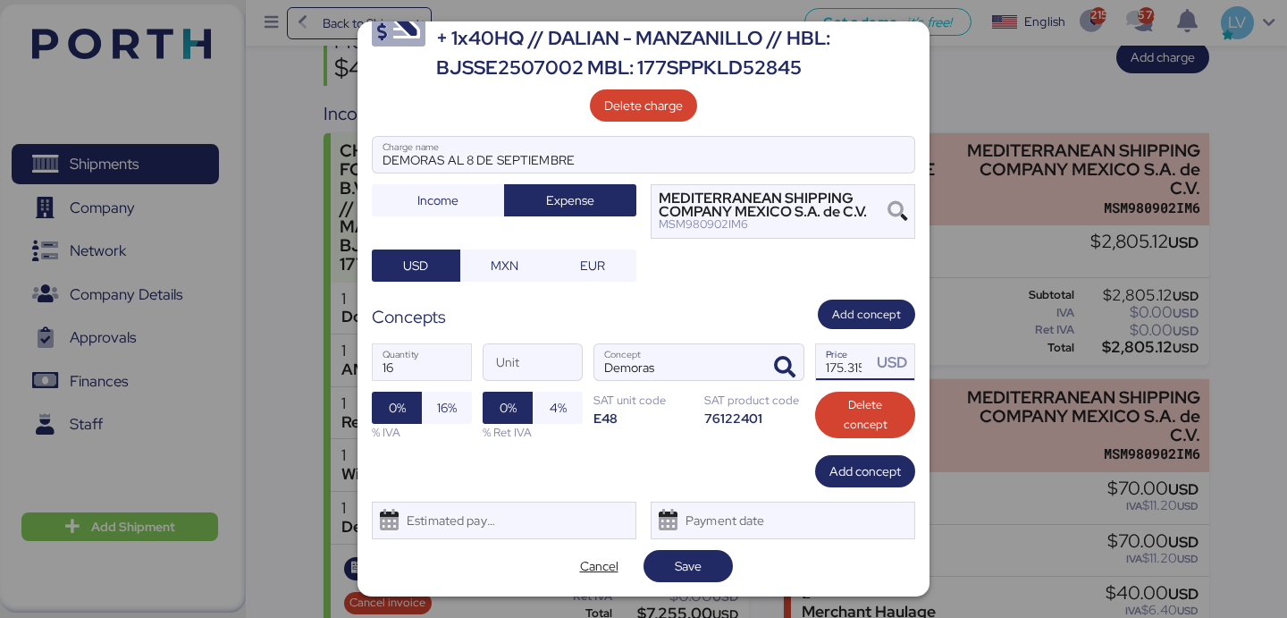
scroll to position [0, 4]
drag, startPoint x: 828, startPoint y: 365, endPoint x: 942, endPoint y: 380, distance: 114.5
click at [942, 380] on div "Edit charge CHIMON - GKN FOKKER AEROSPACE B.V. // 1x20GP + 1x40HQ // DALIAN - M…" at bounding box center [643, 309] width 1287 height 618
type input "175.3125"
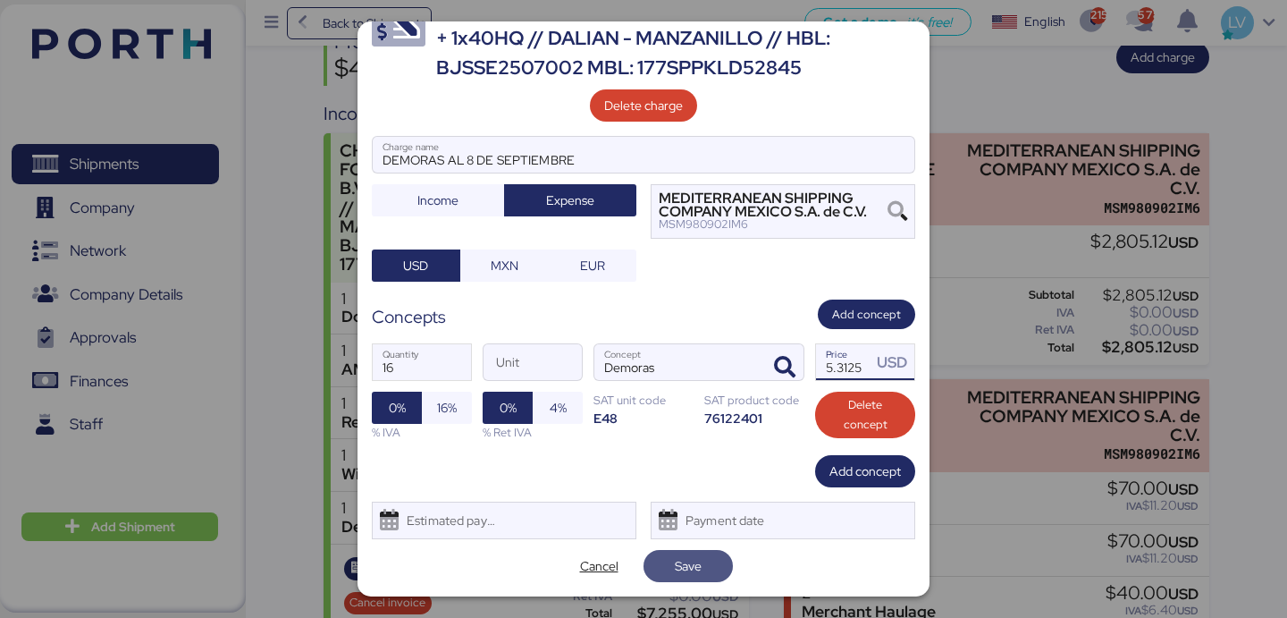
scroll to position [0, 0]
click at [695, 566] on span "Save" at bounding box center [688, 565] width 27 height 21
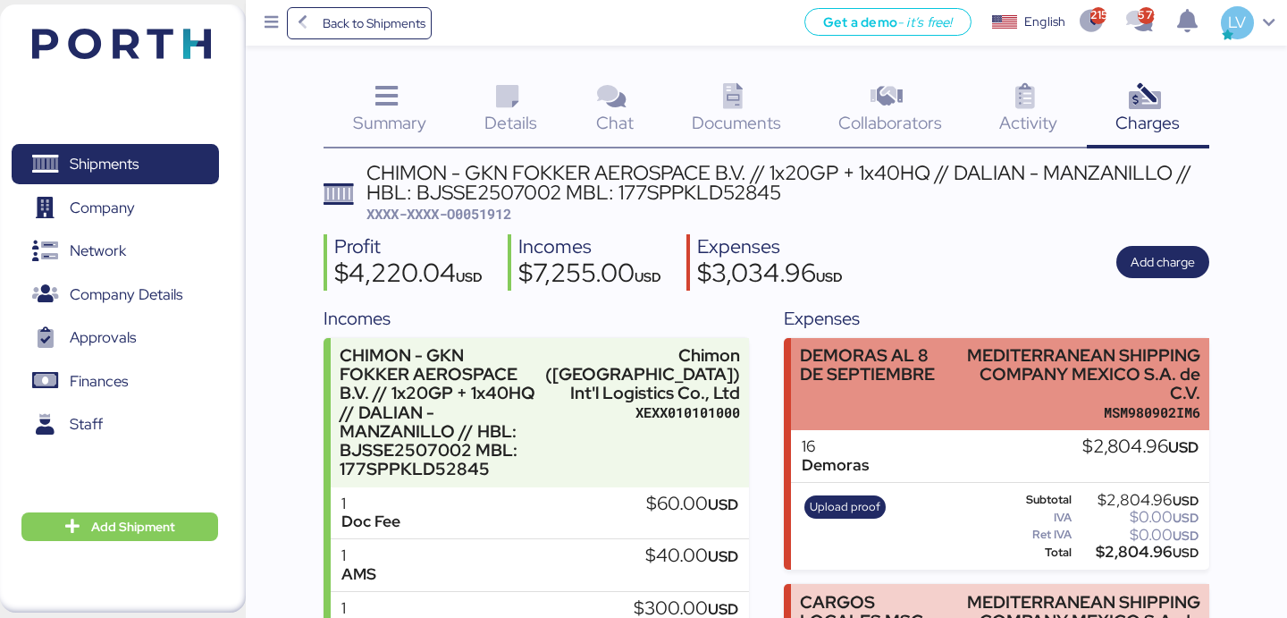
scroll to position [28, 0]
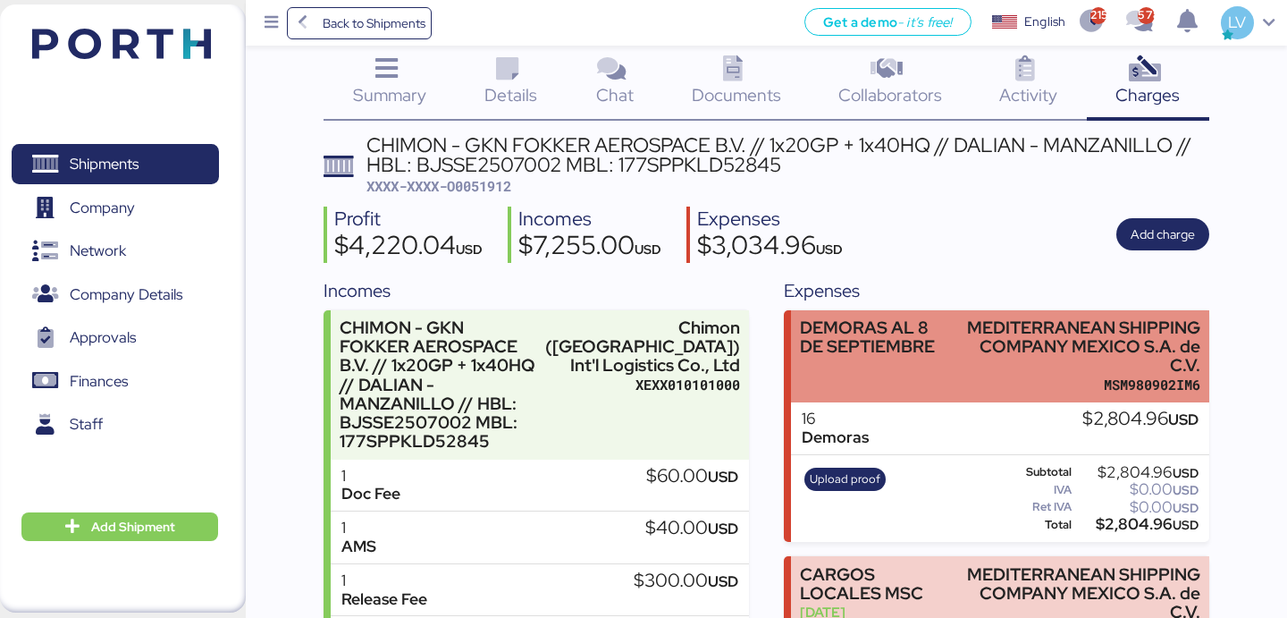
click at [880, 341] on div "DEMORAS AL 8 DE SEPTIEMBRE" at bounding box center [876, 337] width 152 height 38
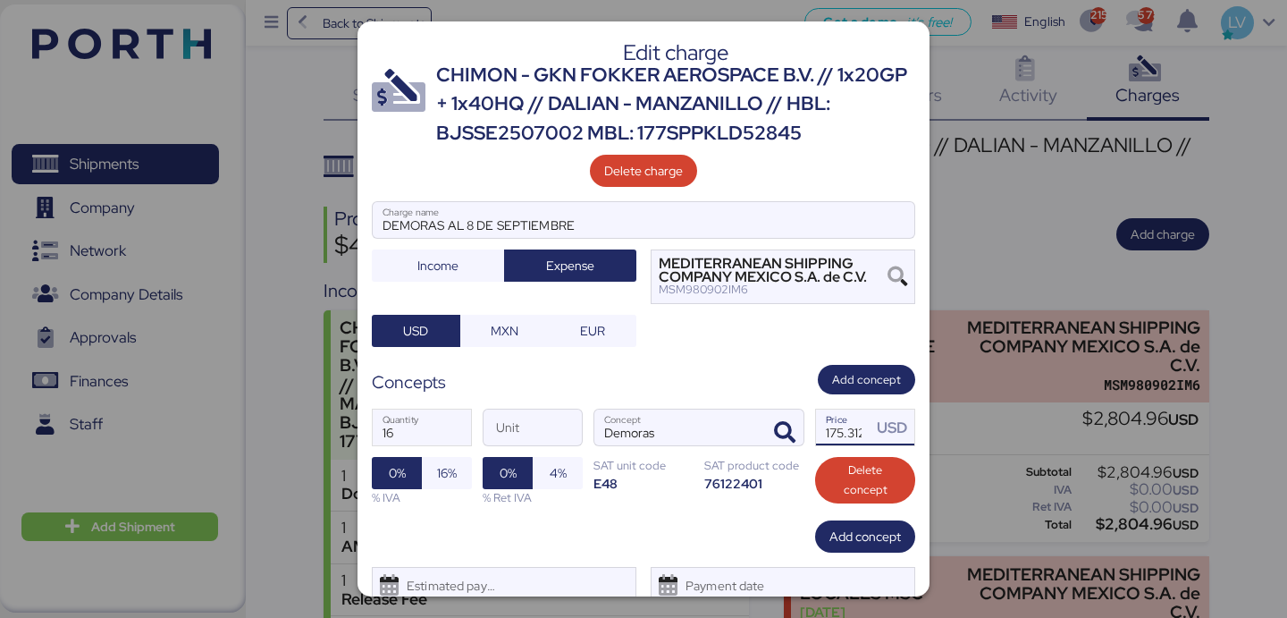
scroll to position [0, 13]
drag, startPoint x: 842, startPoint y: 433, endPoint x: 929, endPoint y: 433, distance: 87.6
click at [929, 433] on div "Edit charge CHIMON - GKN FOKKER AEROSPACE B.V. // 1x20GP + 1x40HQ // DALIAN - M…" at bounding box center [643, 309] width 1287 height 618
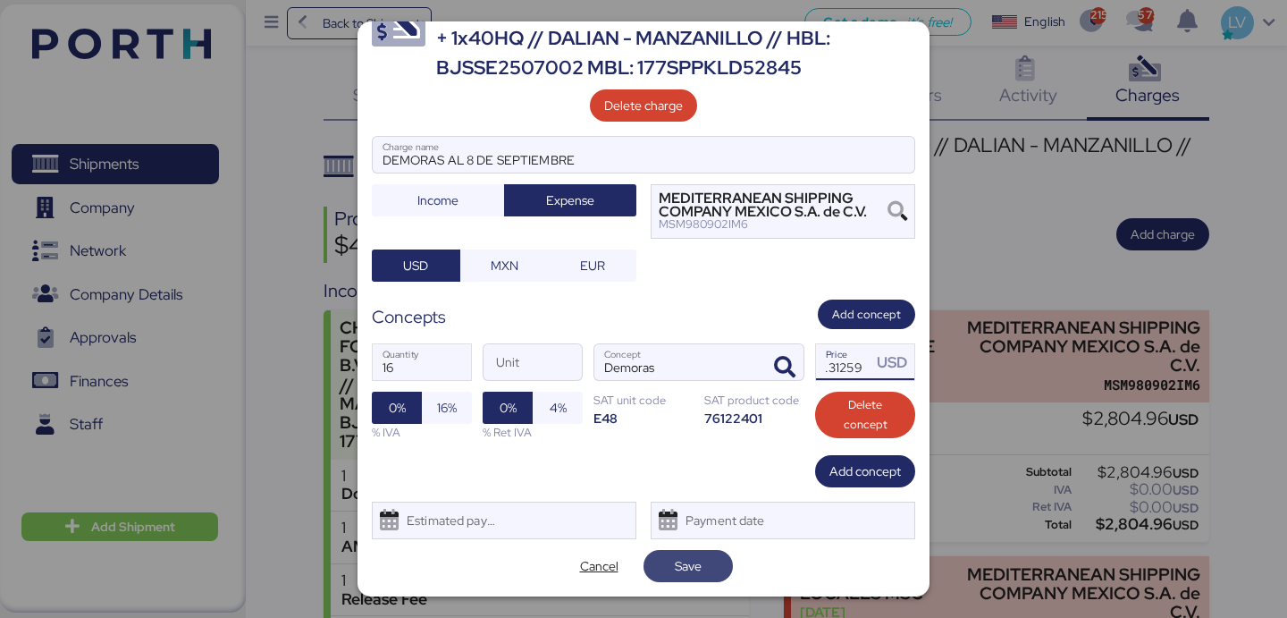
type input "175.31259"
click at [707, 581] on span "Save" at bounding box center [687, 566] width 89 height 32
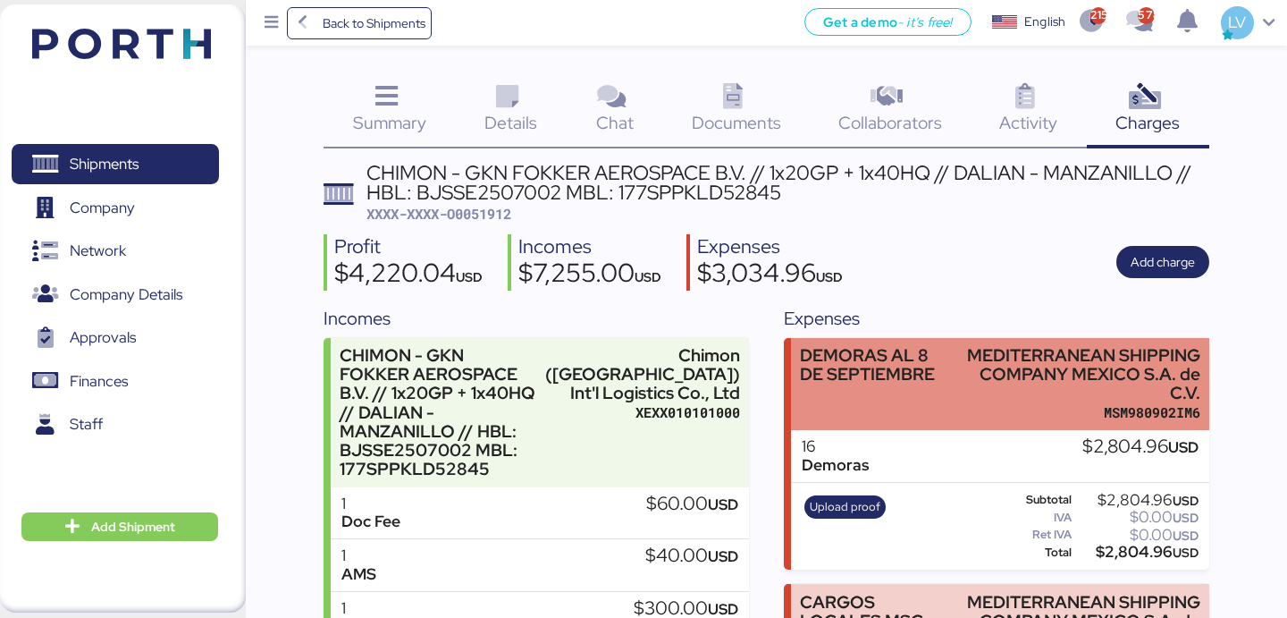
click at [938, 411] on div "DEMORAS AL 8 DE SEPTIEMBRE" at bounding box center [876, 384] width 152 height 76
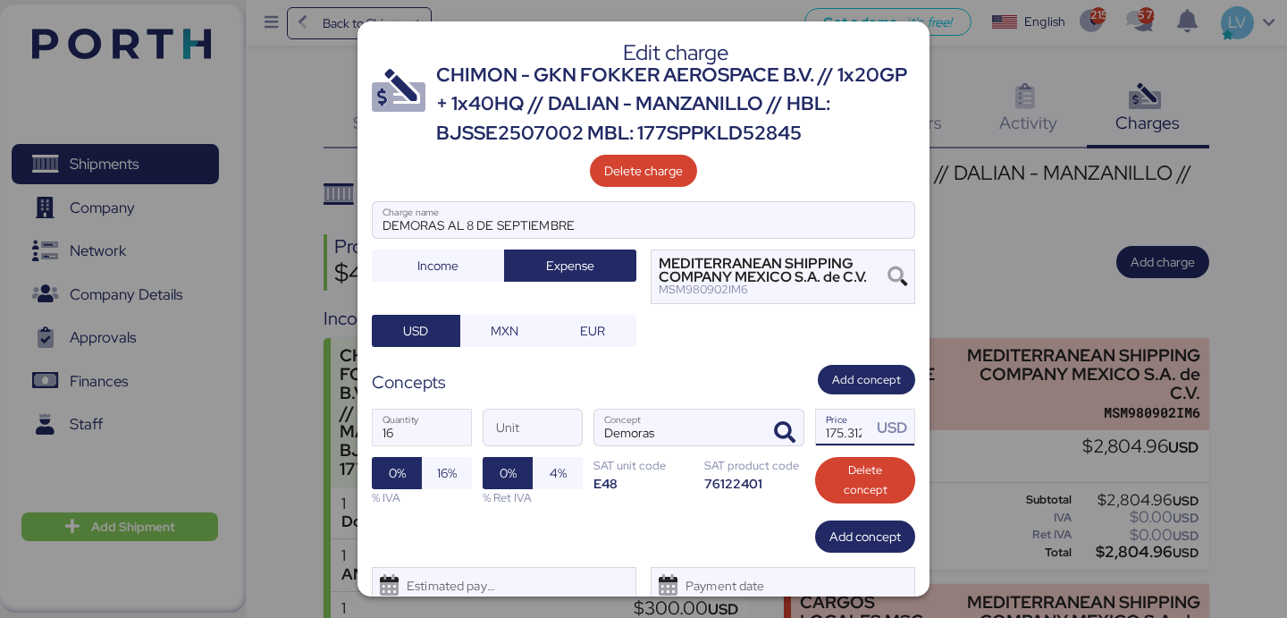
click at [849, 433] on input "175.31259" at bounding box center [843, 427] width 55 height 36
click at [415, 430] on input "16" at bounding box center [422, 427] width 98 height 36
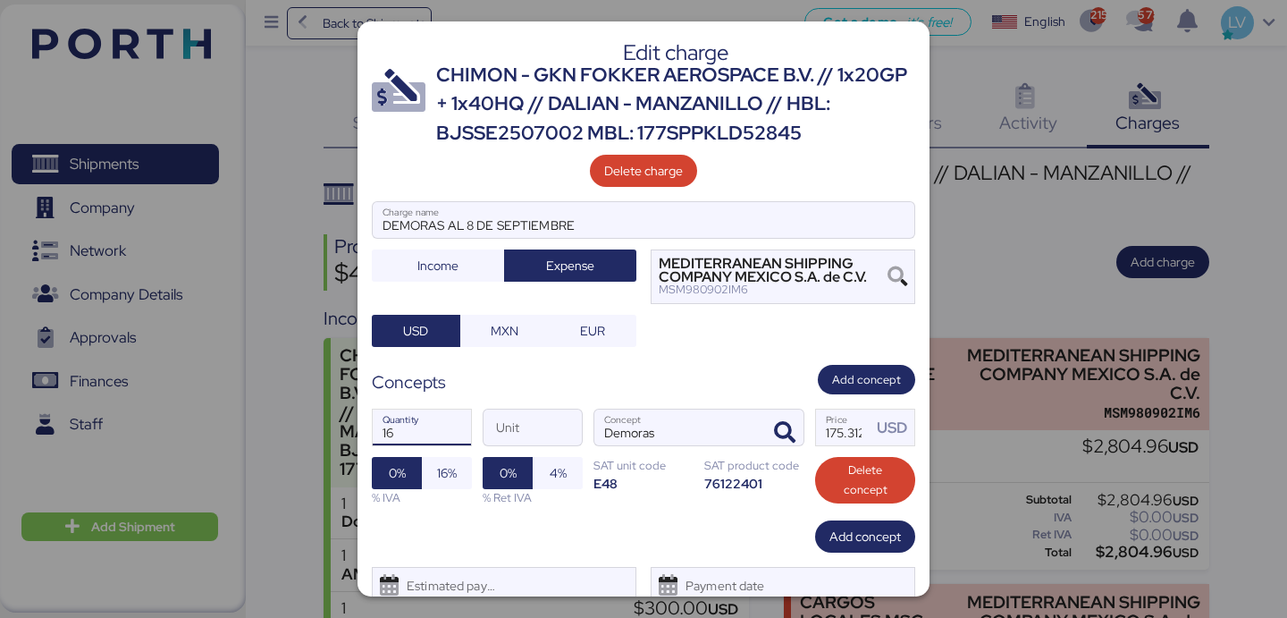
click at [415, 430] on input "16" at bounding box center [422, 427] width 98 height 36
click at [593, 225] on input "DEMORAS AL 8 DE SEPTIEMBRE" at bounding box center [644, 220] width 542 height 36
click at [428, 431] on input "16" at bounding box center [422, 427] width 98 height 36
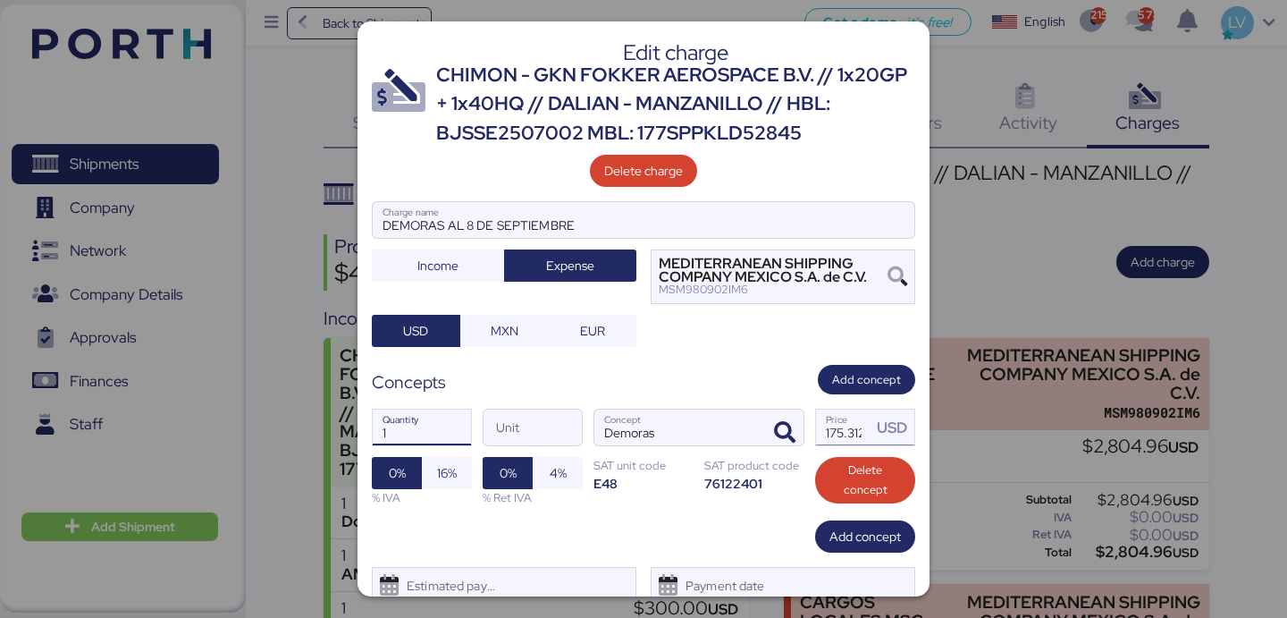
type input "1"
click at [837, 437] on input "175.31259" at bounding box center [843, 427] width 55 height 36
type input "2805"
click at [841, 520] on div "Edit charge CHIMON - GKN FOKKER AEROSPACE B.V. // 1x20GP + 1x40HQ // DALIAN - M…" at bounding box center [643, 308] width 572 height 575
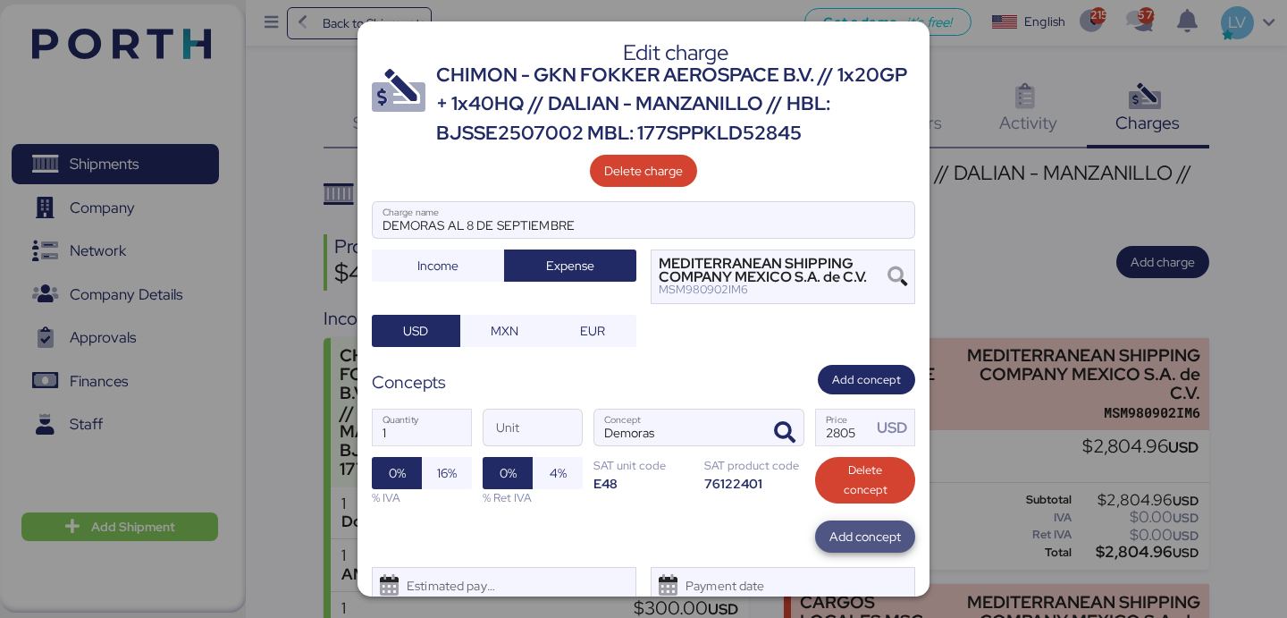
click at [862, 547] on span "Add concept" at bounding box center [864, 536] width 71 height 21
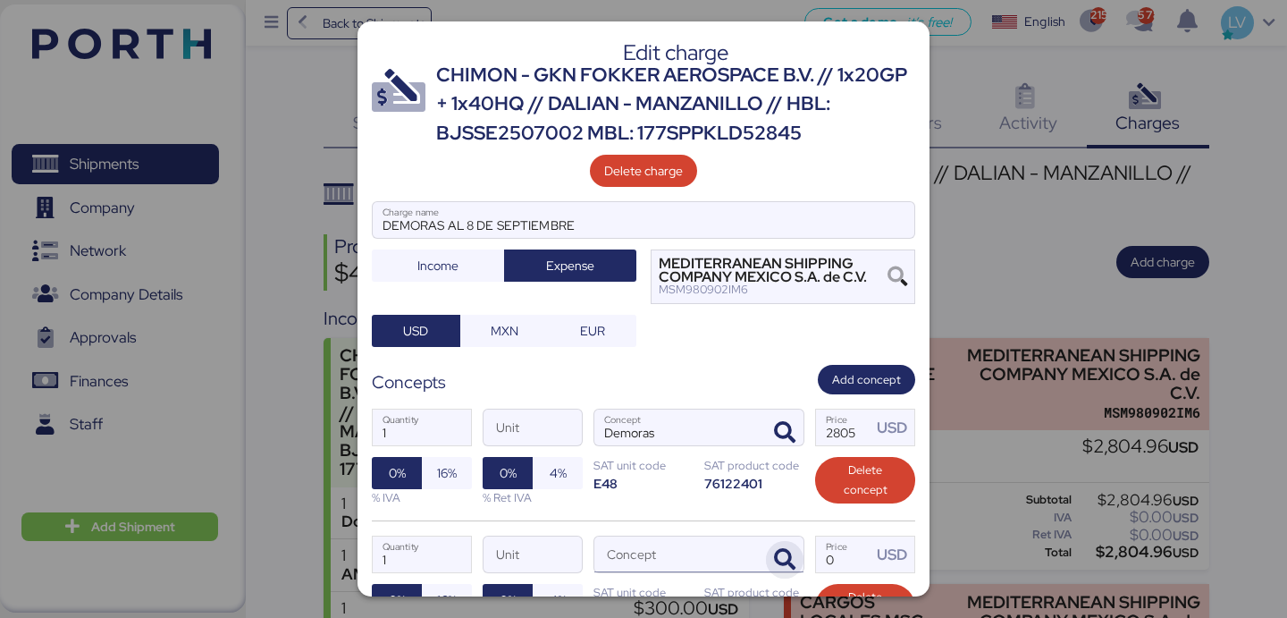
click at [786, 543] on span "button" at bounding box center [785, 560] width 38 height 38
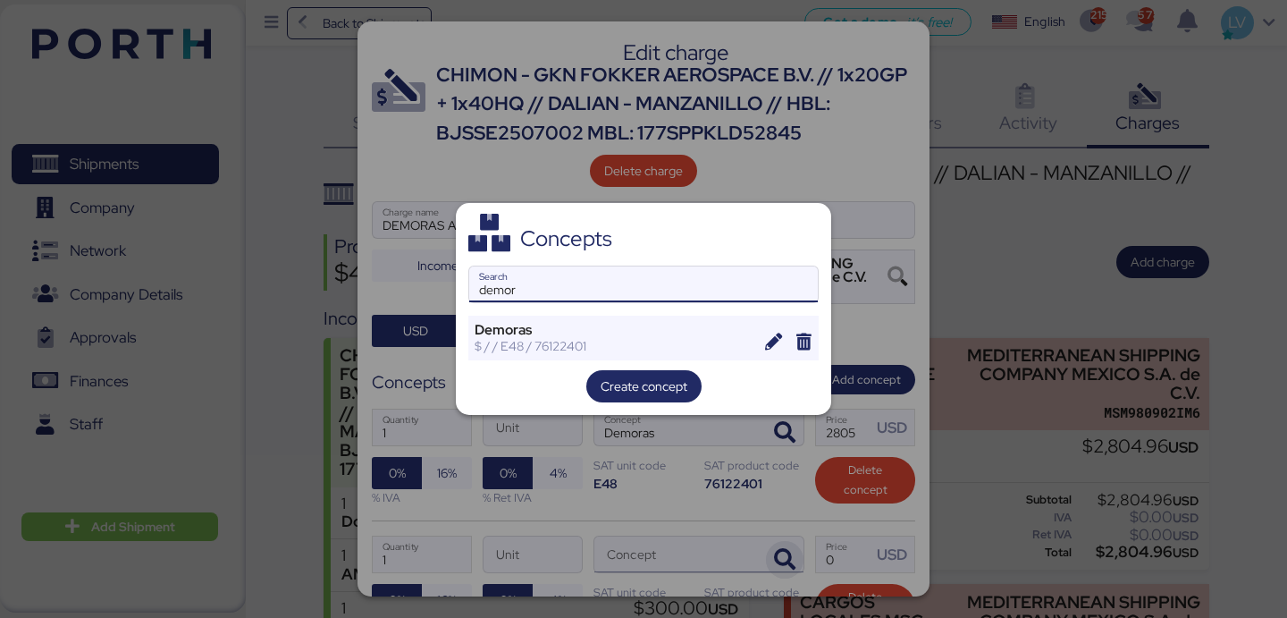
type input "demor"
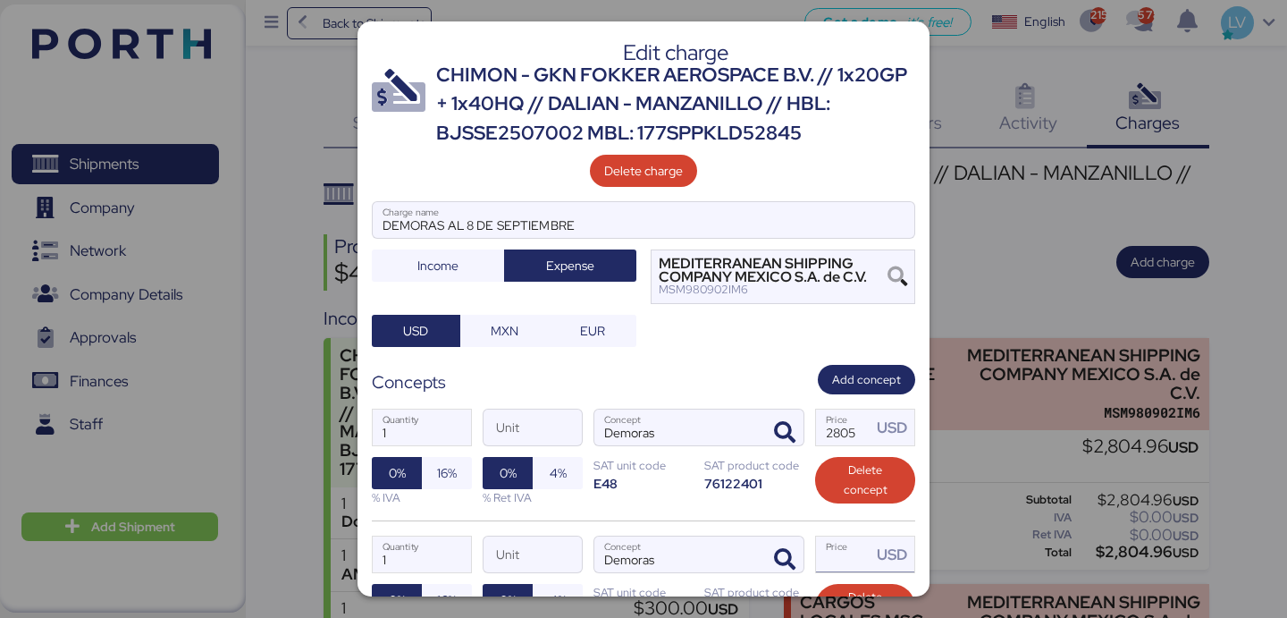
click at [829, 556] on input "Price USD" at bounding box center [843, 554] width 55 height 36
type input "2625"
click at [734, 517] on div "1 Quantity Unit Demoras Concept 2805 Price USD 0% 16% % IVA 0% 4% % Ret IVA SAT…" at bounding box center [643, 457] width 543 height 126
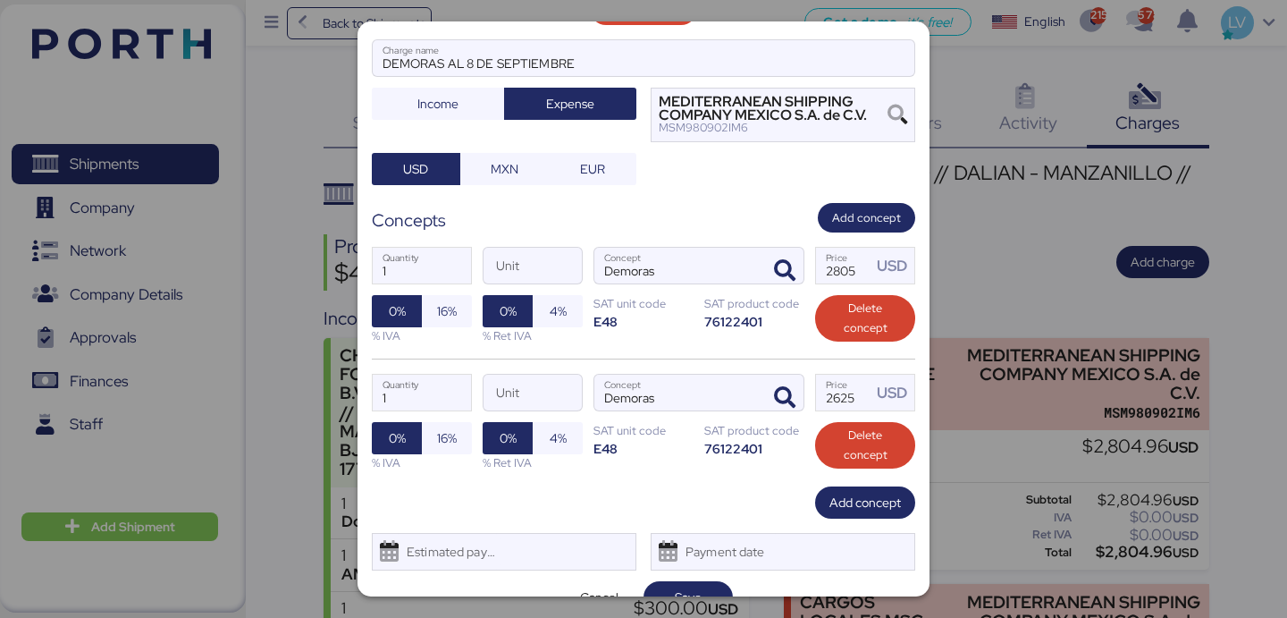
scroll to position [192, 0]
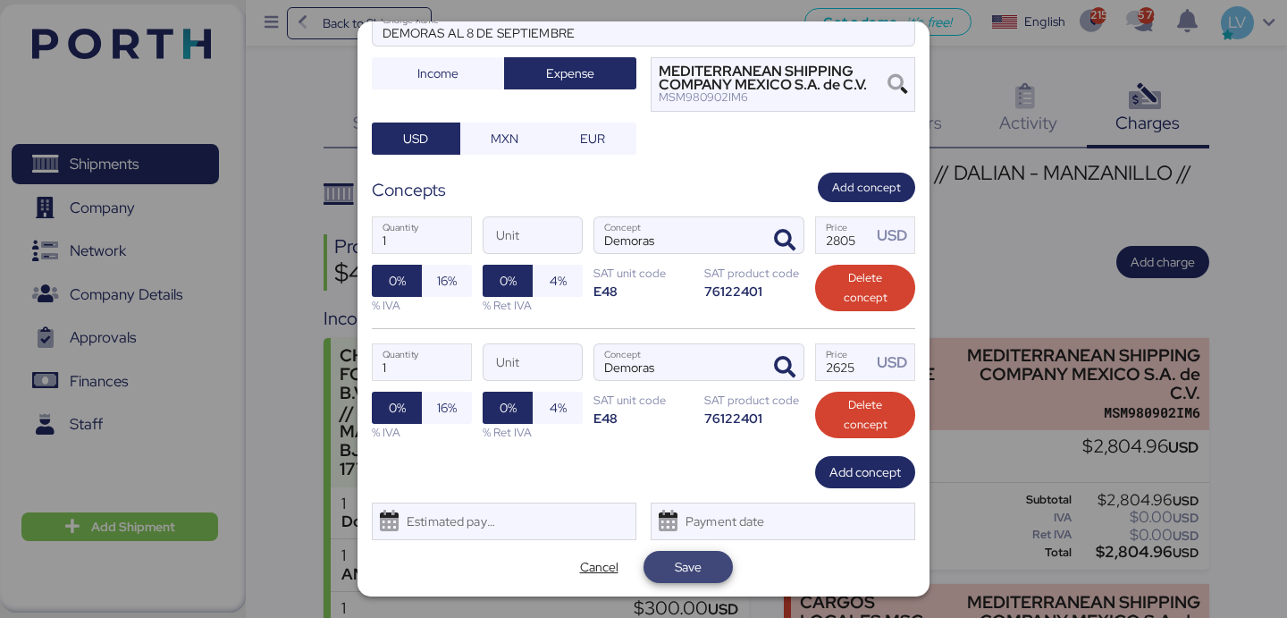
click at [680, 557] on span "Save" at bounding box center [688, 566] width 27 height 21
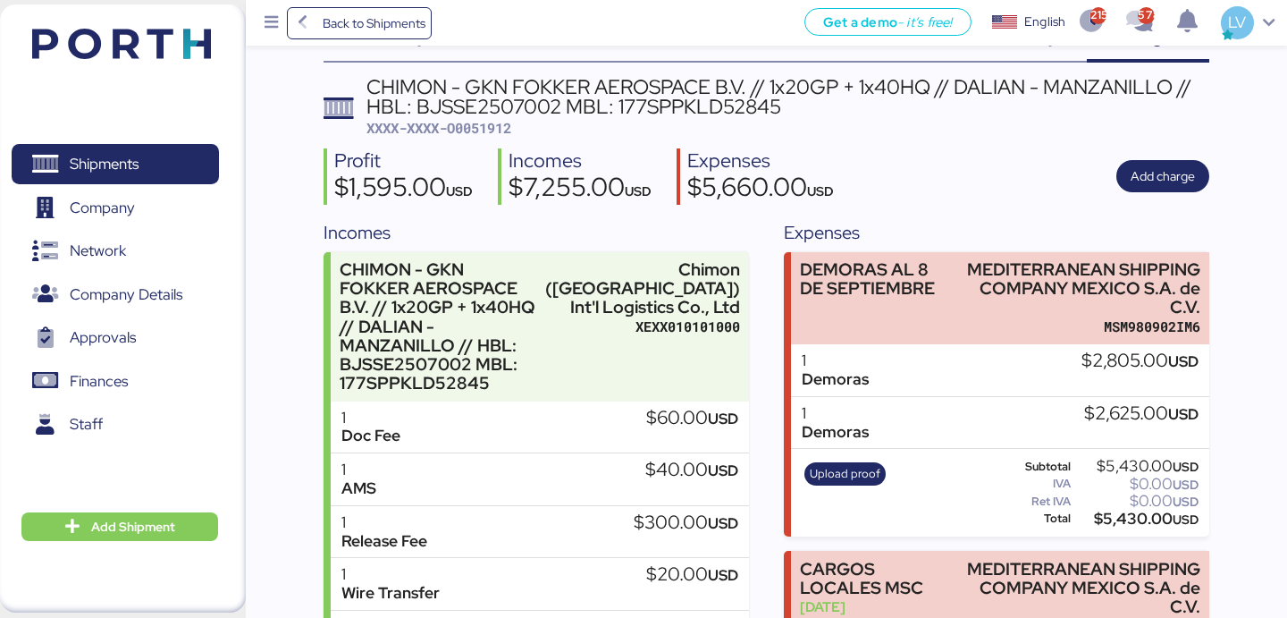
scroll to position [51, 0]
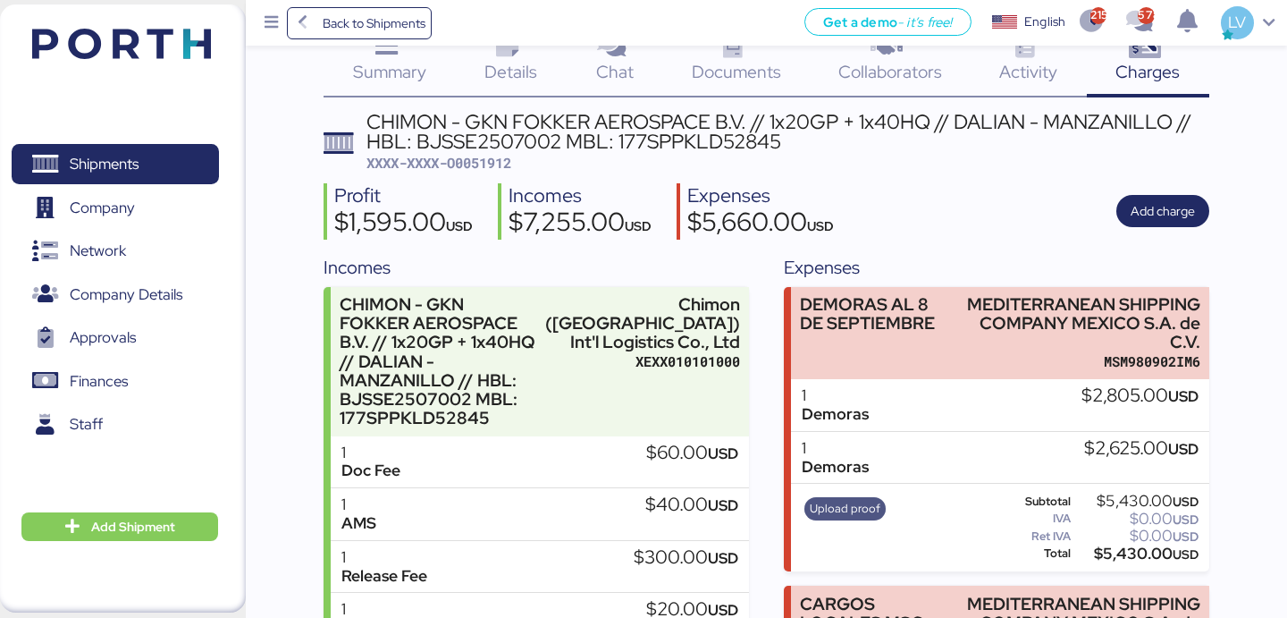
click at [857, 504] on span "Upload proof" at bounding box center [845, 509] width 71 height 20
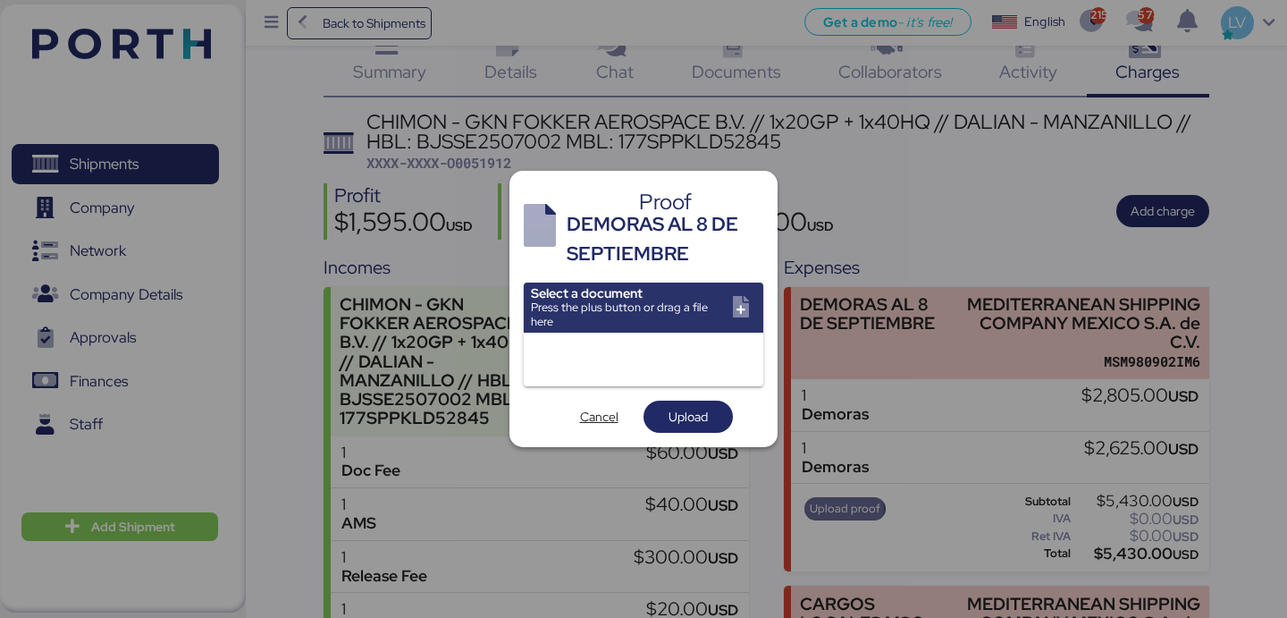
scroll to position [0, 0]
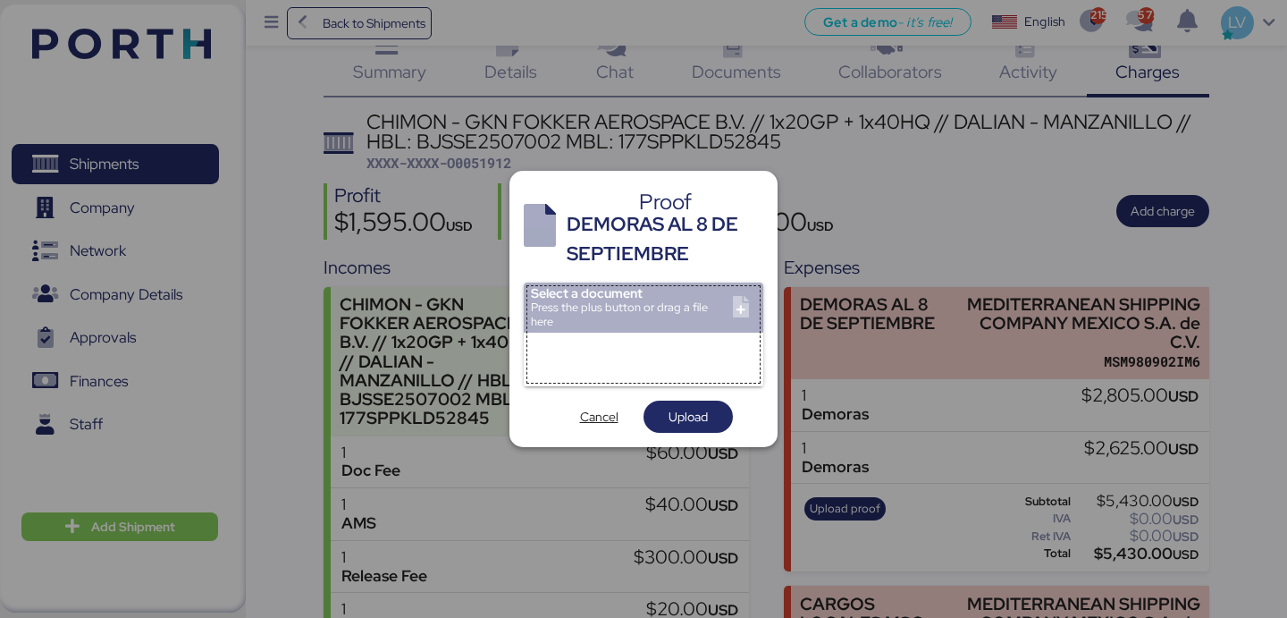
click at [700, 327] on input "file" at bounding box center [644, 307] width 240 height 50
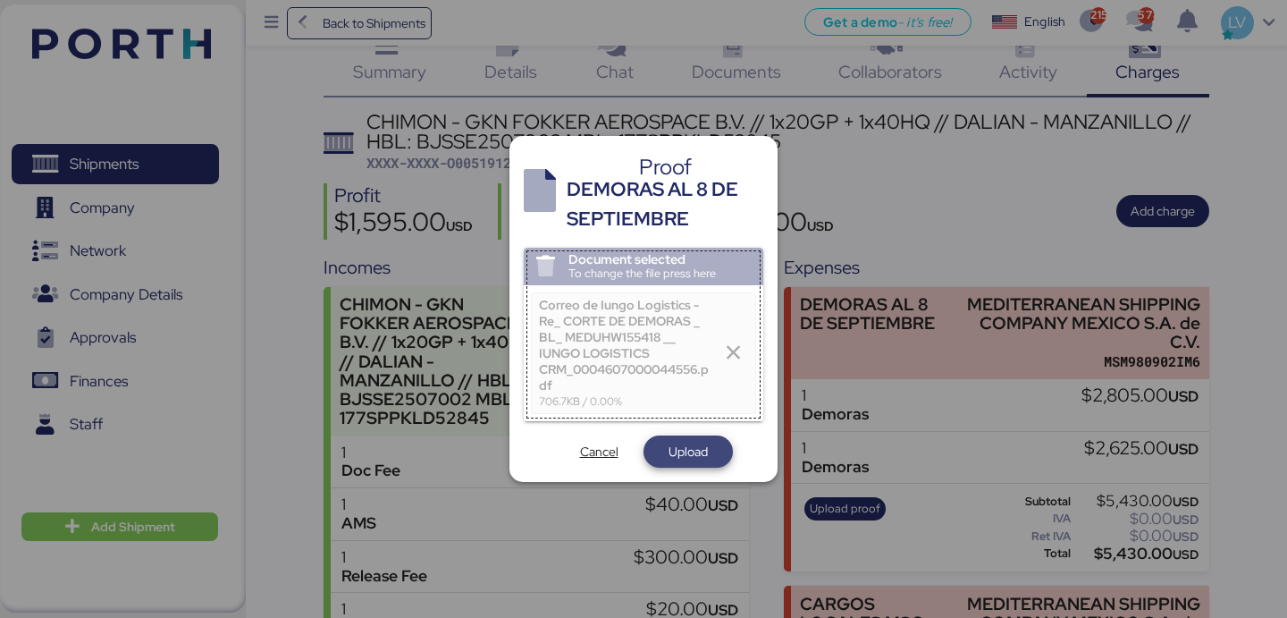
click at [652, 441] on span "Upload" at bounding box center [687, 451] width 89 height 32
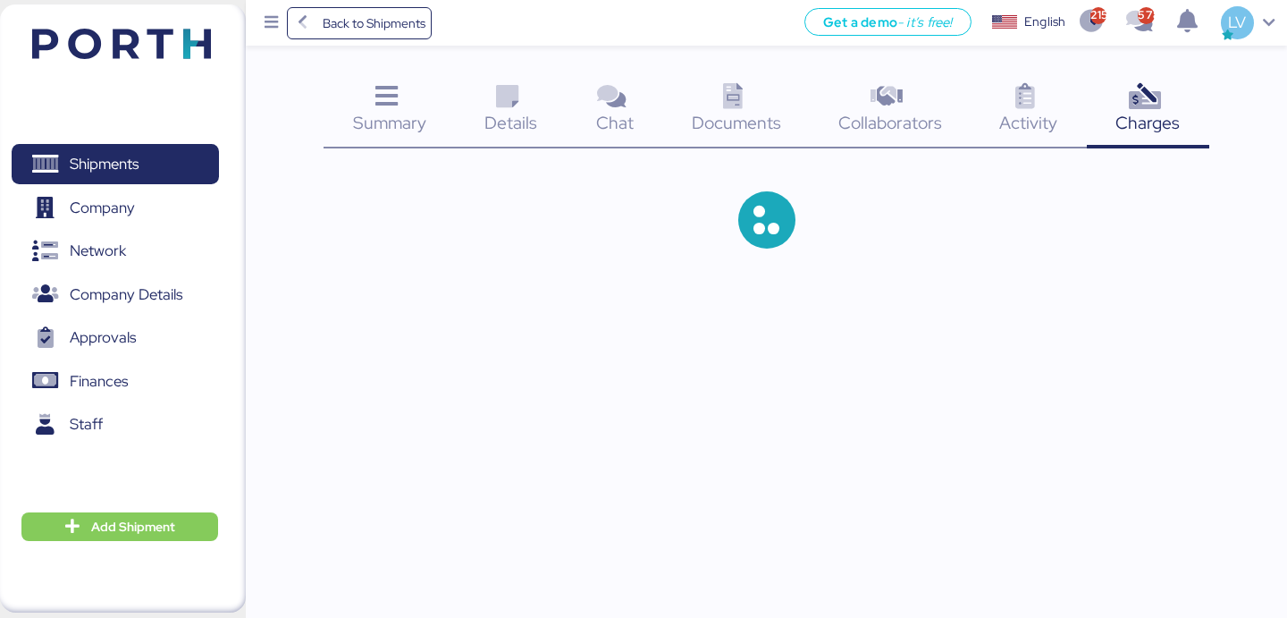
click at [494, 181] on div at bounding box center [643, 309] width 1287 height 618
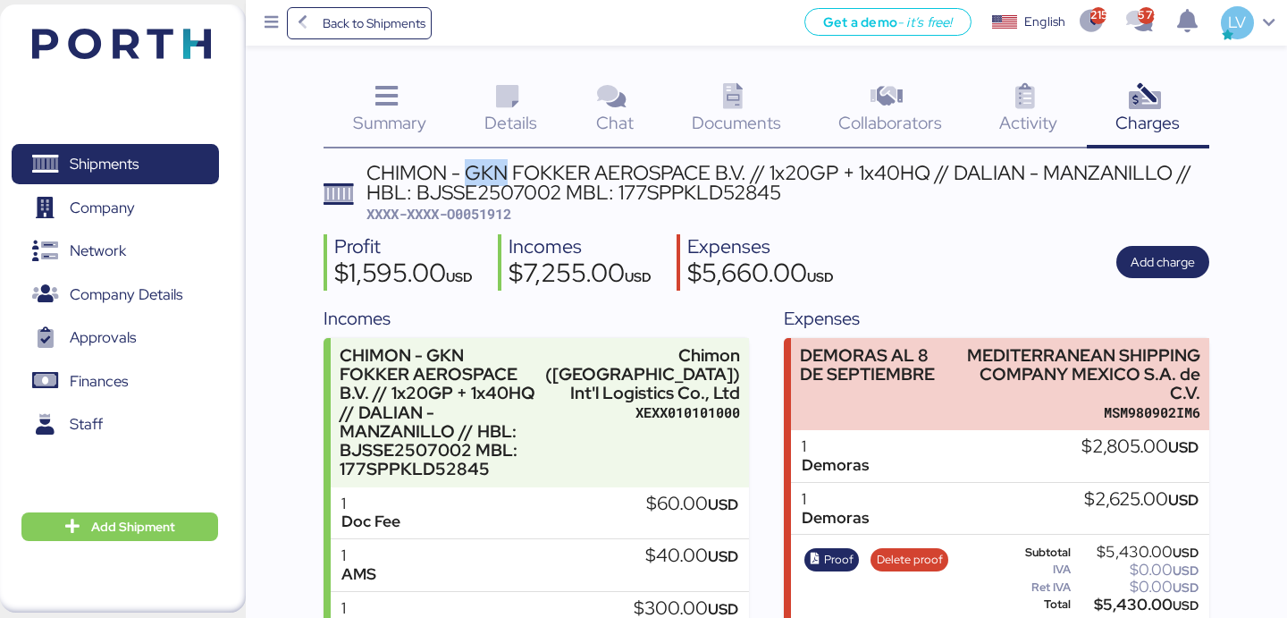
click at [494, 181] on div "CHIMON - GKN FOKKER AEROSPACE B.V. // 1x20GP + 1x40HQ // DALIAN - MANZANILLO //…" at bounding box center [787, 183] width 843 height 40
click at [493, 204] on div "CHIMON - GKN FOKKER AEROSPACE B.V. // 1x20GP + 1x40HQ // DALIAN - MANZANILLO //…" at bounding box center [787, 194] width 843 height 62
copy span "O0051912"
click at [492, 195] on div "CHIMON - GKN FOKKER AEROSPACE B.V. // 1x20GP + 1x40HQ // DALIAN - MANZANILLO //…" at bounding box center [787, 183] width 843 height 40
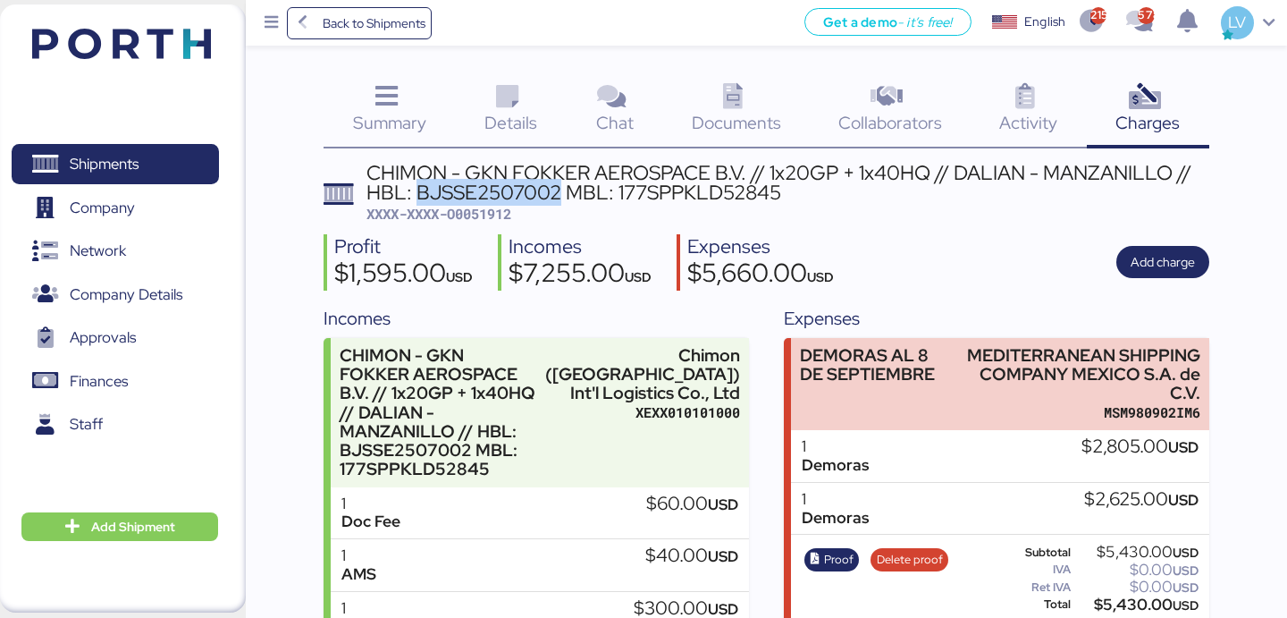
click at [492, 195] on div "CHIMON - GKN FOKKER AEROSPACE B.V. // 1x20GP + 1x40HQ // DALIAN - MANZANILLO //…" at bounding box center [787, 183] width 843 height 40
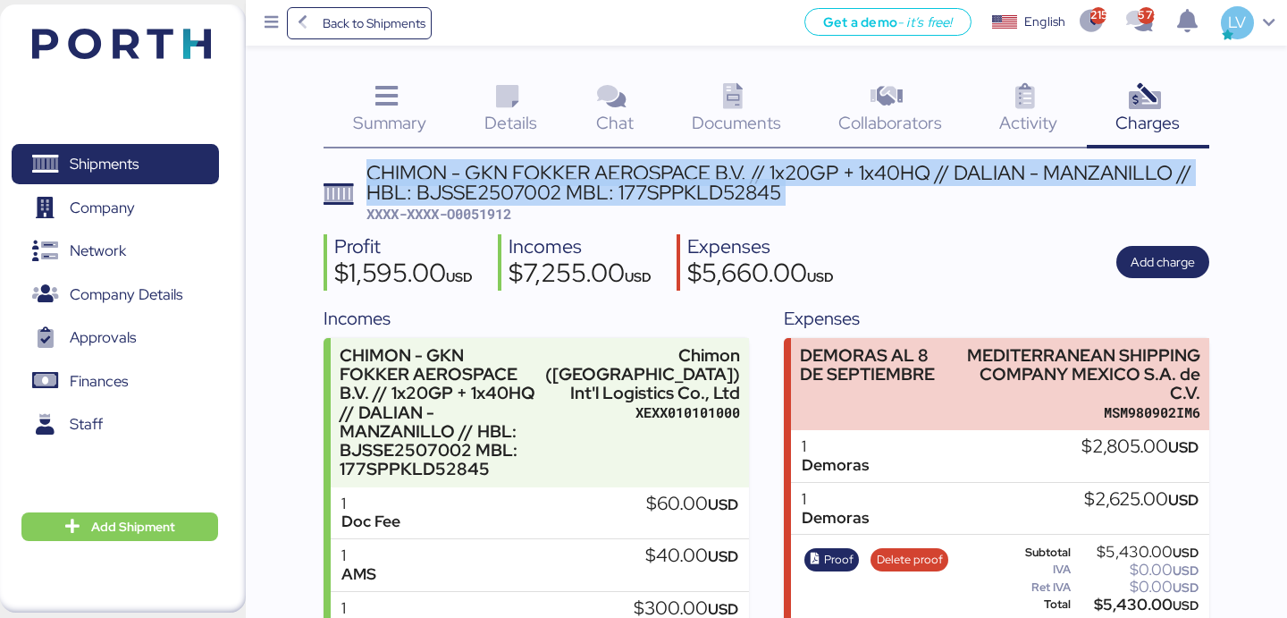
click at [492, 195] on div "CHIMON - GKN FOKKER AEROSPACE B.V. // 1x20GP + 1x40HQ // DALIAN - MANZANILLO //…" at bounding box center [787, 183] width 843 height 40
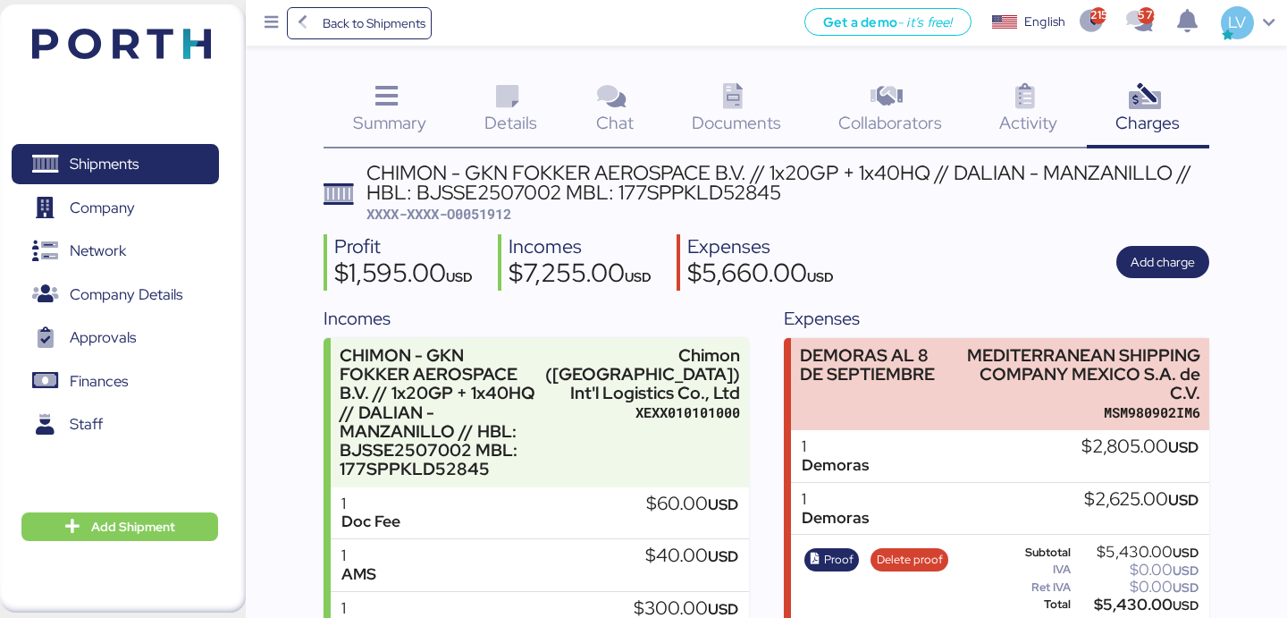
click at [487, 214] on span "XXXX-XXXX-O0051912" at bounding box center [438, 214] width 145 height 18
copy span "O0051912"
click at [427, 21] on span "Back to Shipments" at bounding box center [360, 23] width 146 height 32
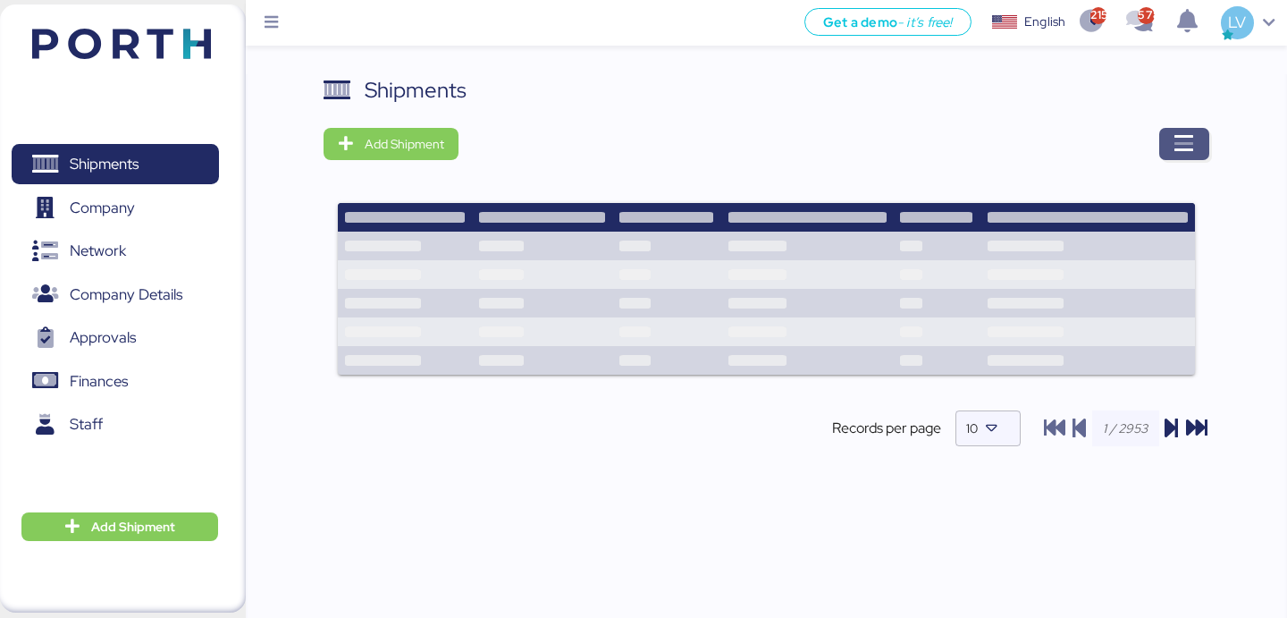
click at [1181, 150] on icon "button" at bounding box center [1183, 143] width 21 height 21
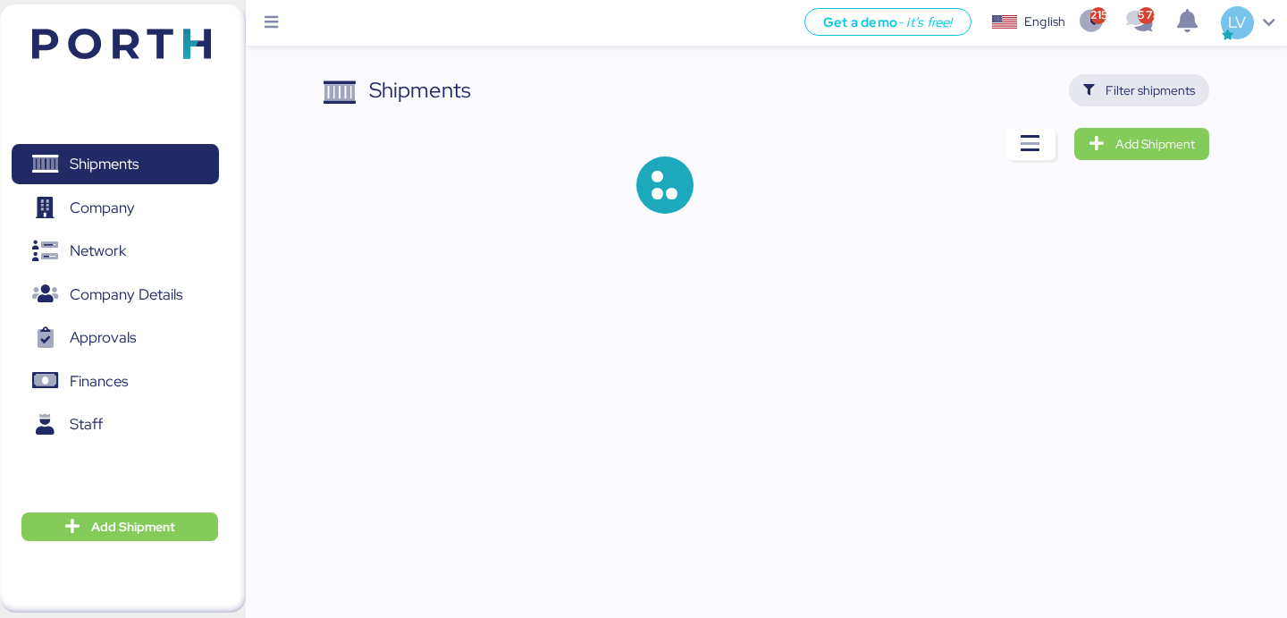
click at [1131, 103] on span "Filter shipments" at bounding box center [1139, 90] width 140 height 32
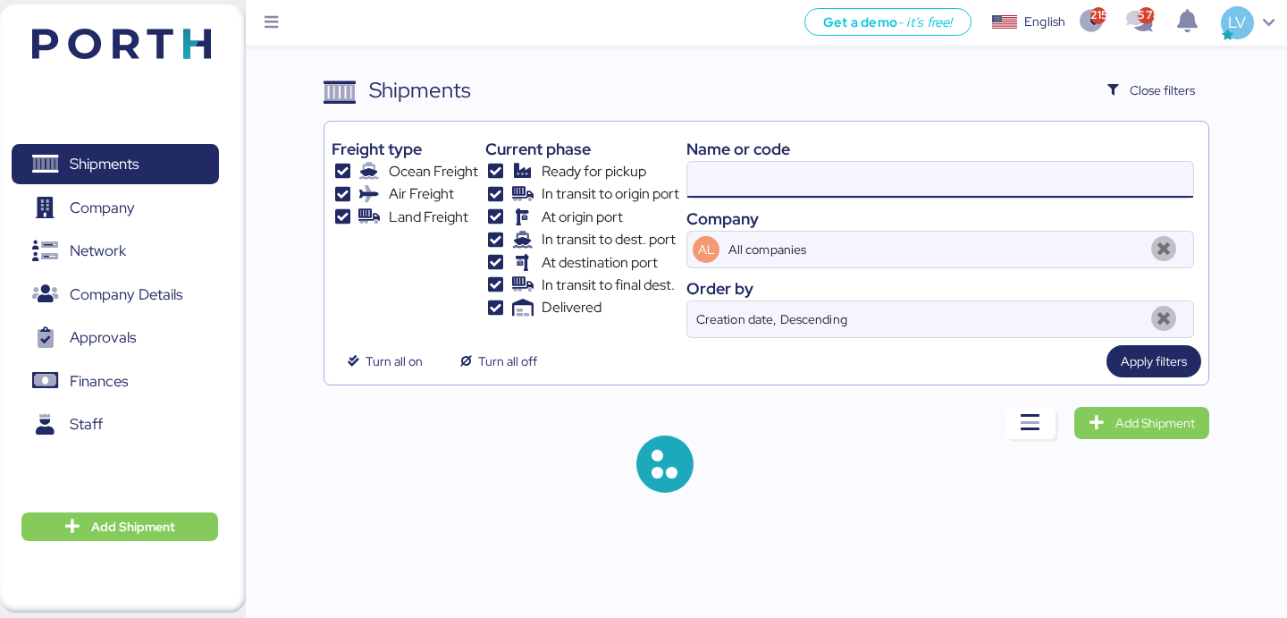
click at [1075, 172] on input at bounding box center [940, 180] width 506 height 36
paste input "A0052099"
type input "A0052099"
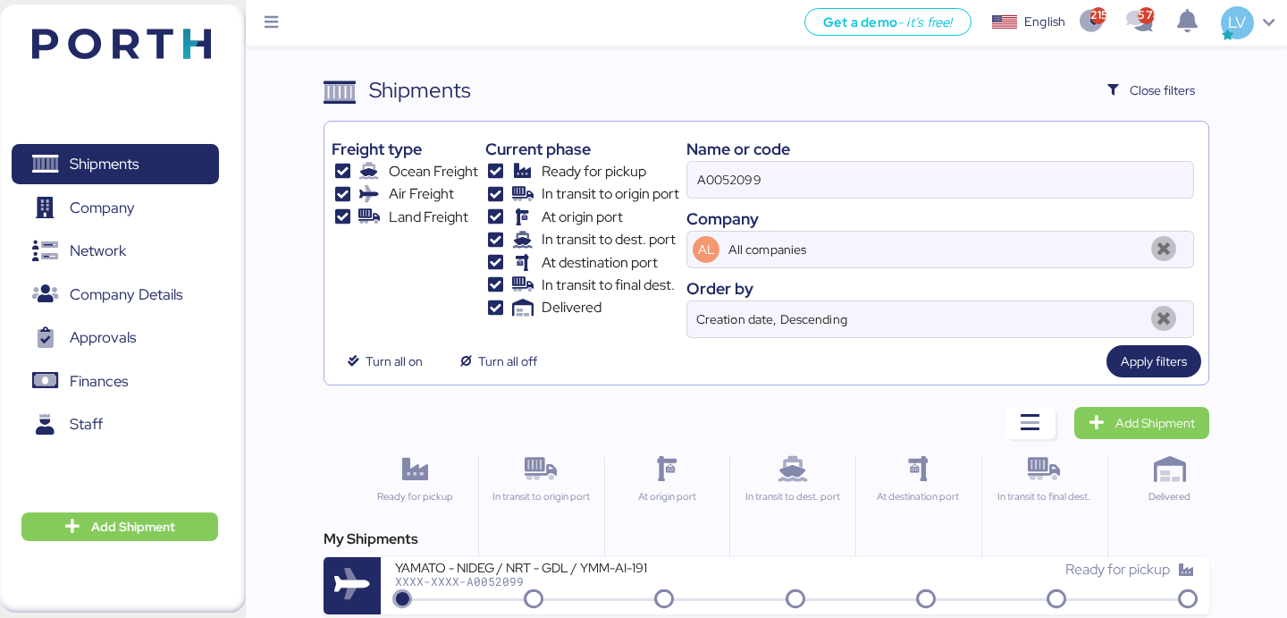
click at [635, 553] on div "My Shipments YAMATO - NIDEG / NRT - GDL / YMM-AI-191 XXXX-XXXX-A0052099 Ready f…" at bounding box center [766, 571] width 885 height 86
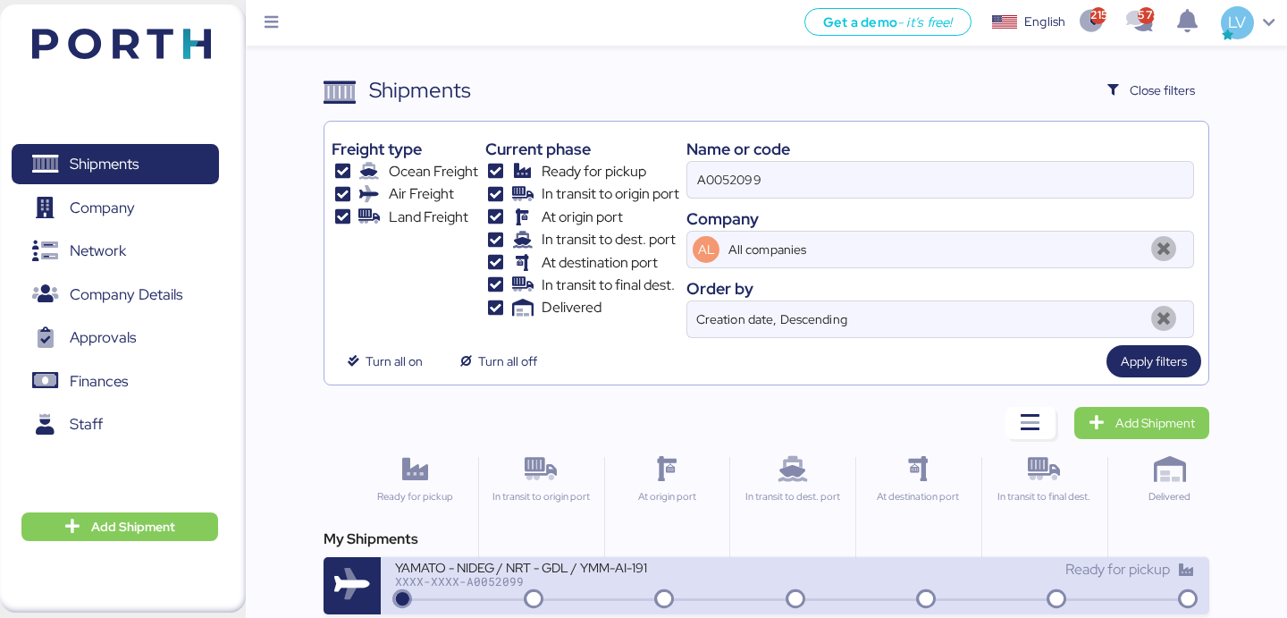
click at [633, 593] on icon at bounding box center [664, 600] width 86 height 20
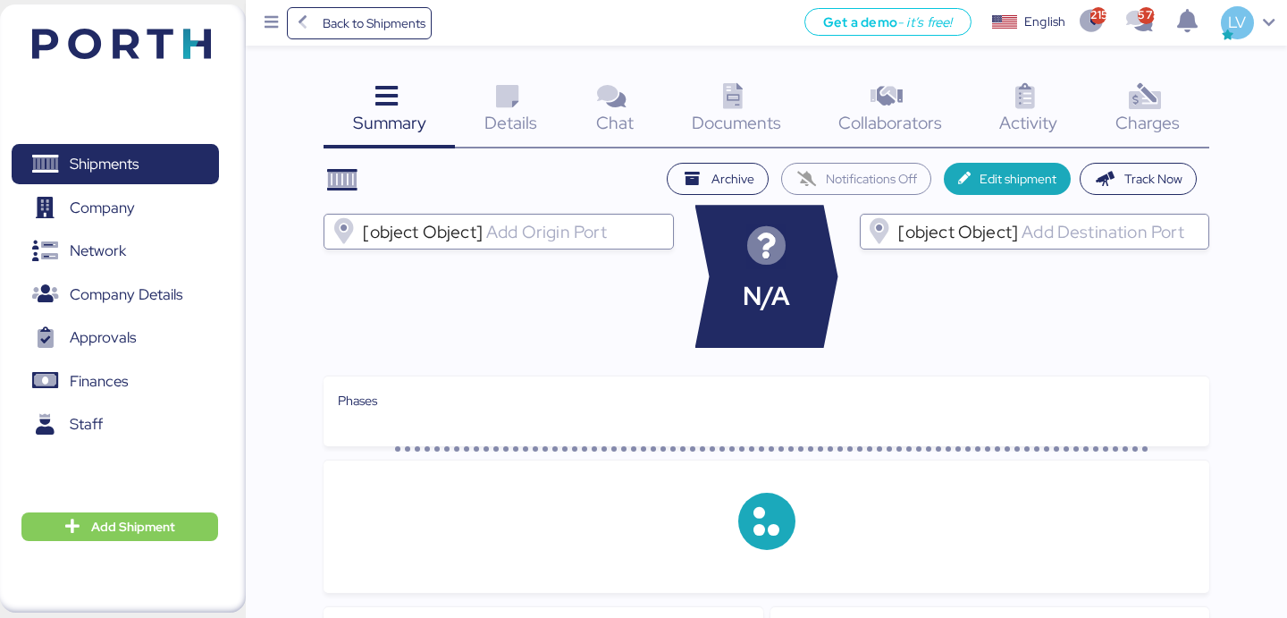
click at [786, 118] on div "Documents 0" at bounding box center [736, 111] width 147 height 74
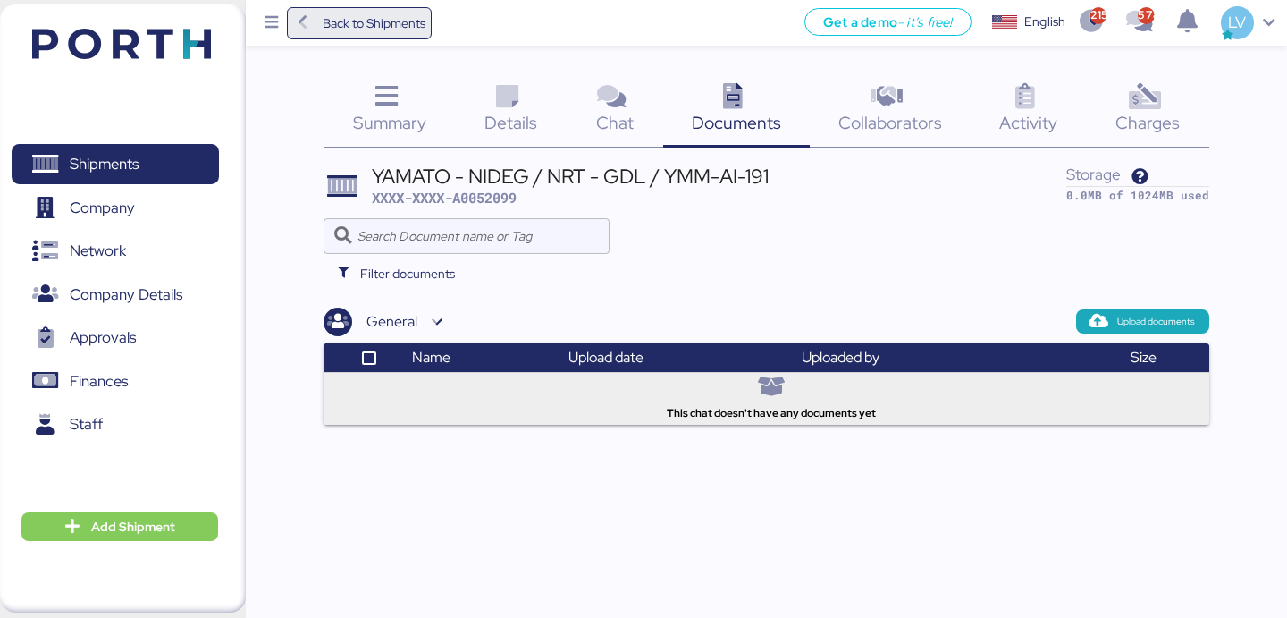
click at [402, 29] on span "Back to Shipments" at bounding box center [374, 23] width 103 height 21
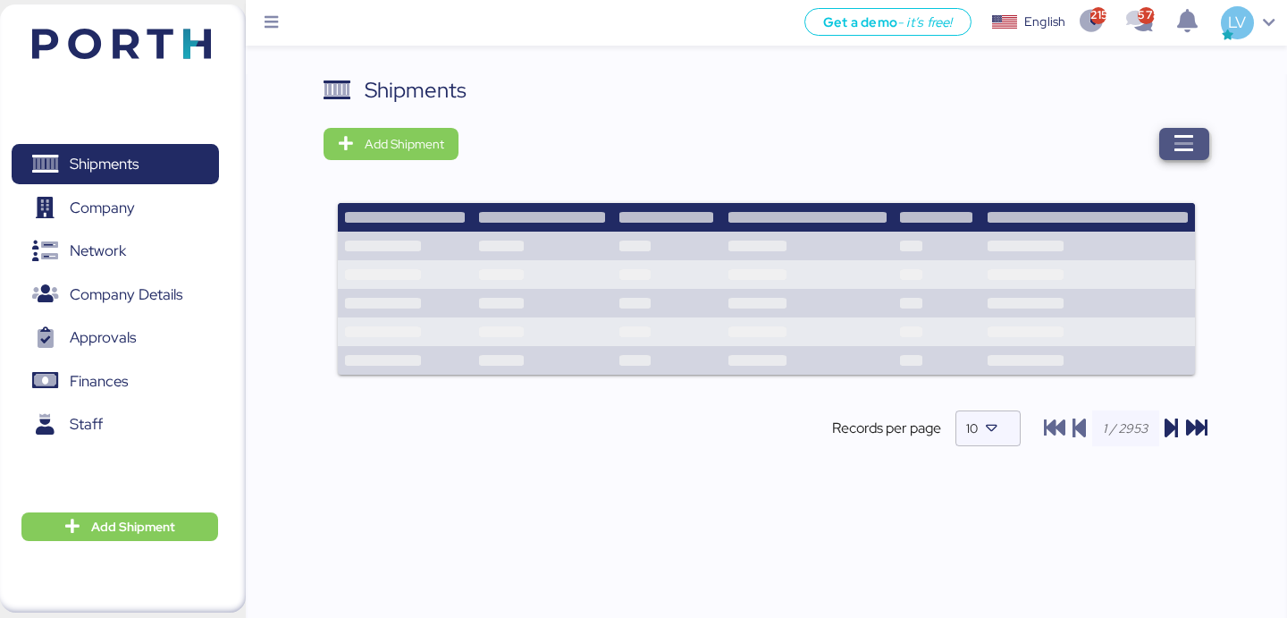
click at [1185, 158] on span "button" at bounding box center [1184, 144] width 50 height 32
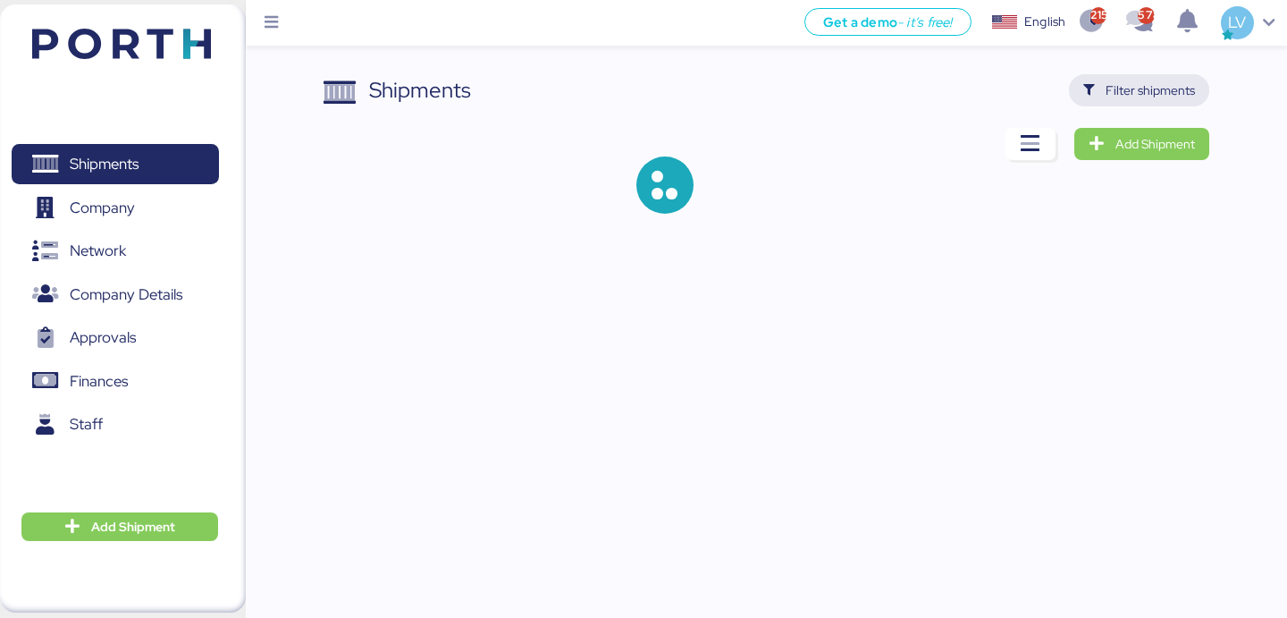
click at [1189, 75] on span "Filter shipments" at bounding box center [1139, 90] width 140 height 32
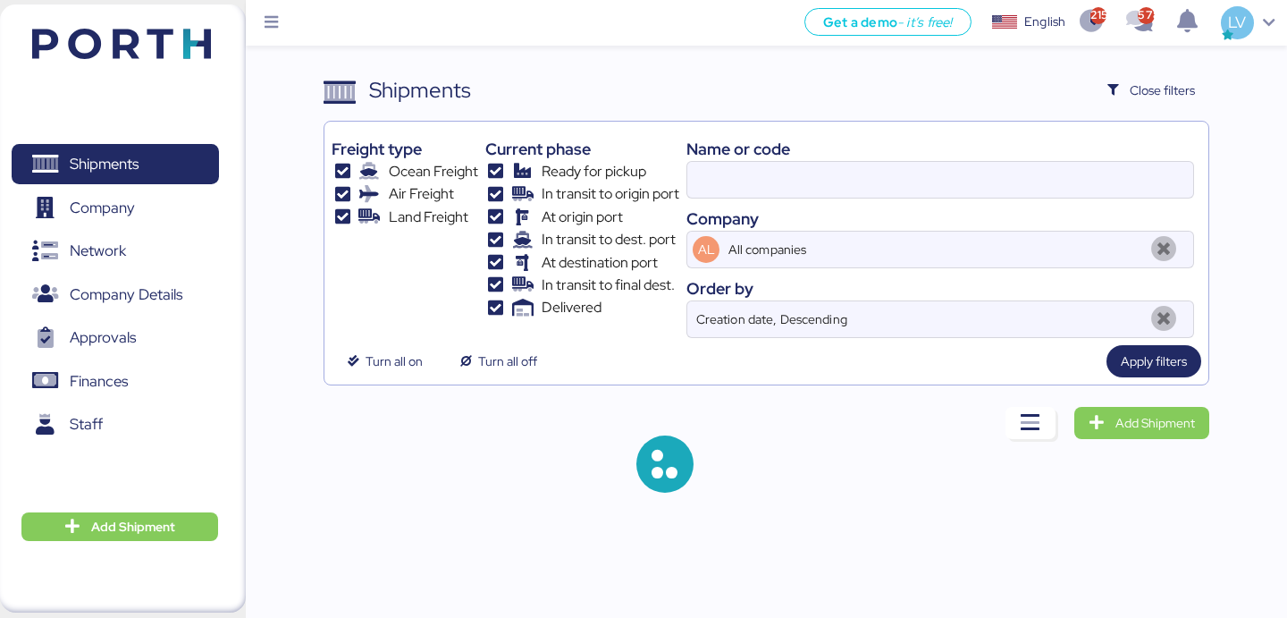
click at [1106, 135] on div "Name or code Company AL All companies Order by Creation date, Descending" at bounding box center [940, 233] width 508 height 209
click at [1101, 167] on input at bounding box center [940, 180] width 506 height 36
type input "o0052065"
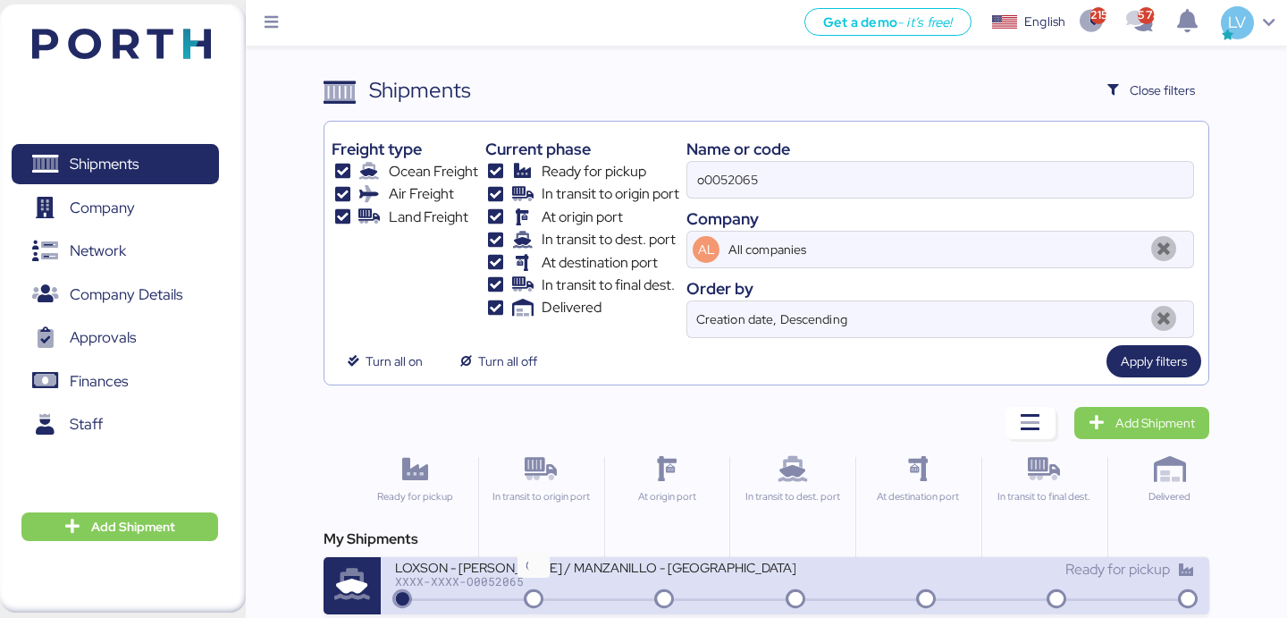
click at [516, 597] on icon at bounding box center [534, 600] width 86 height 20
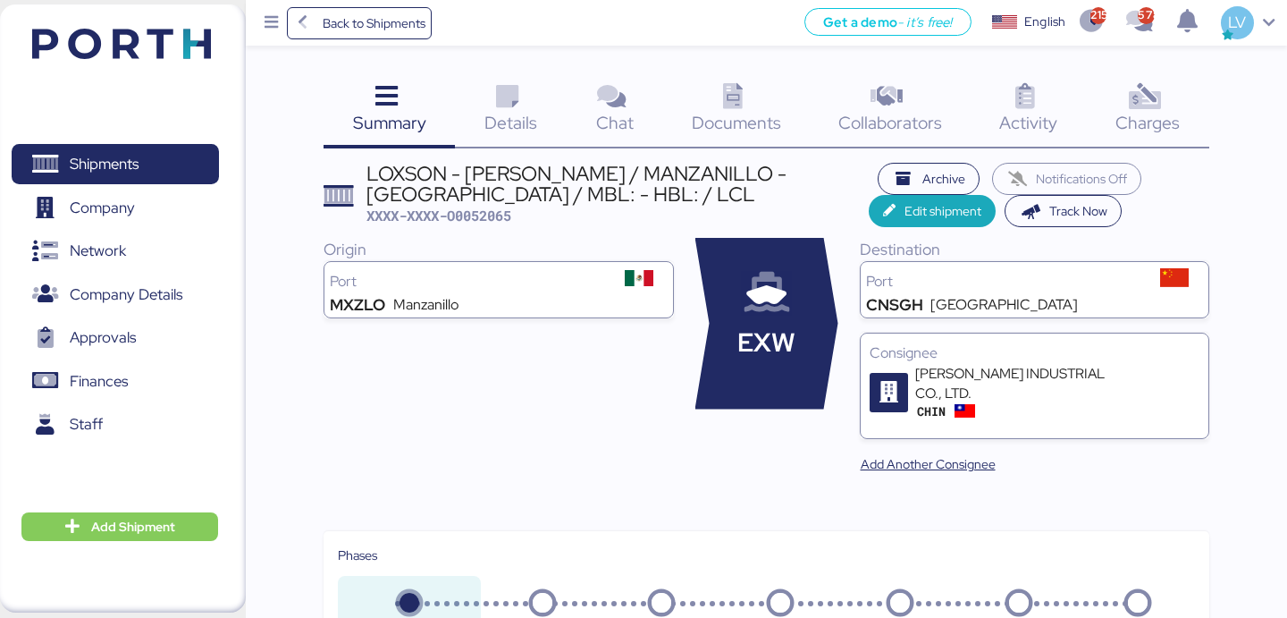
click at [1140, 97] on icon at bounding box center [1144, 97] width 38 height 26
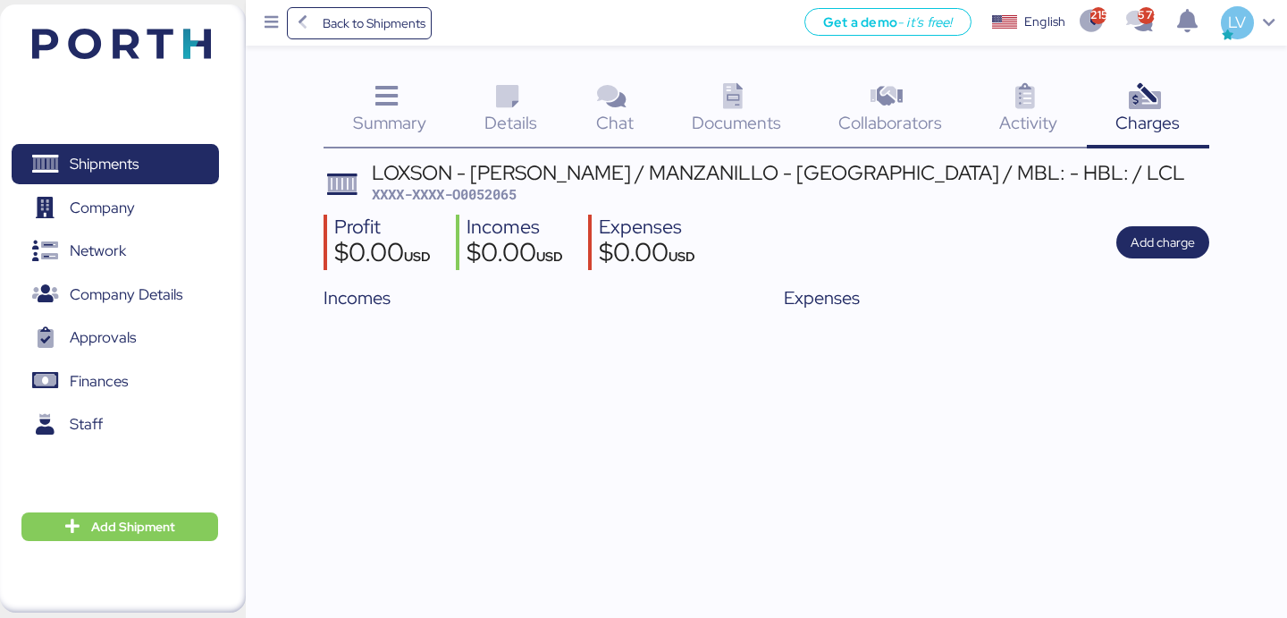
click at [490, 200] on span "XXXX-XXXX-O0052065" at bounding box center [444, 194] width 145 height 18
click at [626, 176] on div "LOXSON - [PERSON_NAME] / MANZANILLO - [GEOGRAPHIC_DATA] / MBL: - HBL: / LCL" at bounding box center [778, 173] width 813 height 20
copy div "MANZANILLO - [GEOGRAPHIC_DATA]"
click at [490, 185] on span "XXXX-XXXX-O0052065" at bounding box center [444, 194] width 145 height 18
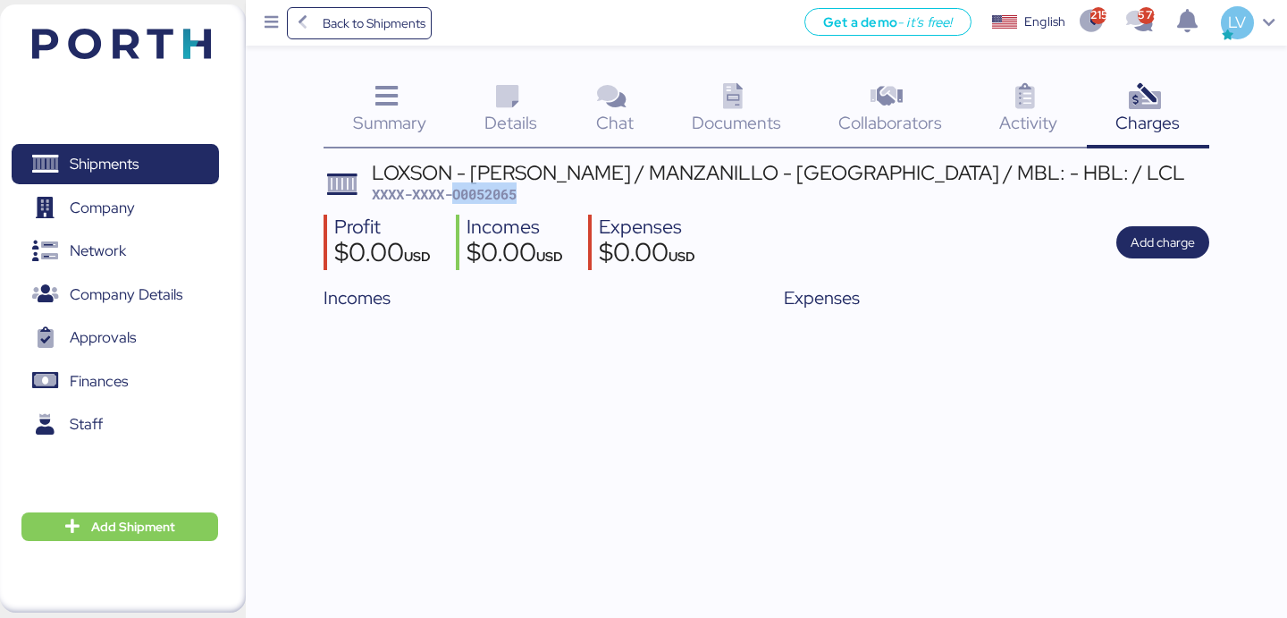
click at [490, 185] on span "XXXX-XXXX-O0052065" at bounding box center [444, 194] width 145 height 18
copy span "O0052065"
click at [516, 123] on span "Details" at bounding box center [510, 122] width 53 height 23
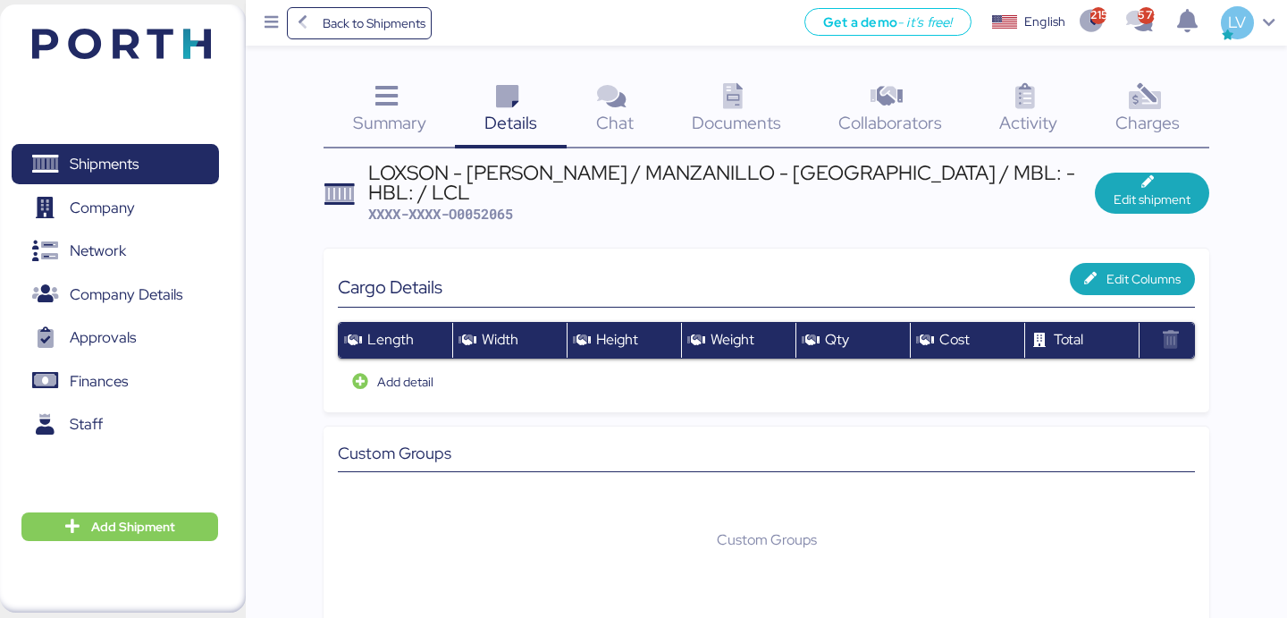
click at [559, 175] on div "LOXSON - [PERSON_NAME] / MANZANILLO - [GEOGRAPHIC_DATA] / MBL: - HBL: / LCL" at bounding box center [731, 183] width 727 height 40
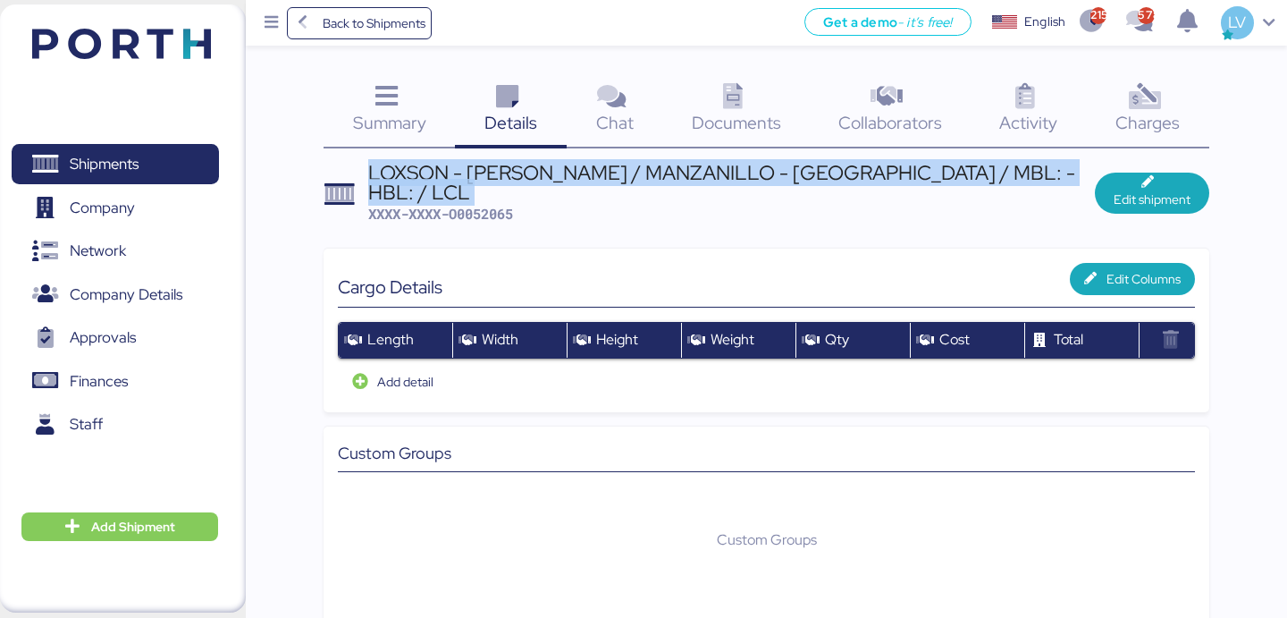
click at [559, 175] on div "LOXSON - [PERSON_NAME] / MANZANILLO - [GEOGRAPHIC_DATA] / MBL: - HBL: / LCL" at bounding box center [731, 183] width 727 height 40
copy div "LOXSON - [PERSON_NAME] / MANZANILLO - [GEOGRAPHIC_DATA] / MBL: - HBL: / LCL"
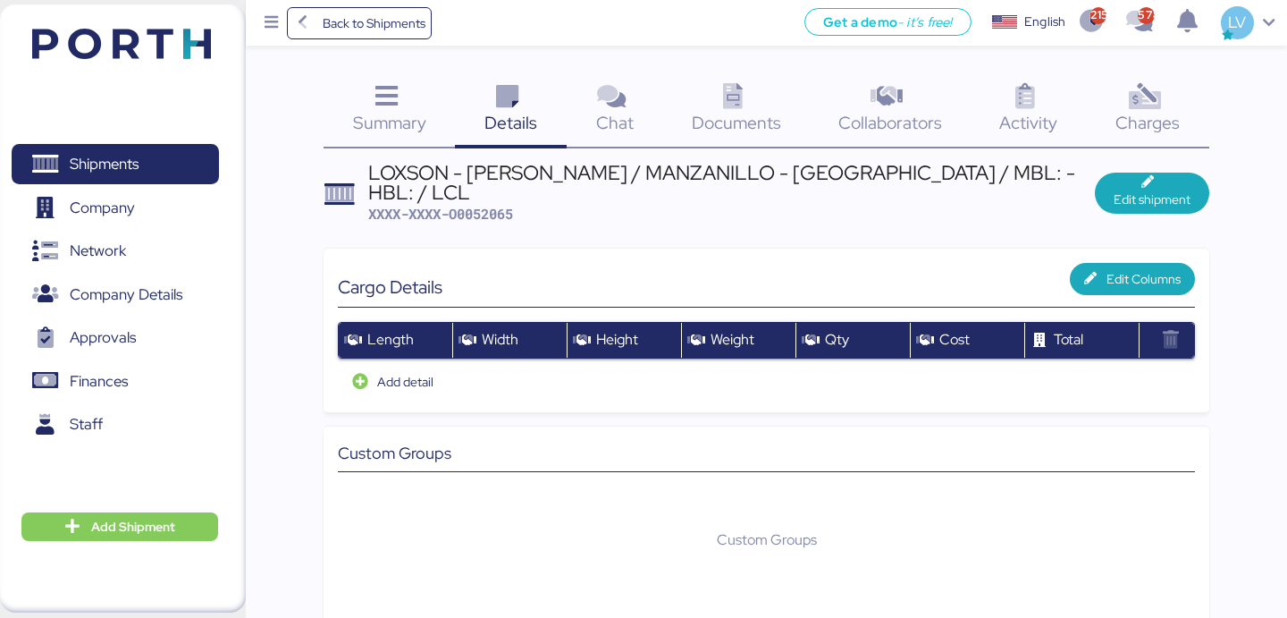
click at [436, 105] on div "Summary 0" at bounding box center [389, 111] width 131 height 74
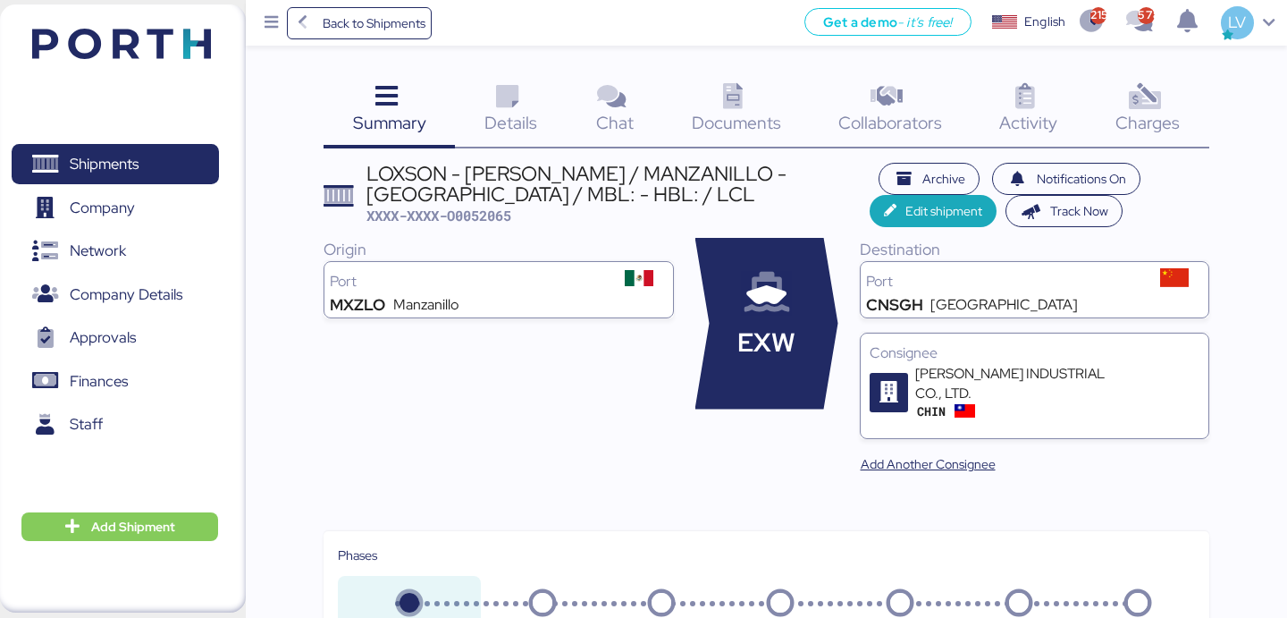
click at [492, 214] on span "XXXX-XXXX-O0052065" at bounding box center [438, 215] width 145 height 18
copy span "O0052065"
click at [373, 10] on span "Back to Shipments" at bounding box center [359, 23] width 133 height 32
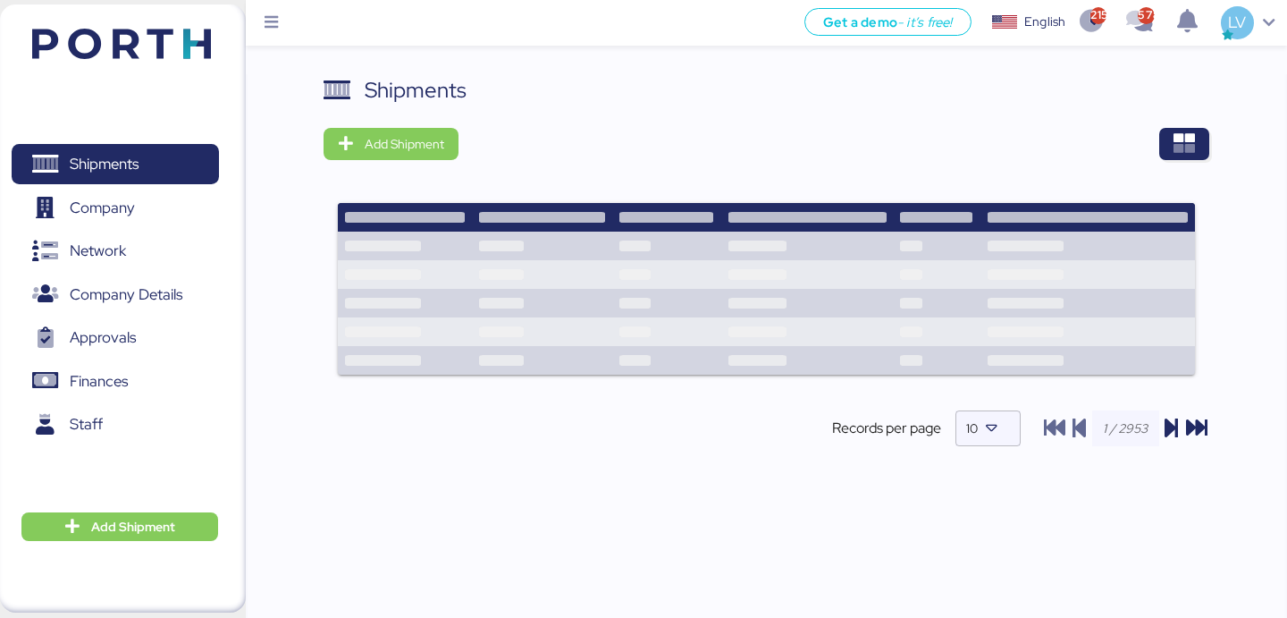
click at [1181, 110] on div "Shipments Add Shipment Records per page 10" at bounding box center [766, 275] width 885 height 402
click at [1181, 152] on icon "button" at bounding box center [1183, 143] width 21 height 21
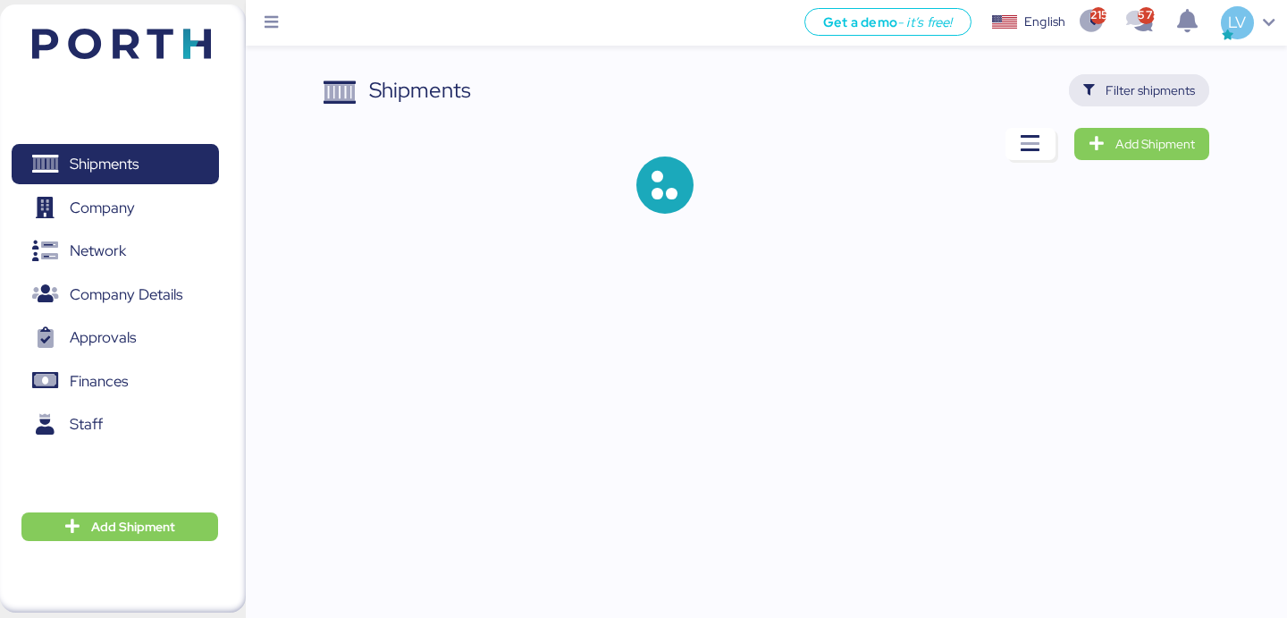
click at [1176, 96] on span "Filter shipments" at bounding box center [1150, 90] width 89 height 21
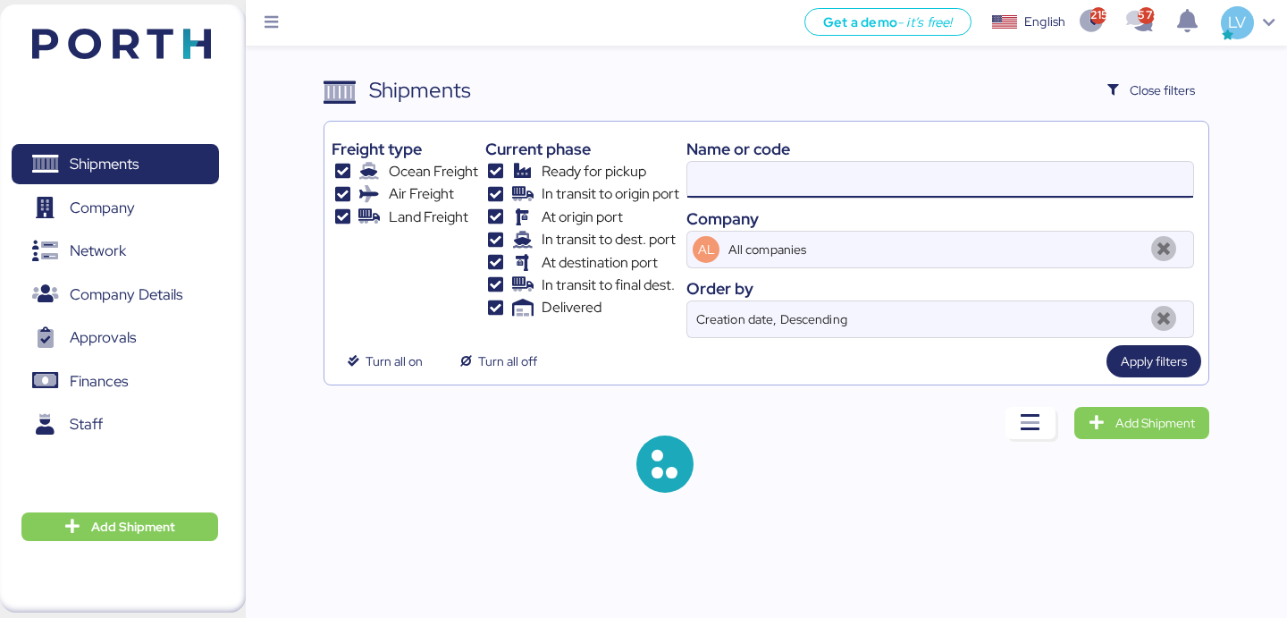
click at [1037, 182] on input at bounding box center [940, 180] width 506 height 36
paste input "142502631026"
type input "142502631026"
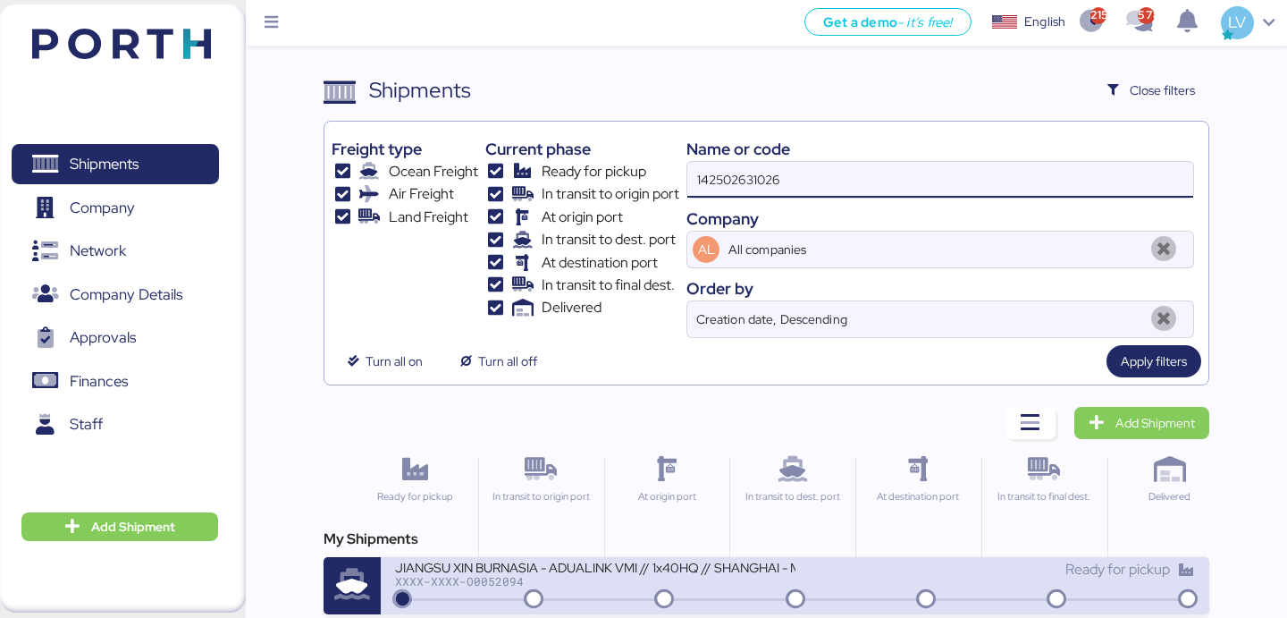
click at [614, 598] on div at bounding box center [795, 599] width 792 height 3
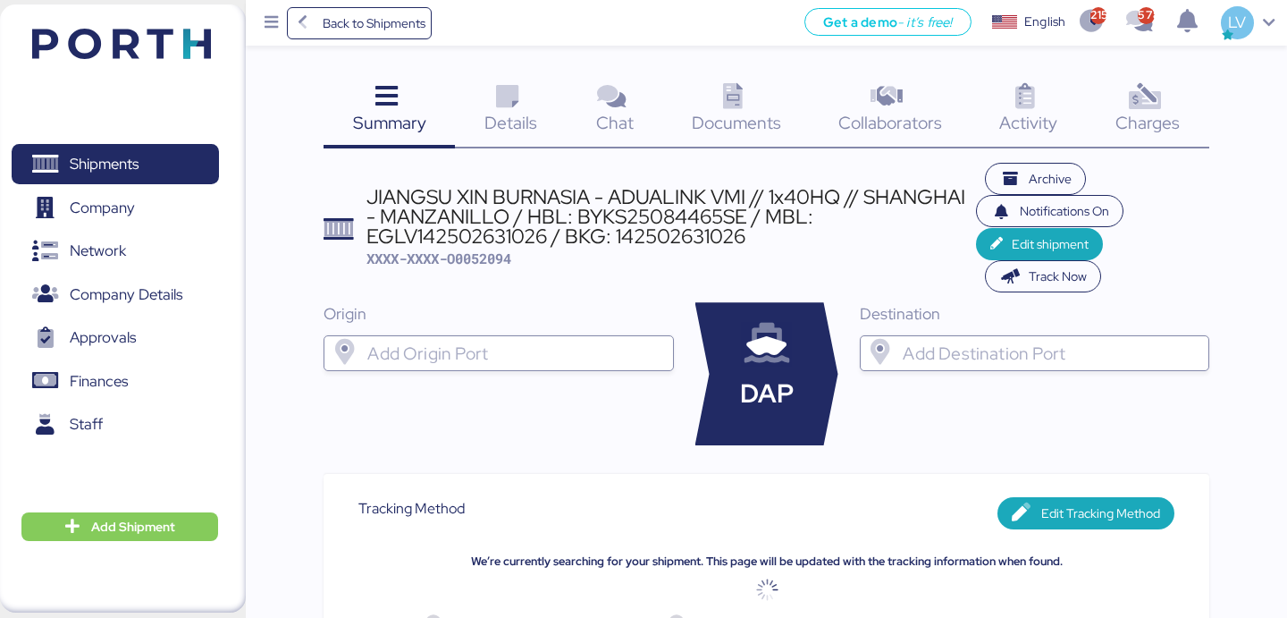
click at [861, 260] on div "JIANGSU XIN BURNASIA - ADUALINK VMI // 1x40HQ // SHANGHAI - MANZANILLO / HBL: B…" at bounding box center [671, 228] width 610 height 82
click at [1153, 97] on icon at bounding box center [1144, 97] width 38 height 26
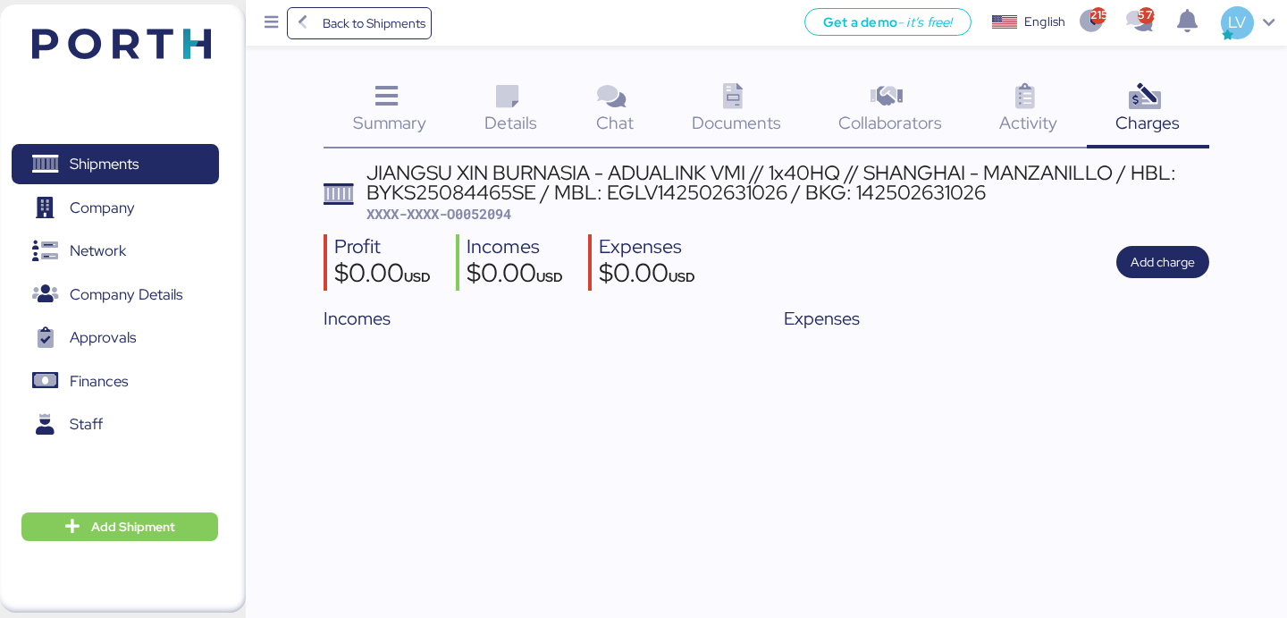
click at [415, 128] on span "Summary" at bounding box center [389, 122] width 73 height 23
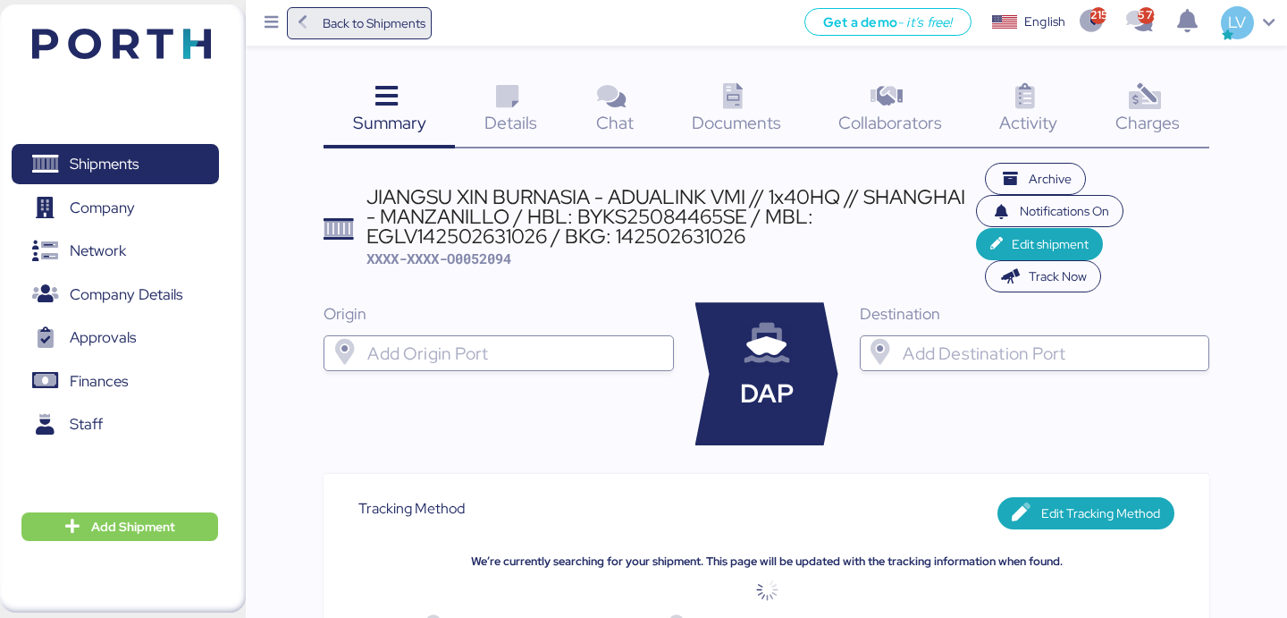
click at [374, 31] on span "Back to Shipments" at bounding box center [374, 23] width 103 height 21
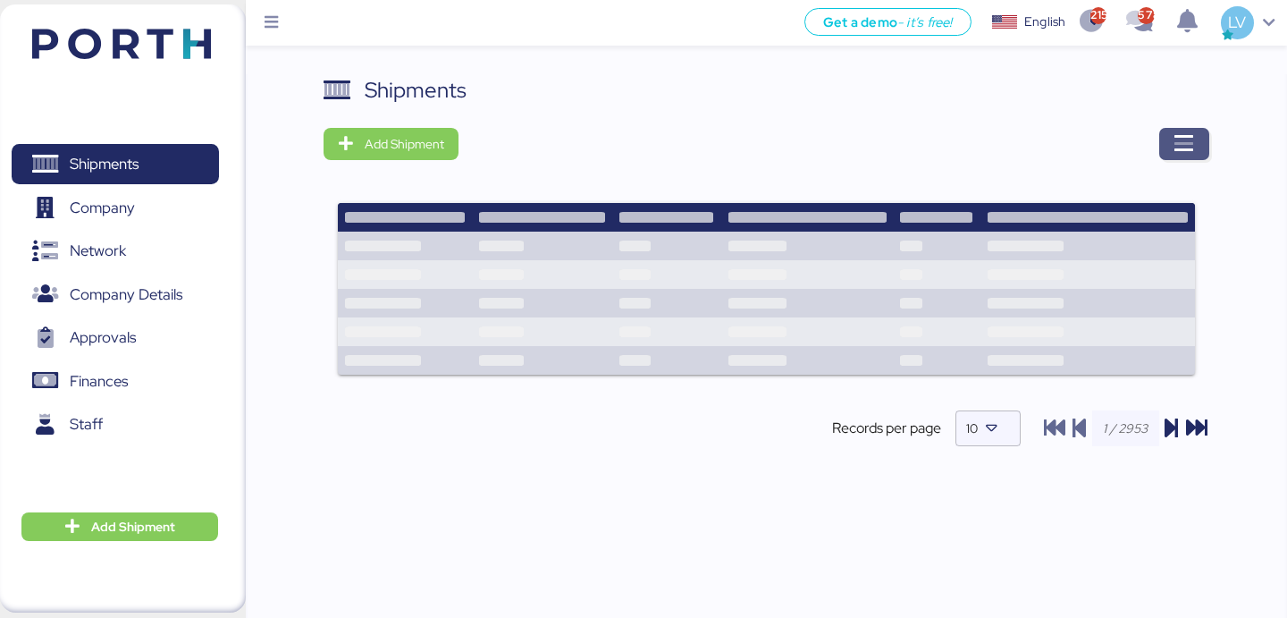
click at [1173, 153] on icon "button" at bounding box center [1183, 143] width 21 height 21
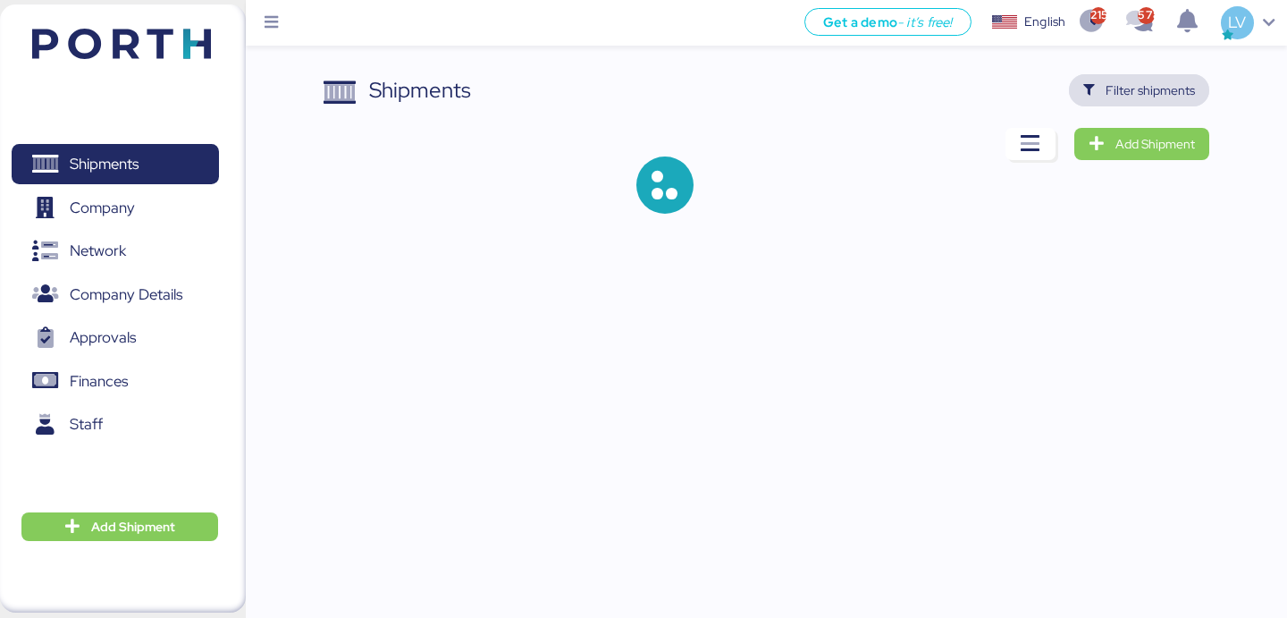
click at [1155, 94] on span "Filter shipments" at bounding box center [1150, 90] width 89 height 21
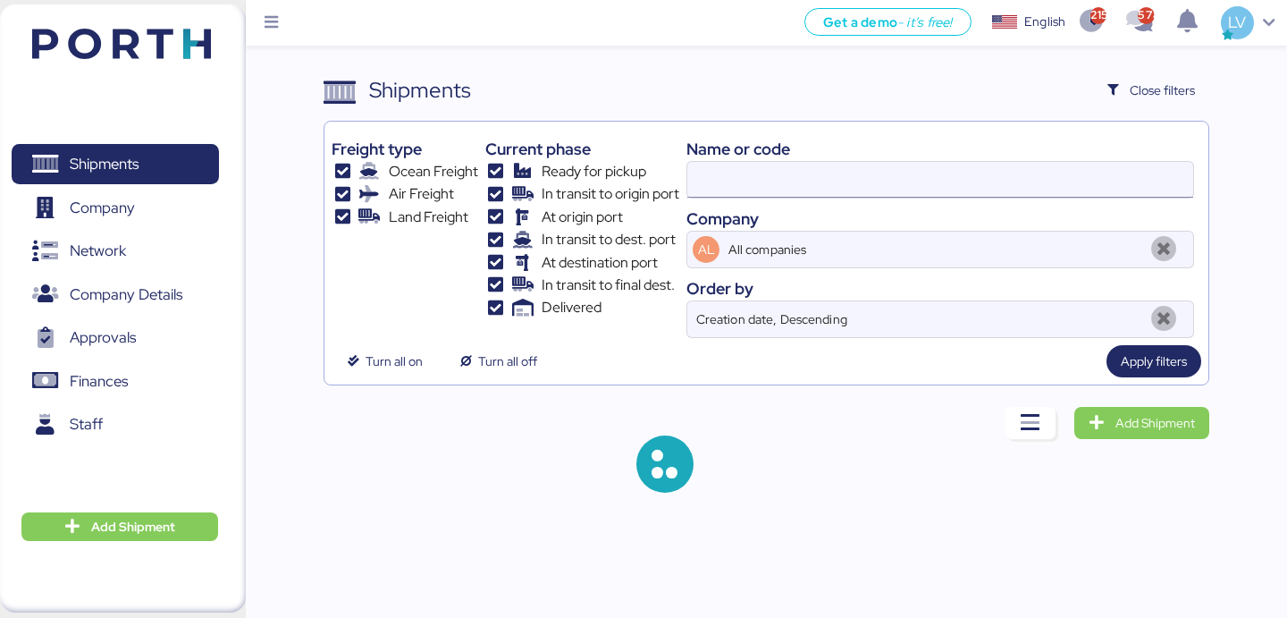
click at [981, 189] on input at bounding box center [940, 180] width 506 height 36
paste input "142502631069"
type input "142502631069"
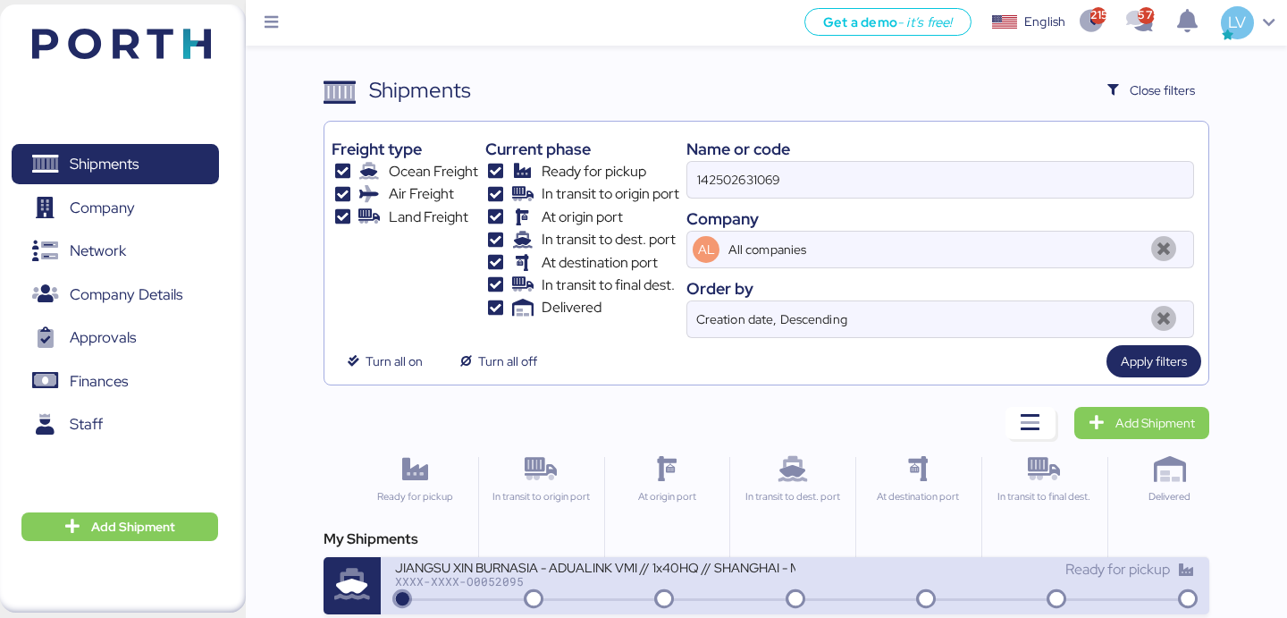
click at [537, 573] on div "JIANGSU XIN BURNASIA - ADUALINK VMI // 1x40HQ // SHANGHAI - MANZANILLO / HBL: B…" at bounding box center [594, 566] width 399 height 15
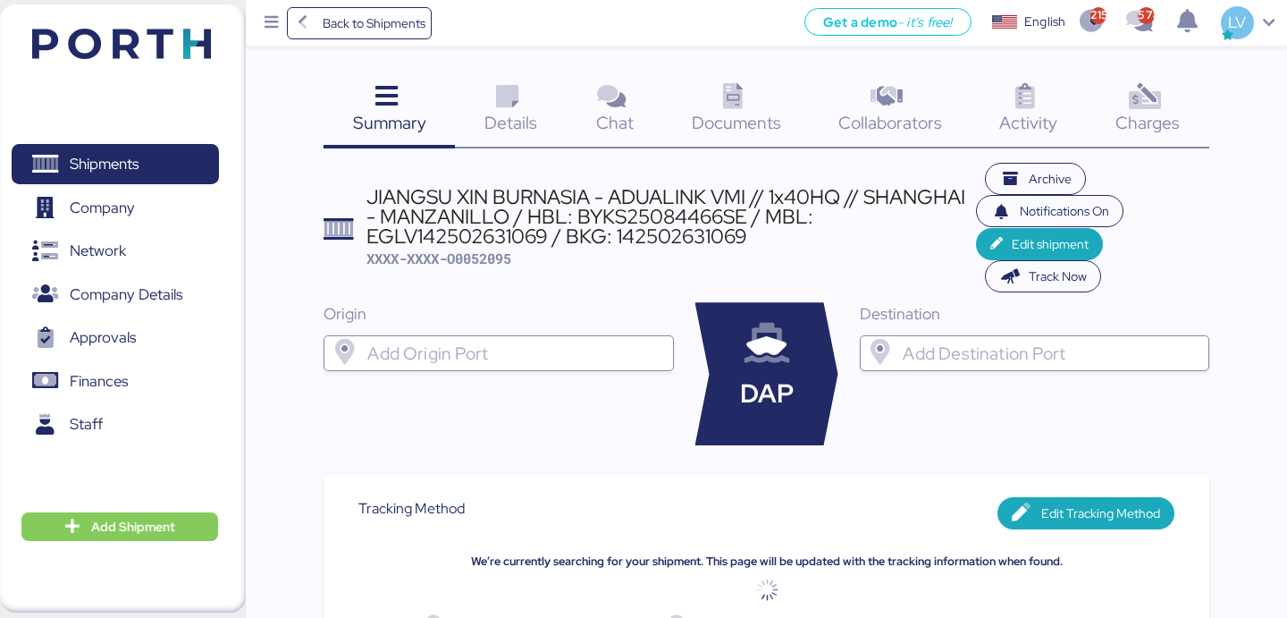
click at [1139, 95] on icon at bounding box center [1144, 97] width 38 height 26
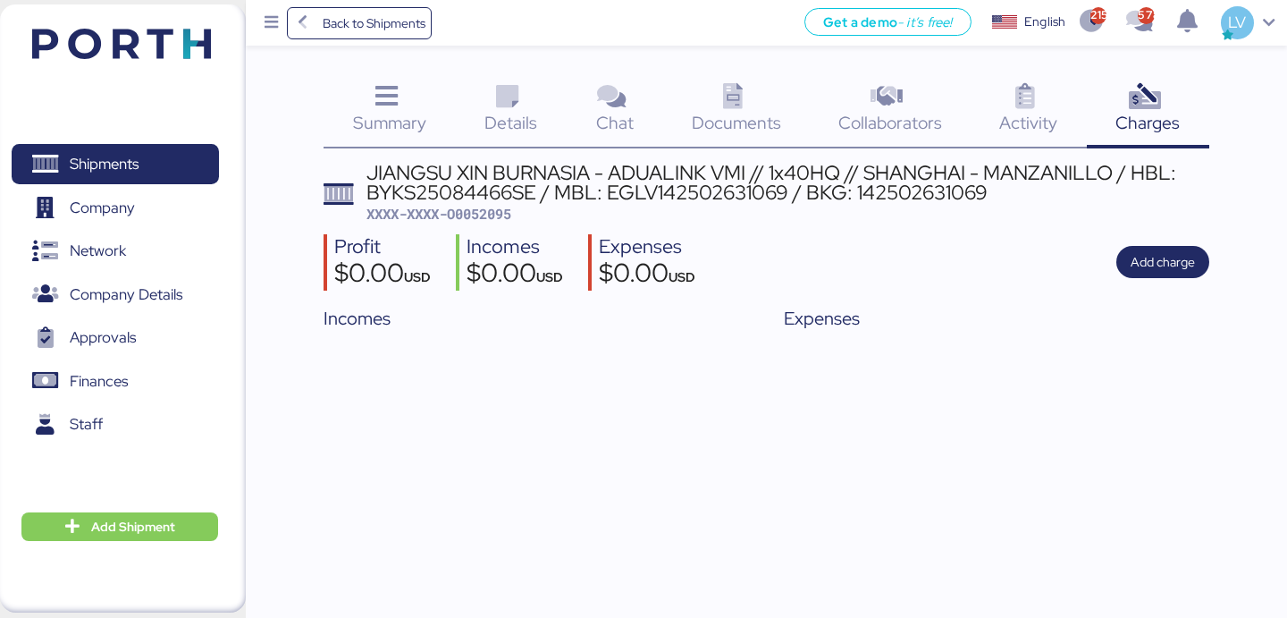
click at [1039, 266] on div "Profit $0.00 USD Incomes $0.00 USD Expenses $0.00 USD Add charge" at bounding box center [766, 262] width 885 height 56
click at [405, 121] on span "Summary" at bounding box center [389, 122] width 73 height 23
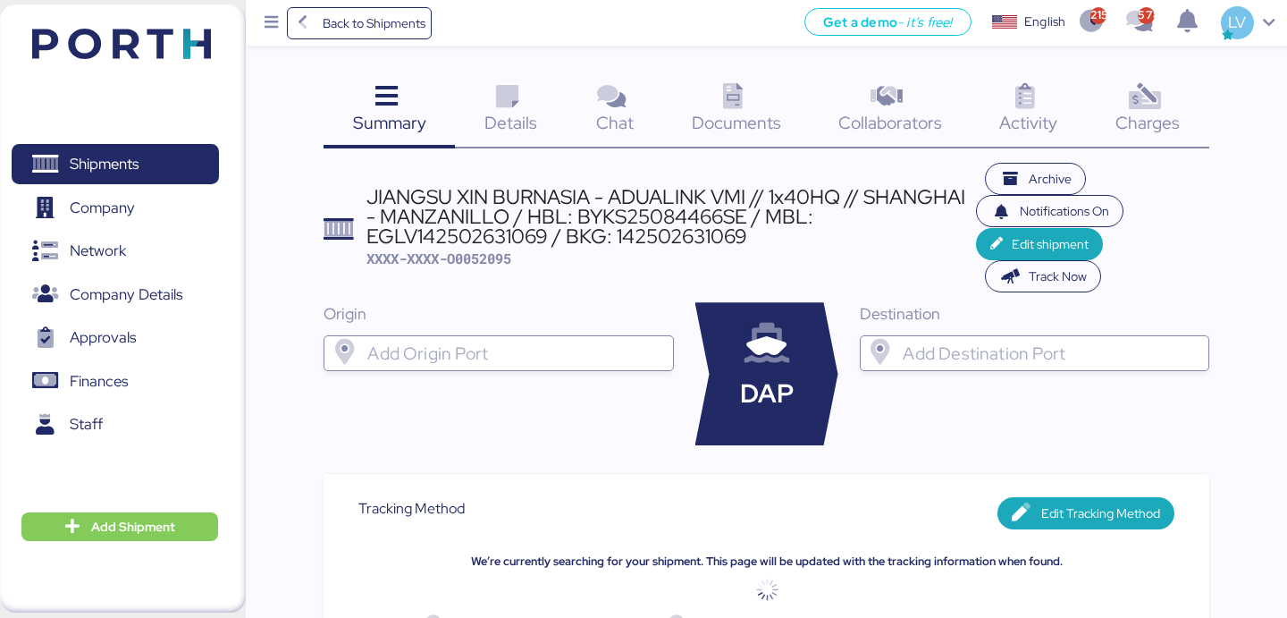
click at [454, 179] on header "JIANGSU XIN BURNASIA - ADUALINK VMI // 1x40HQ // SHANGHAI - MANZANILLO / HBL: B…" at bounding box center [766, 228] width 885 height 130
click at [360, 7] on span "Back to Shipments" at bounding box center [359, 23] width 133 height 32
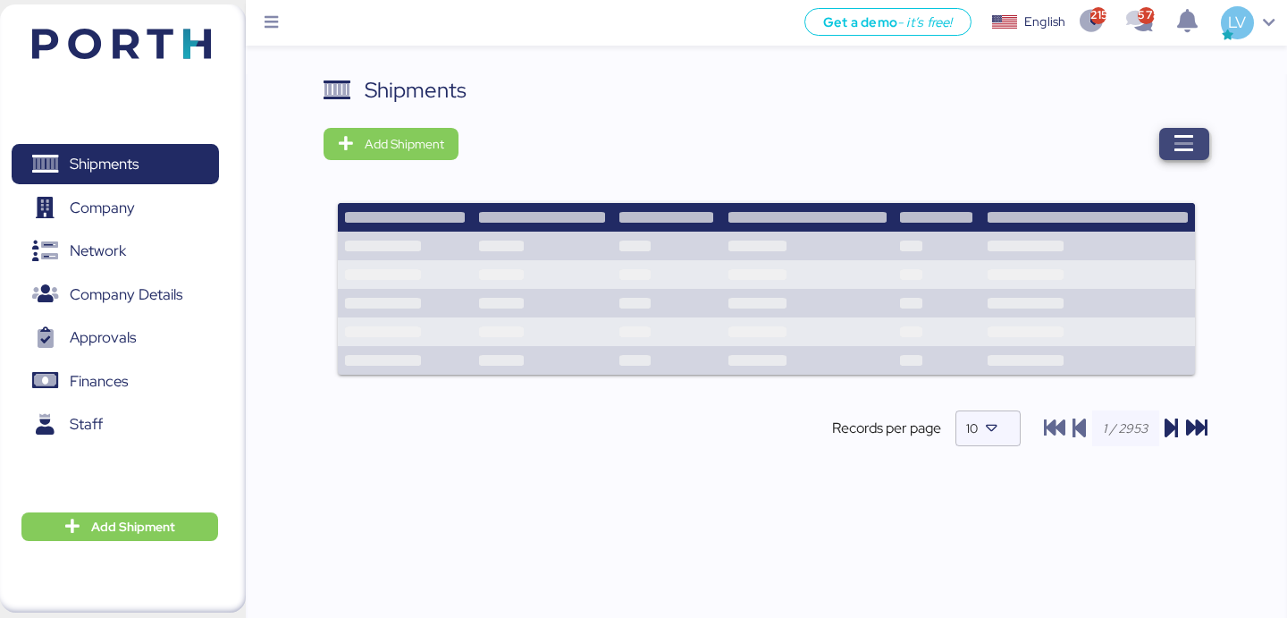
click at [1168, 139] on span "button" at bounding box center [1184, 144] width 50 height 32
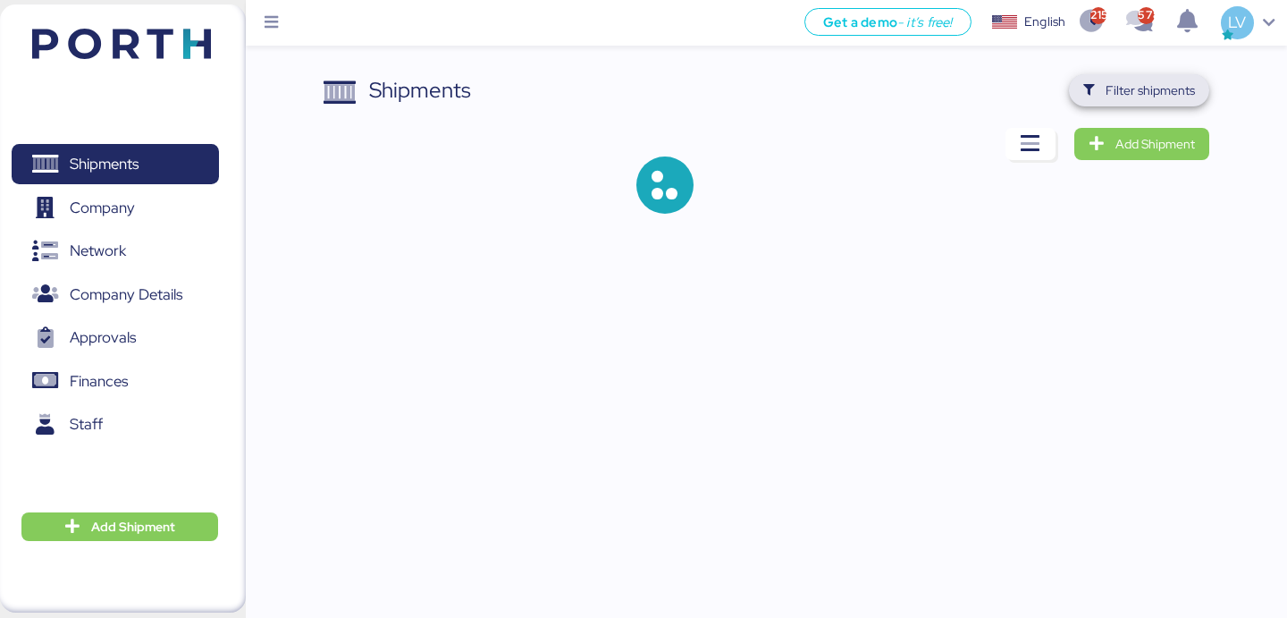
click at [1157, 105] on span "Filter shipments" at bounding box center [1139, 90] width 140 height 32
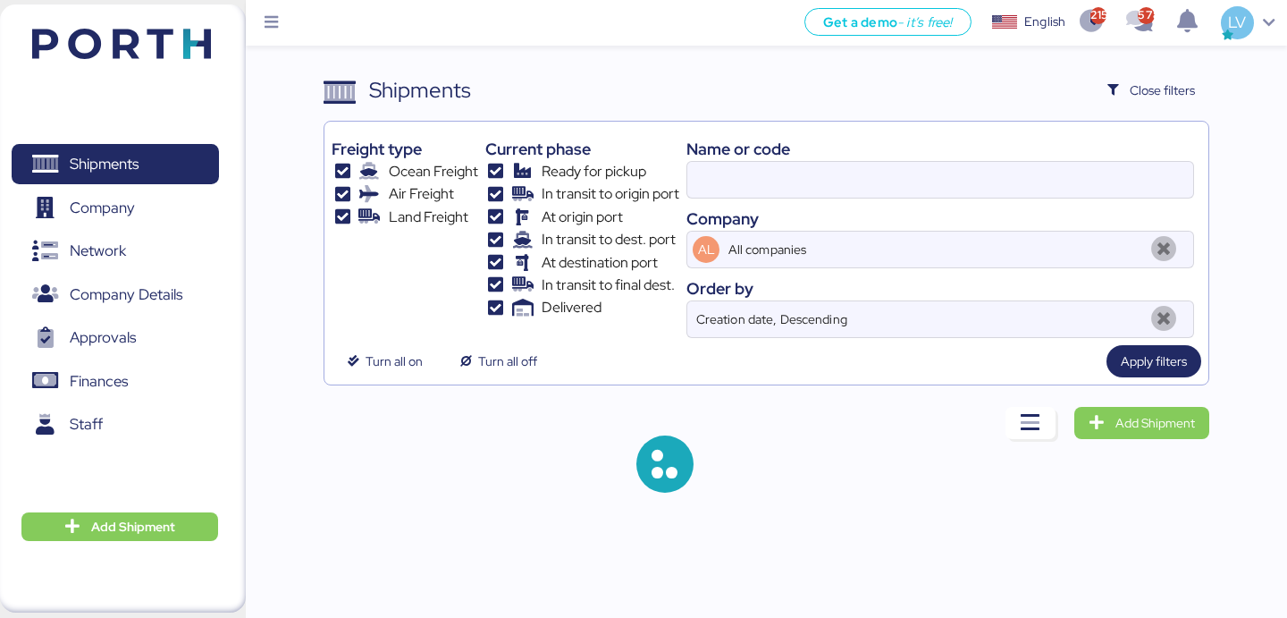
click at [1061, 147] on div "Name or code" at bounding box center [940, 149] width 508 height 24
click at [1048, 167] on input at bounding box center [940, 180] width 506 height 36
paste input "142502631034"
type input "142502631034"
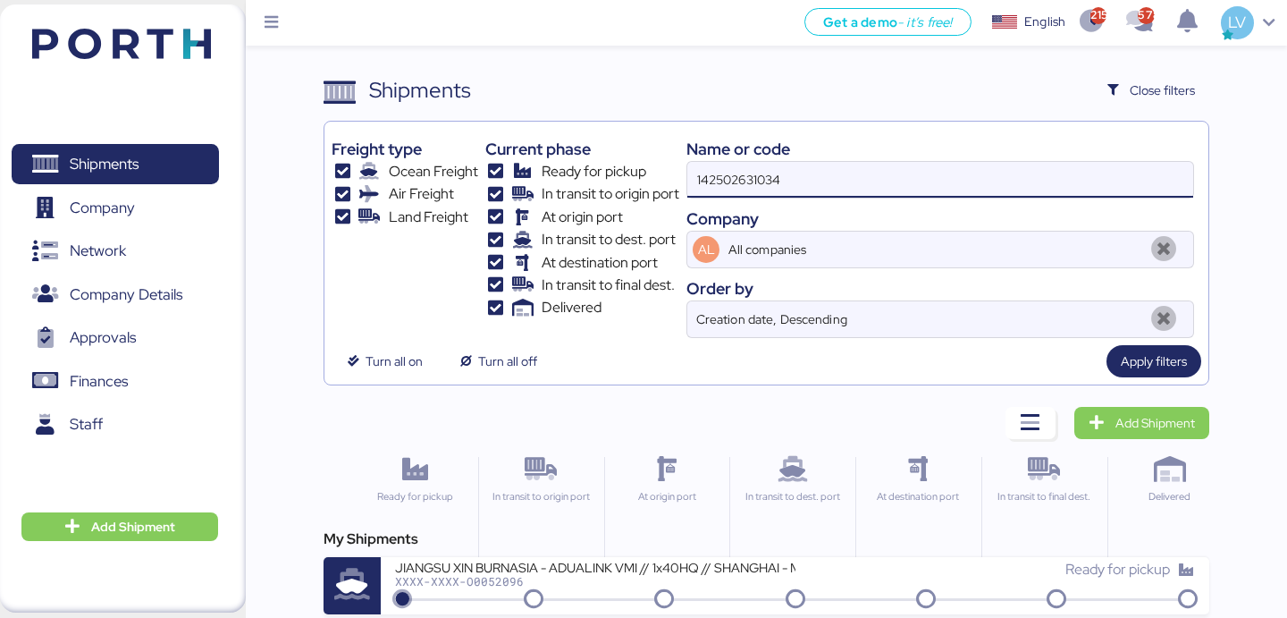
click at [532, 571] on div "JIANGSU XIN BURNASIA - ADUALINK VMI // 1x40HQ // SHANGHAI - MANZANILLO / HBL: B…" at bounding box center [594, 566] width 399 height 15
